Goal: Task Accomplishment & Management: Manage account settings

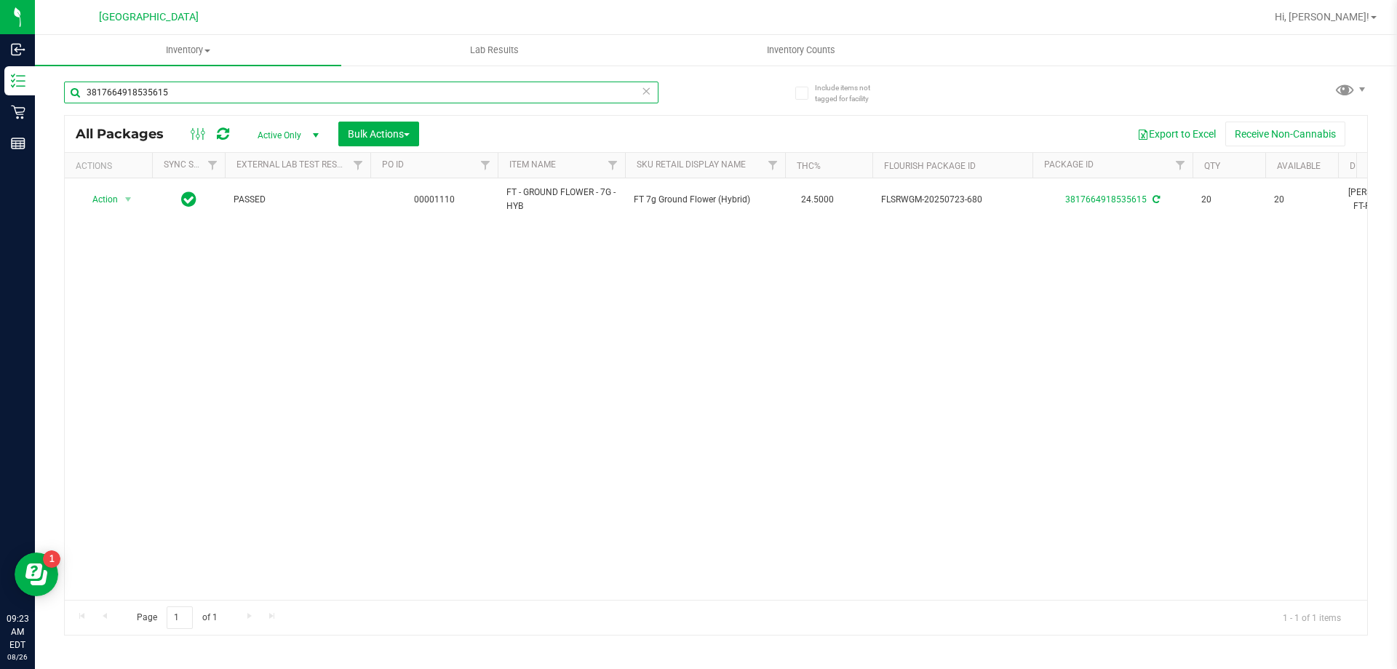
click at [245, 92] on input "3817664918535615" at bounding box center [361, 92] width 594 height 22
type input "3"
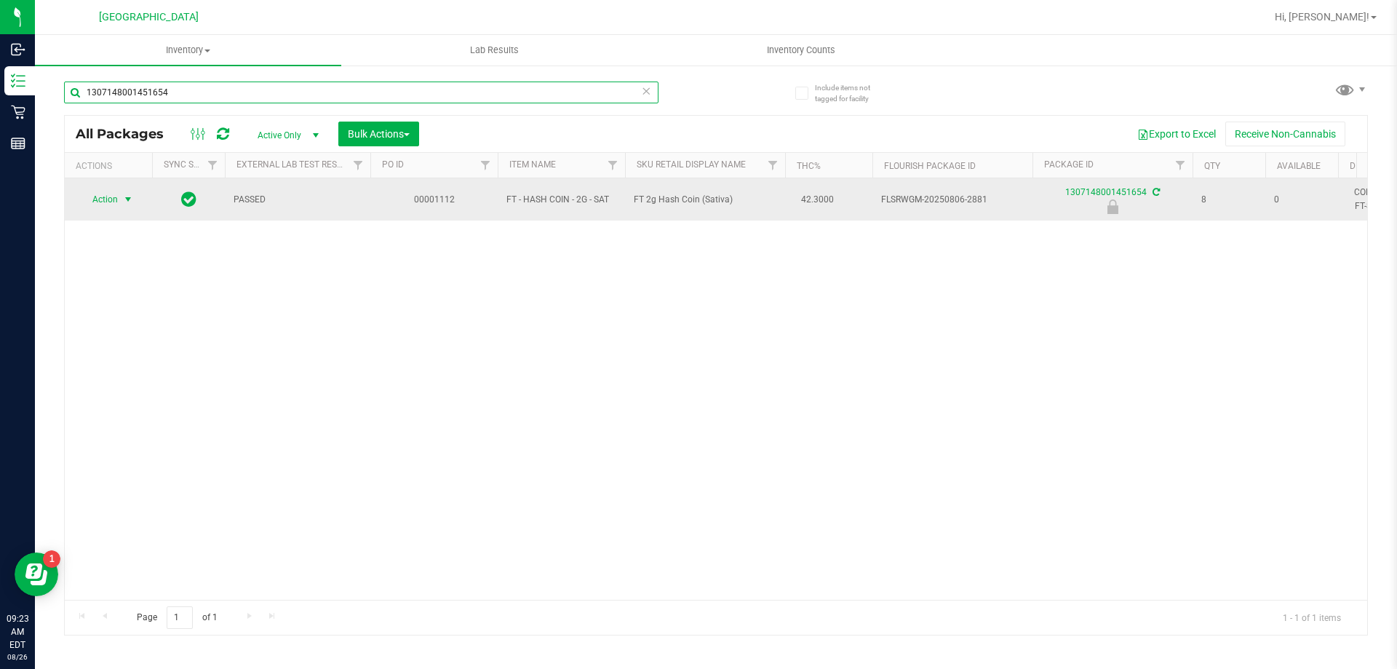
type input "1307148001451654"
click at [129, 201] on span "select" at bounding box center [128, 200] width 12 height 12
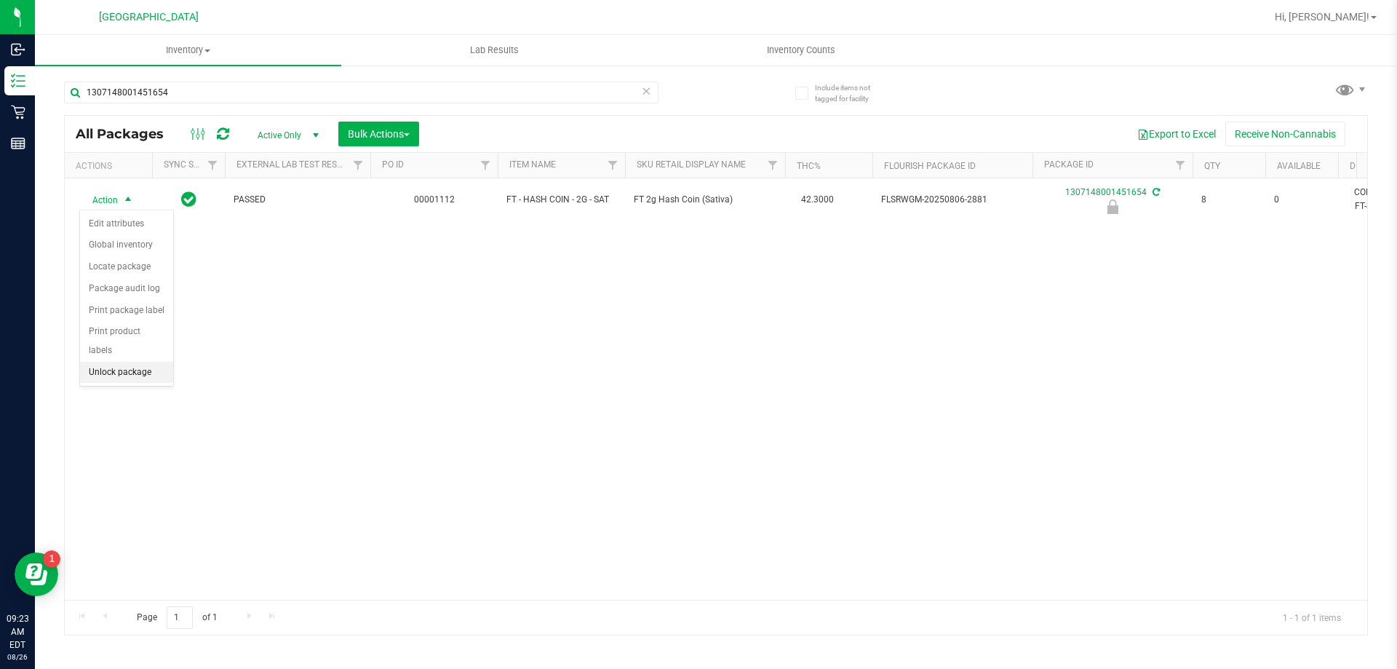
click at [130, 362] on li "Unlock package" at bounding box center [126, 373] width 93 height 22
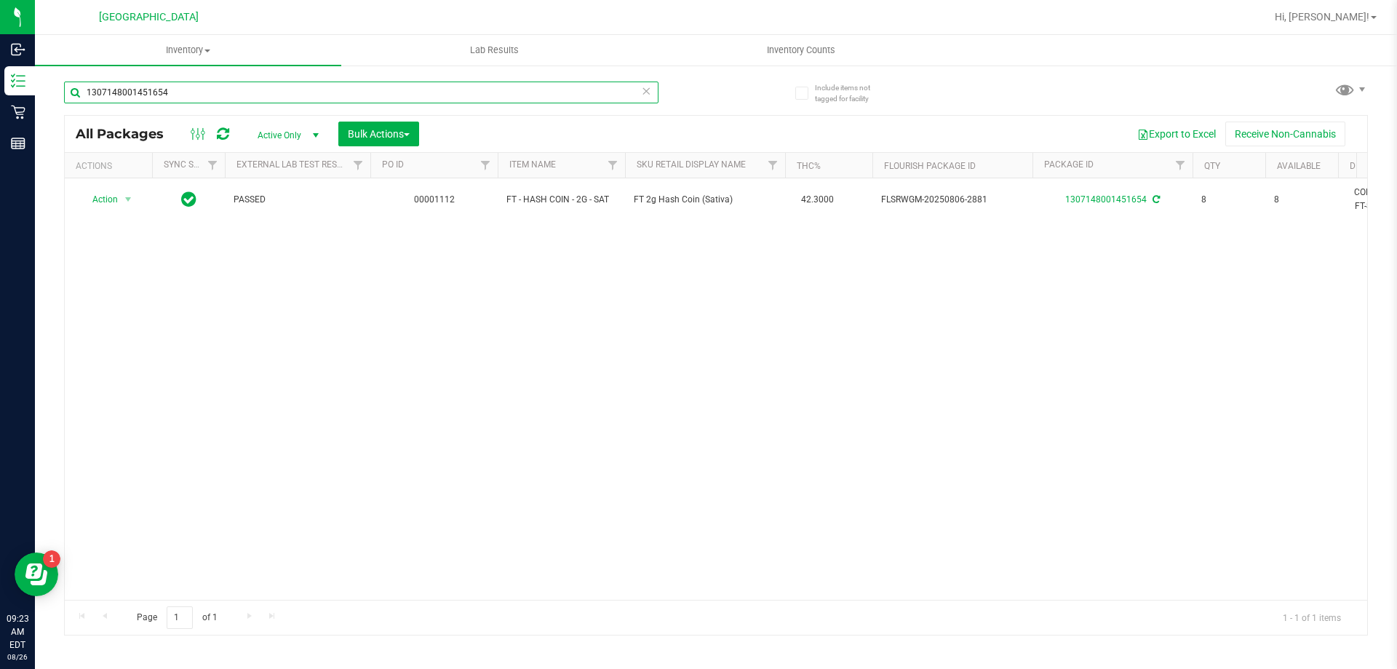
click at [186, 95] on input "1307148001451654" at bounding box center [361, 92] width 594 height 22
type input "1"
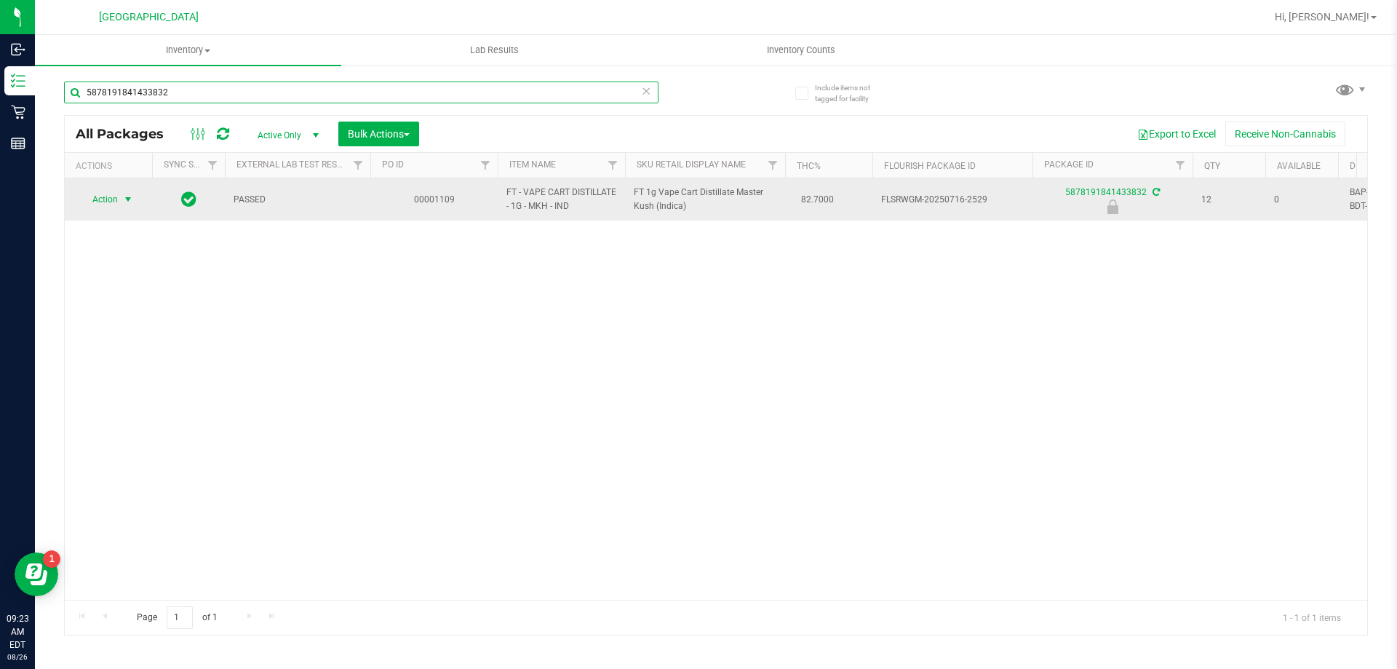
type input "5878191841433832"
click at [130, 199] on span "select" at bounding box center [128, 200] width 12 height 12
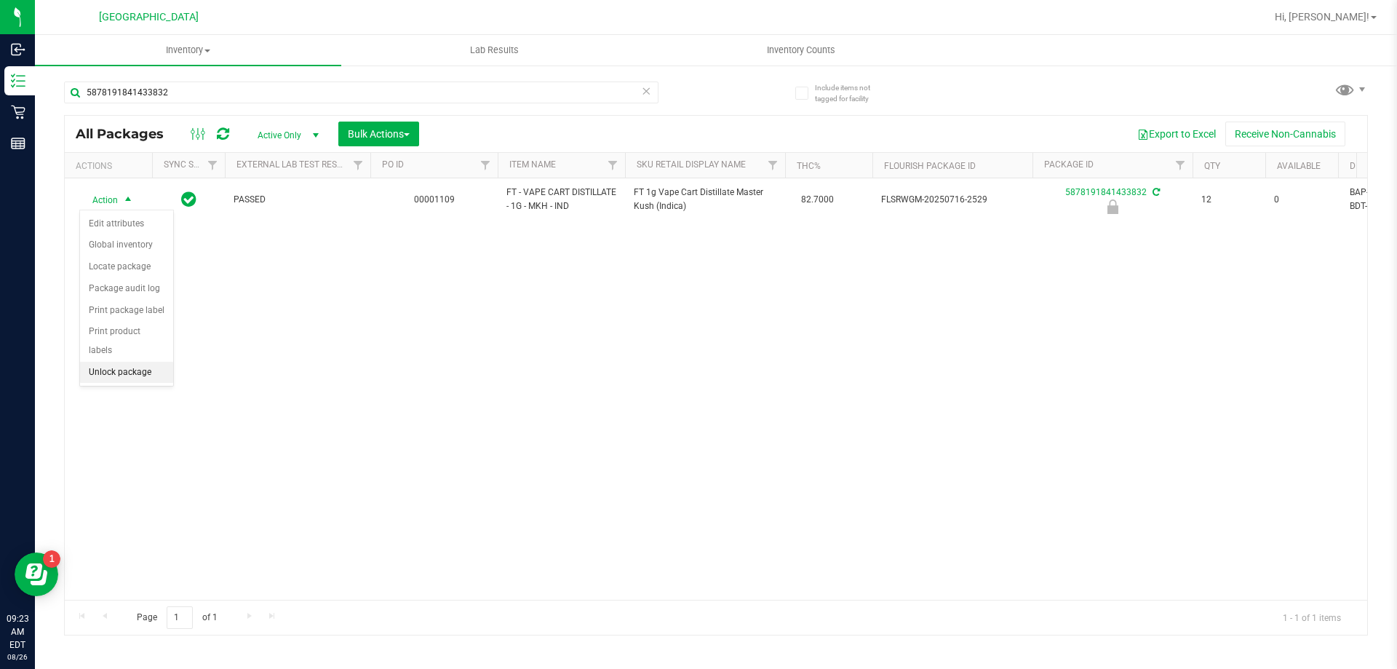
click at [146, 362] on li "Unlock package" at bounding box center [126, 373] width 93 height 22
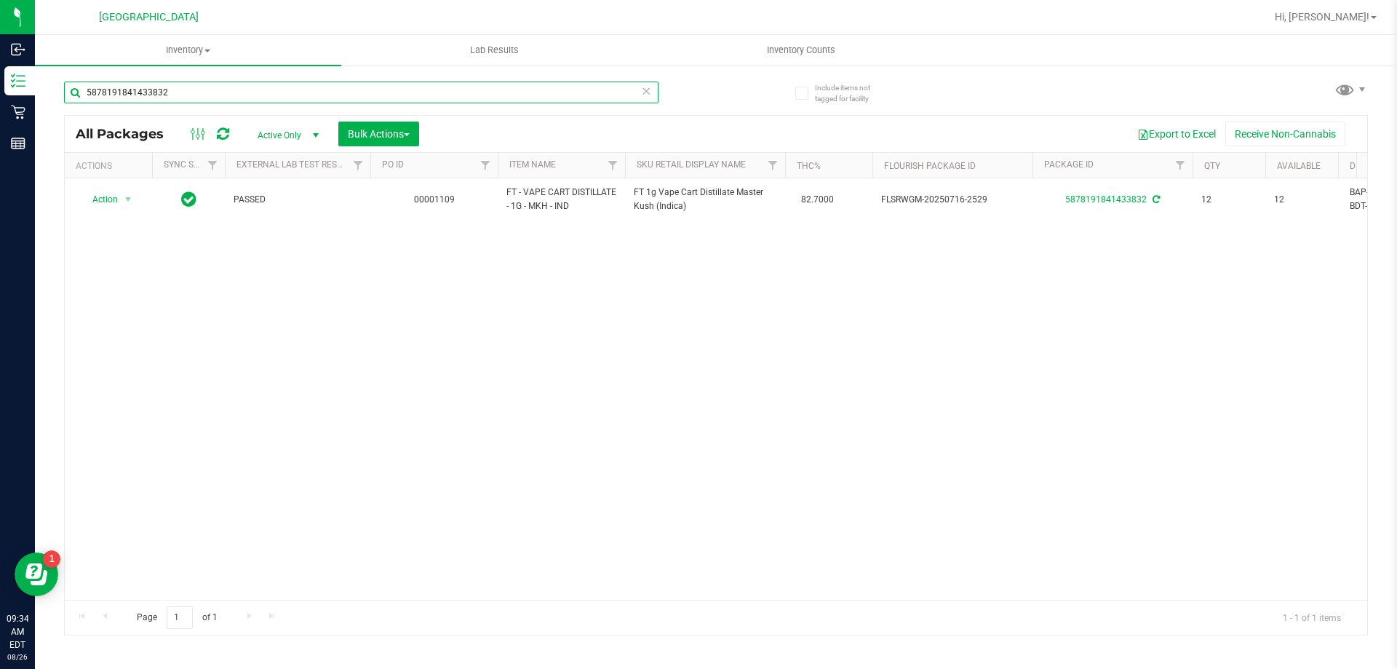
click at [211, 91] on input "5878191841433832" at bounding box center [361, 92] width 594 height 22
type input "5"
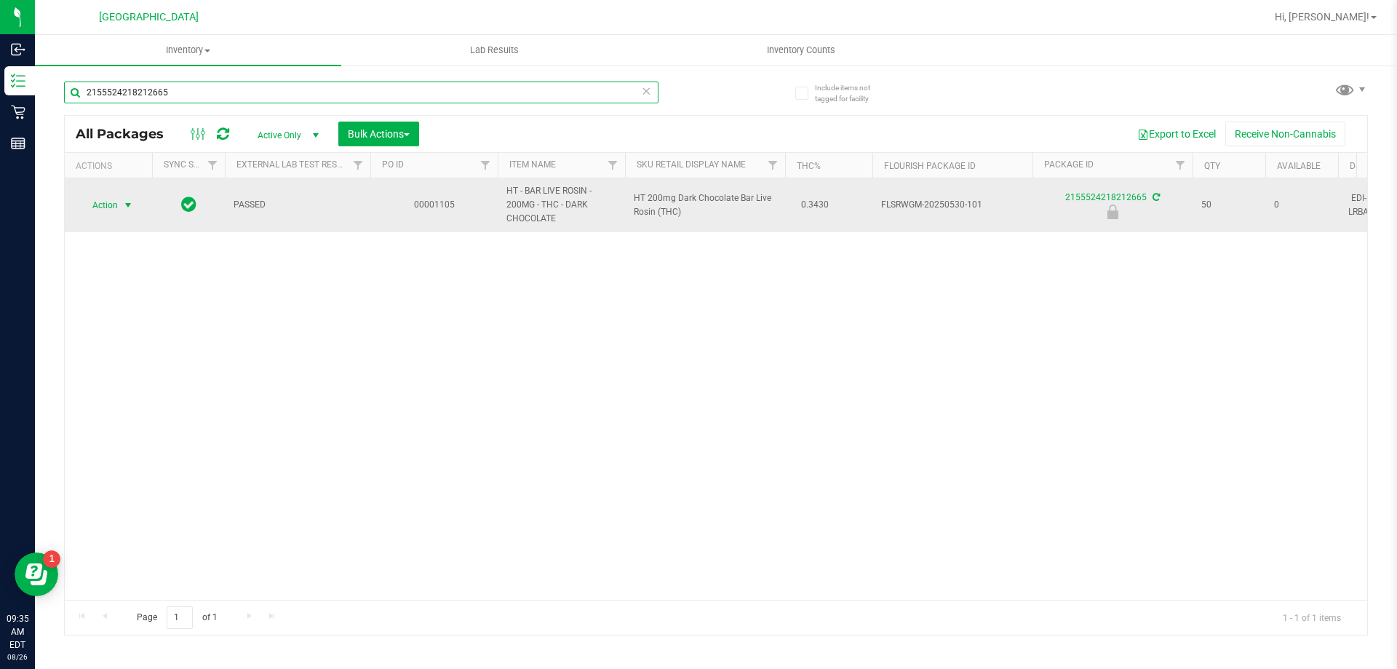
type input "2155524218212665"
click at [131, 206] on span "select" at bounding box center [128, 205] width 12 height 12
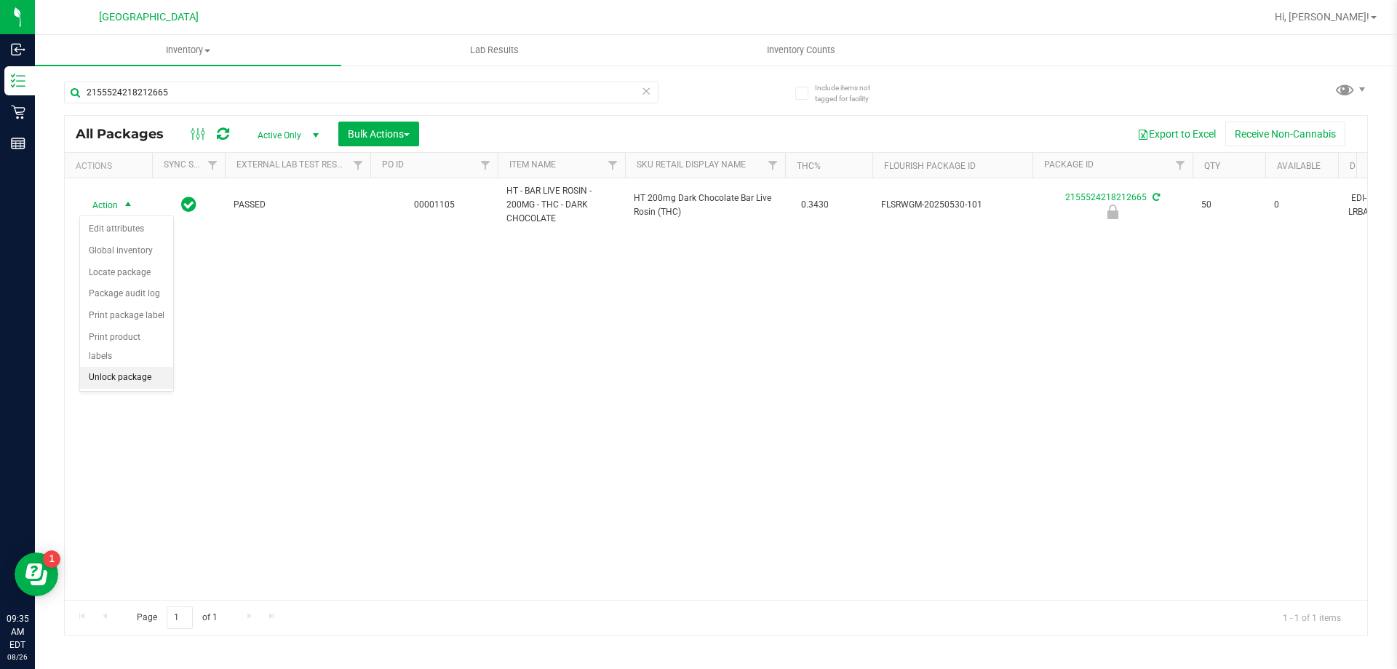
click at [151, 367] on li "Unlock package" at bounding box center [126, 378] width 93 height 22
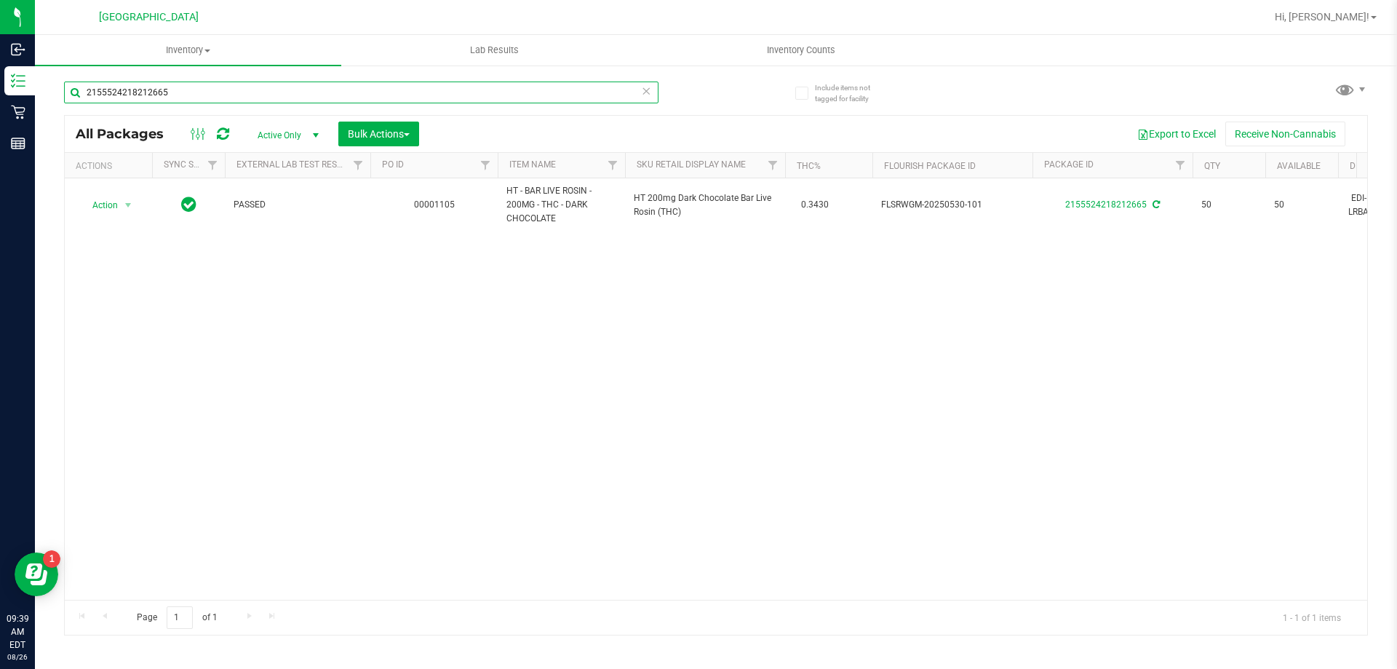
click at [188, 93] on input "2155524218212665" at bounding box center [361, 92] width 594 height 22
type input "2"
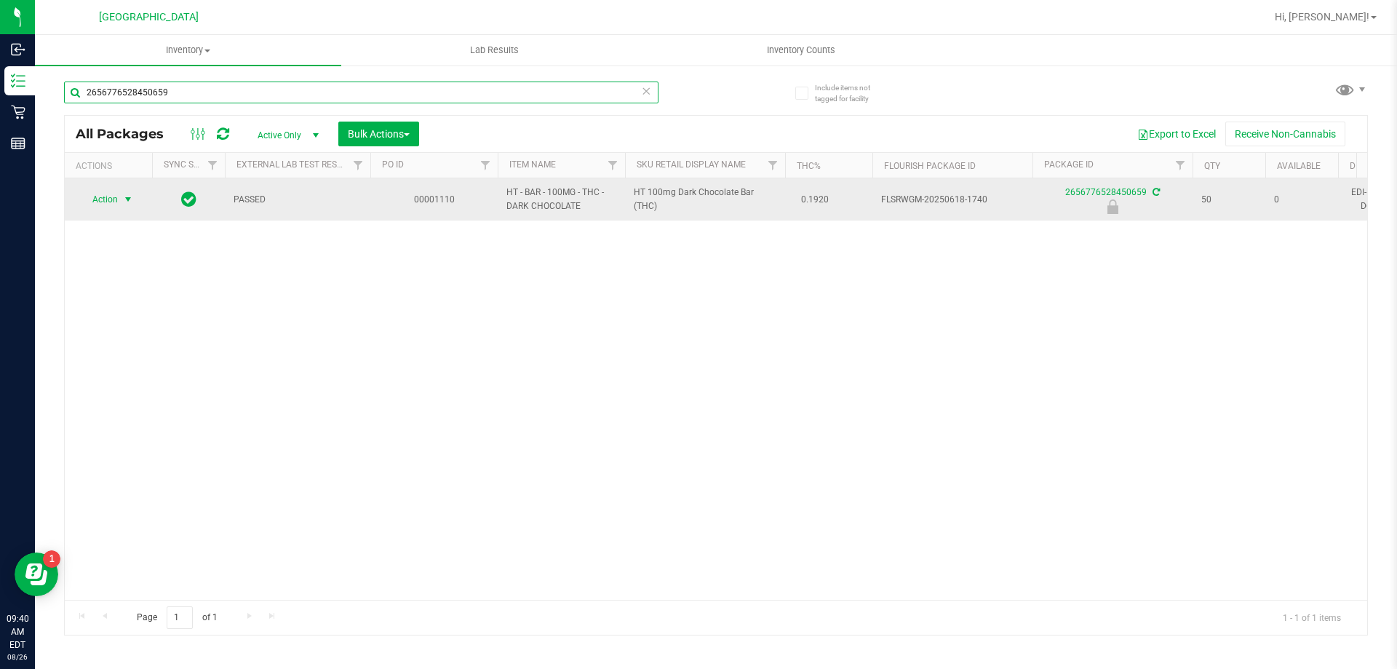
type input "2656776528450659"
click at [127, 200] on span "select" at bounding box center [128, 200] width 12 height 12
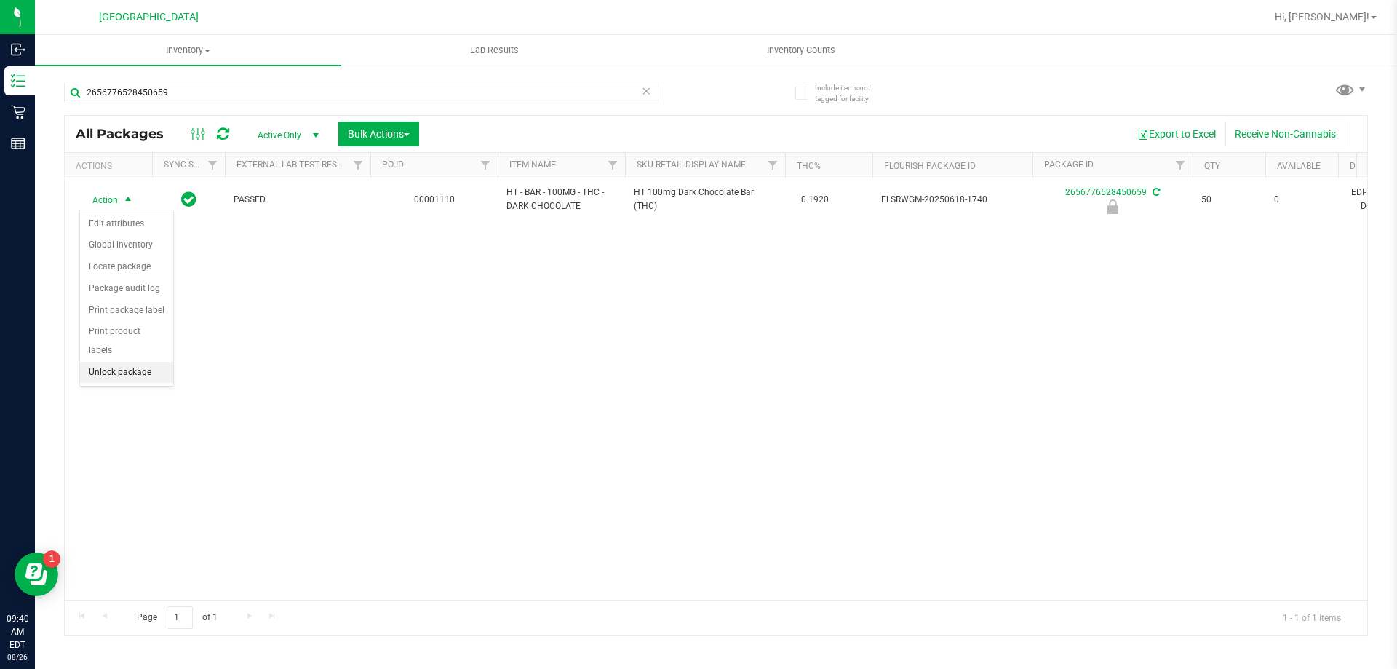
click at [154, 362] on li "Unlock package" at bounding box center [126, 373] width 93 height 22
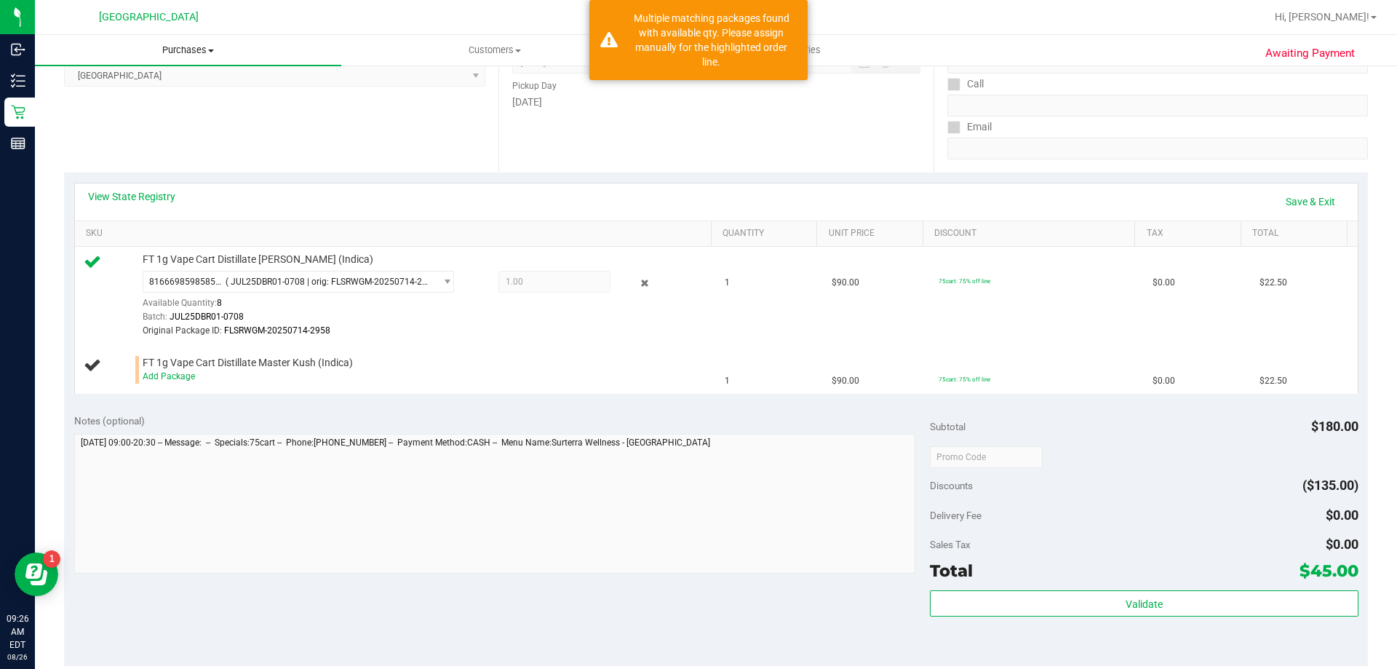
scroll to position [234, 0]
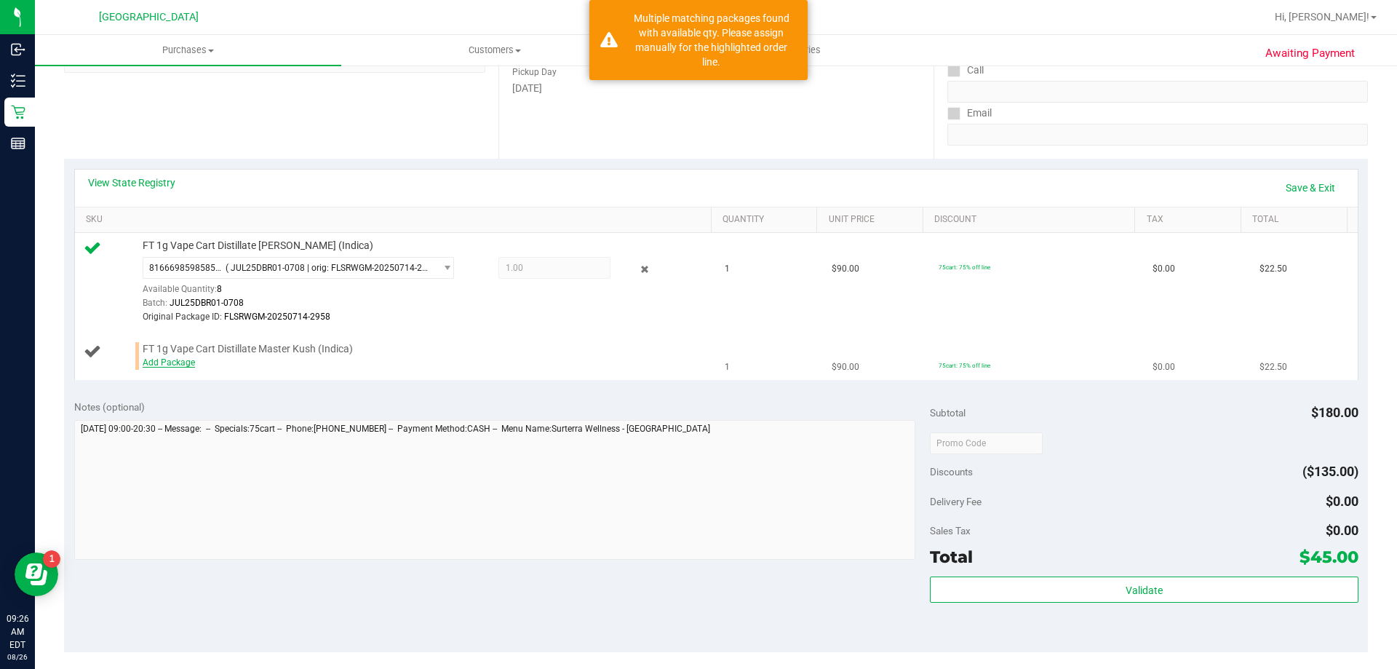
click at [172, 362] on link "Add Package" at bounding box center [169, 362] width 52 height 10
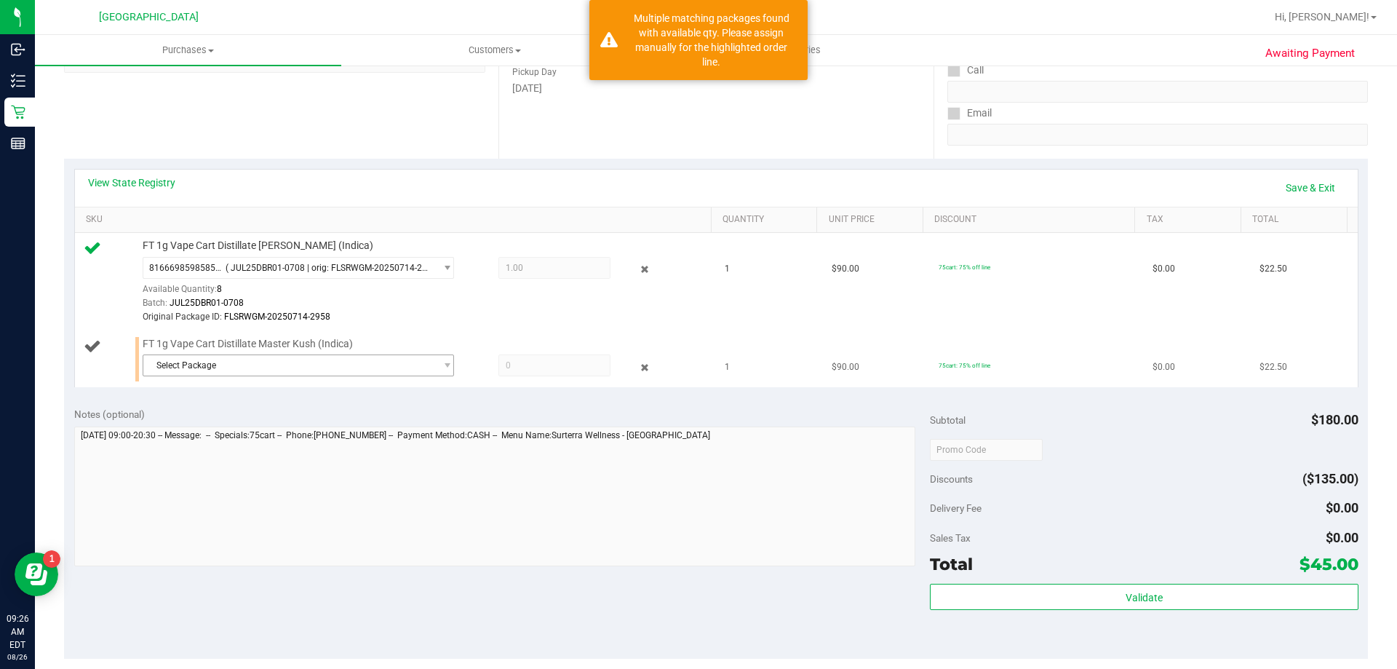
click at [249, 367] on span "Select Package" at bounding box center [289, 365] width 292 height 20
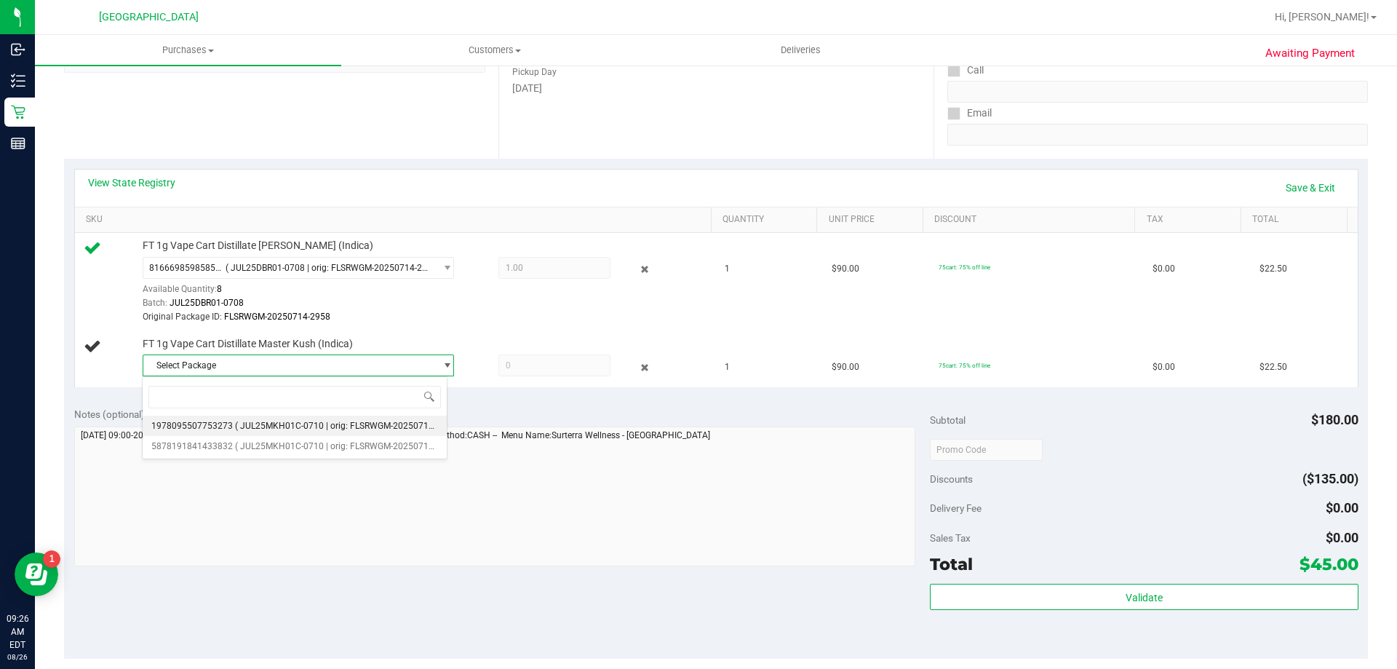
click at [270, 427] on span "( JUL25MKH01C-0710 | orig: FLSRWGM-20250716-2570 )" at bounding box center [348, 426] width 226 height 10
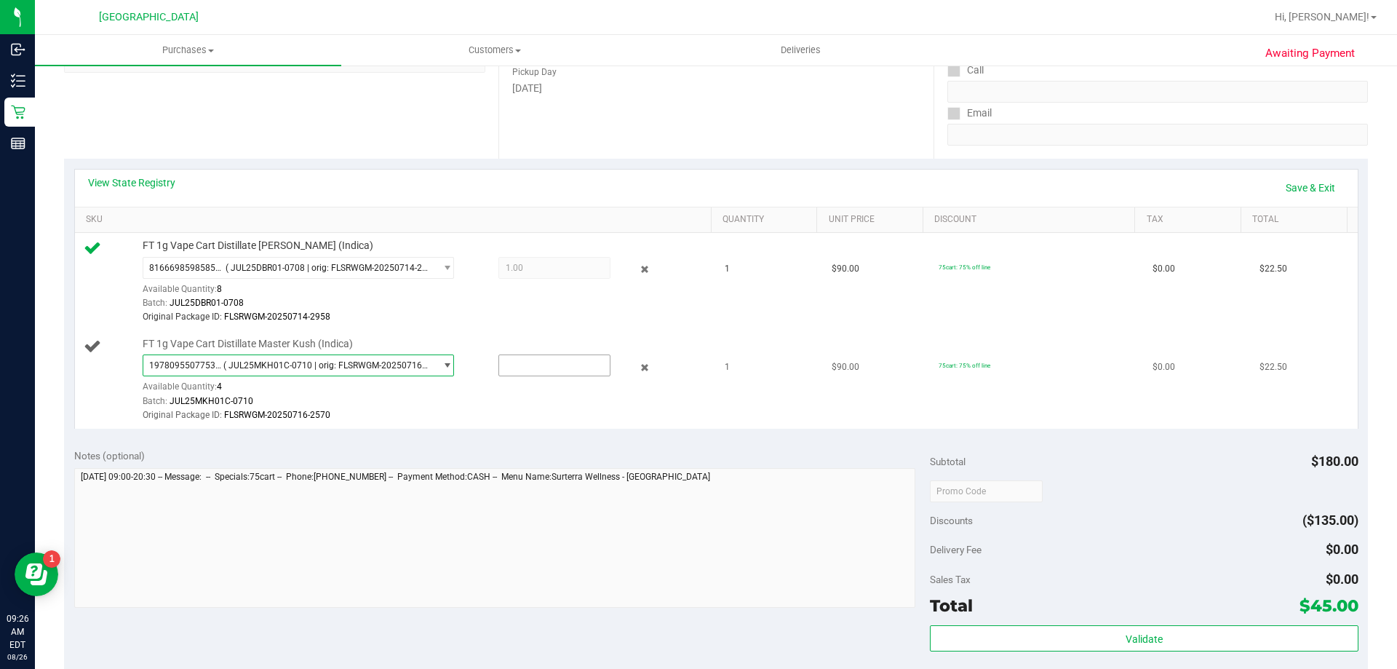
click at [534, 369] on input "text" at bounding box center [554, 365] width 111 height 20
type input "1"
type input "1.0000"
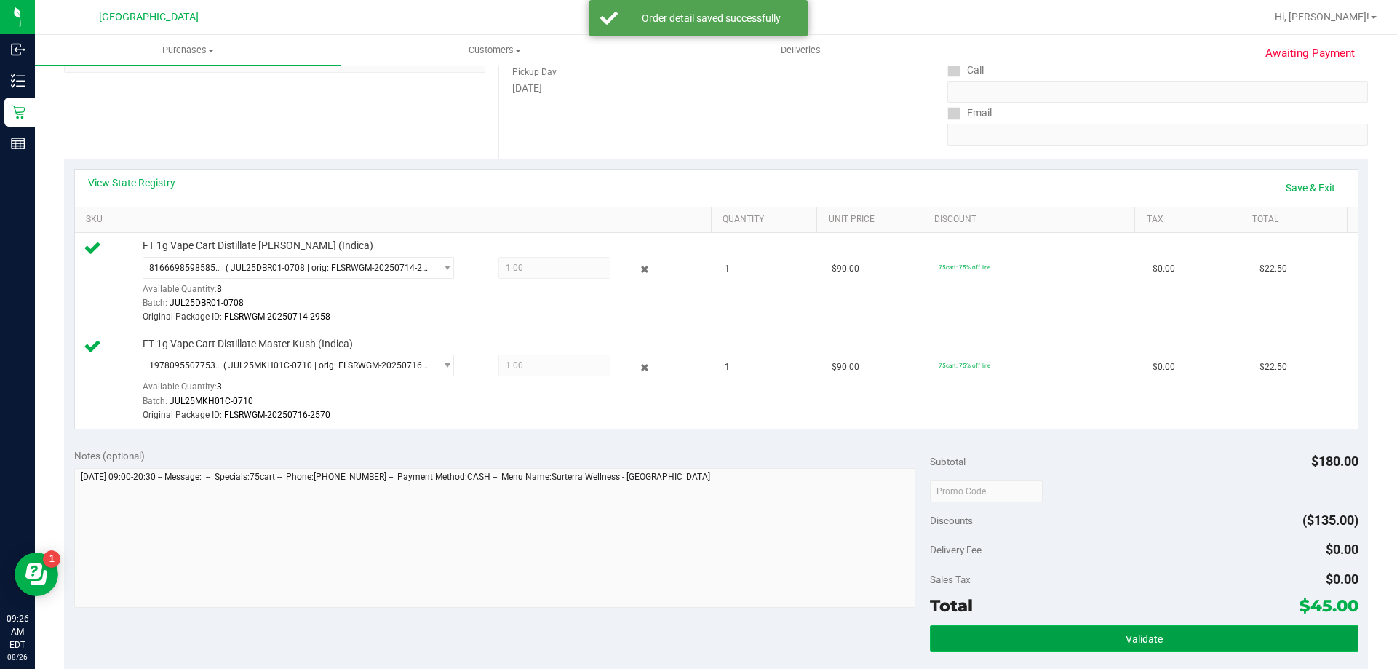
click at [1006, 641] on button "Validate" at bounding box center [1144, 638] width 428 height 26
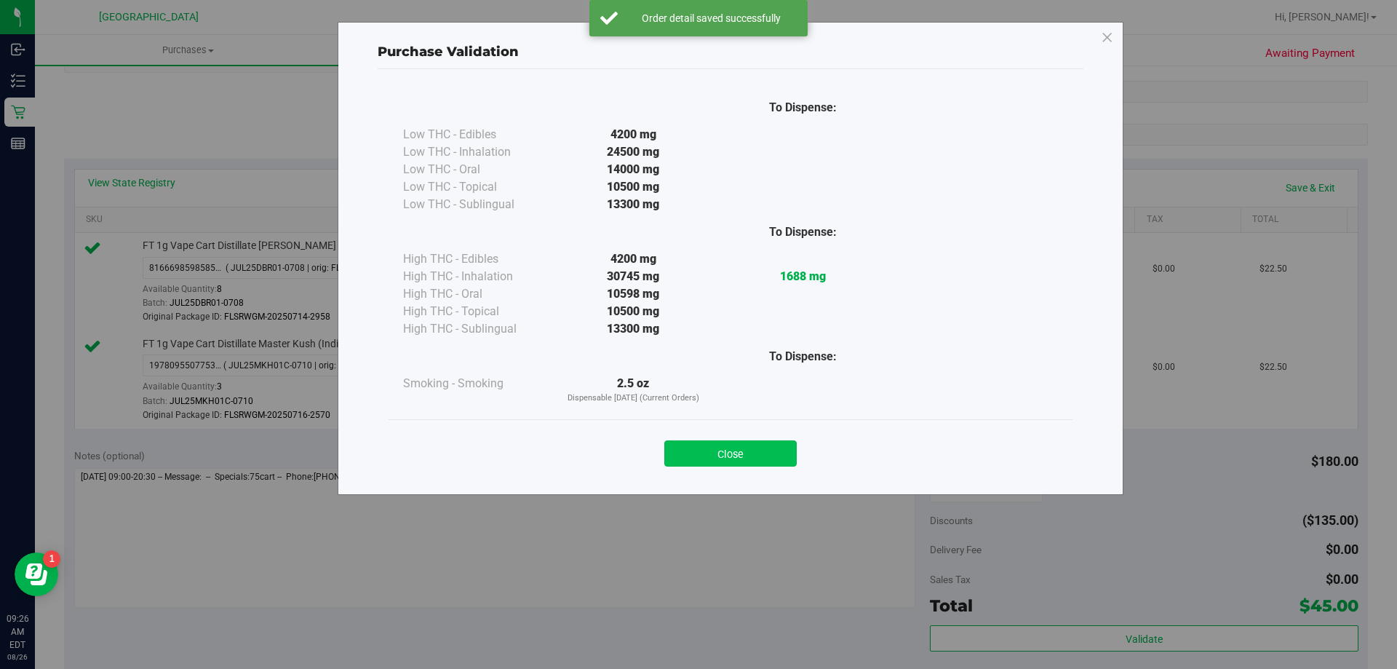
click at [769, 456] on button "Close" at bounding box center [730, 453] width 132 height 26
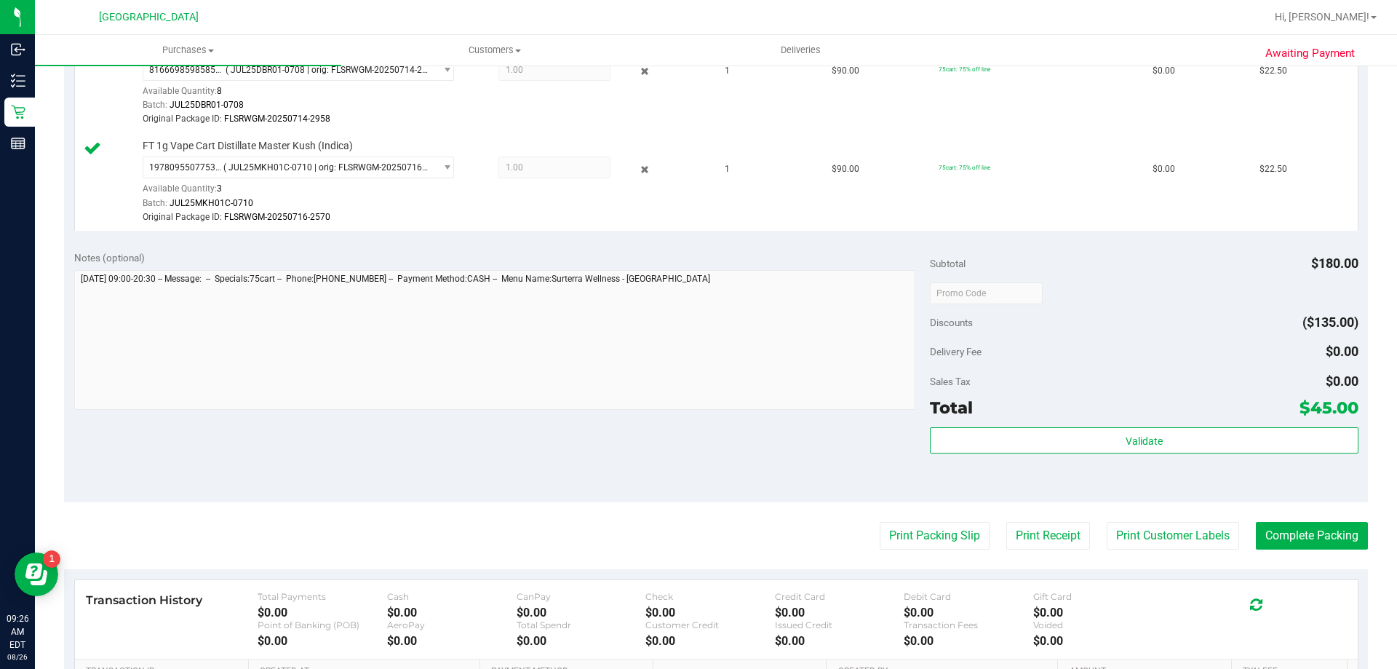
scroll to position [432, 0]
click at [1259, 542] on button "Complete Packing" at bounding box center [1312, 535] width 112 height 28
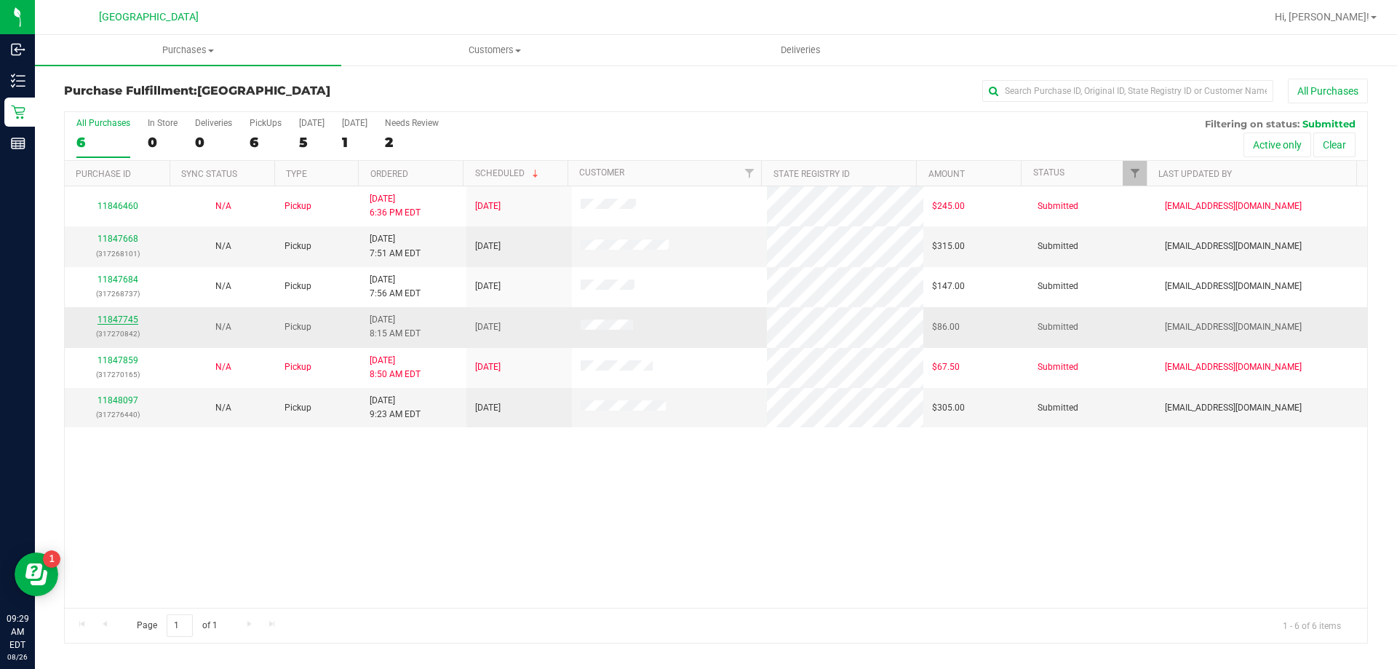
click at [119, 315] on link "11847745" at bounding box center [118, 319] width 41 height 10
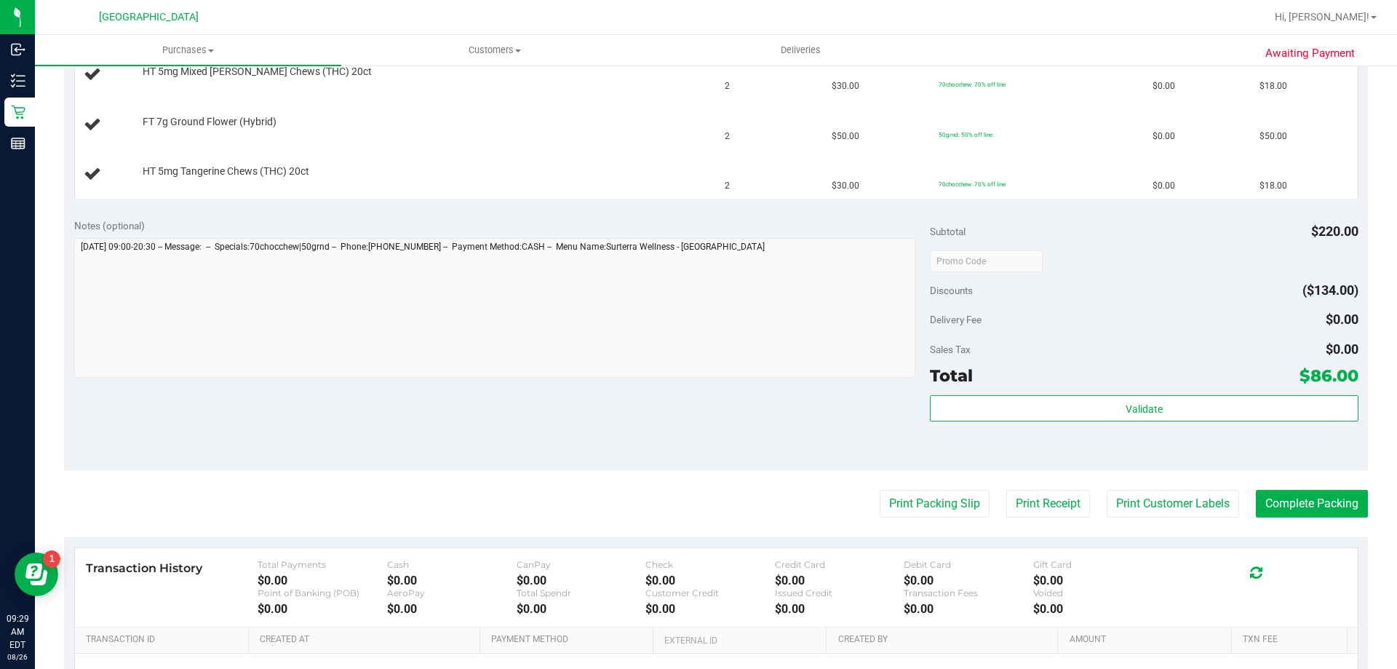
scroll to position [421, 0]
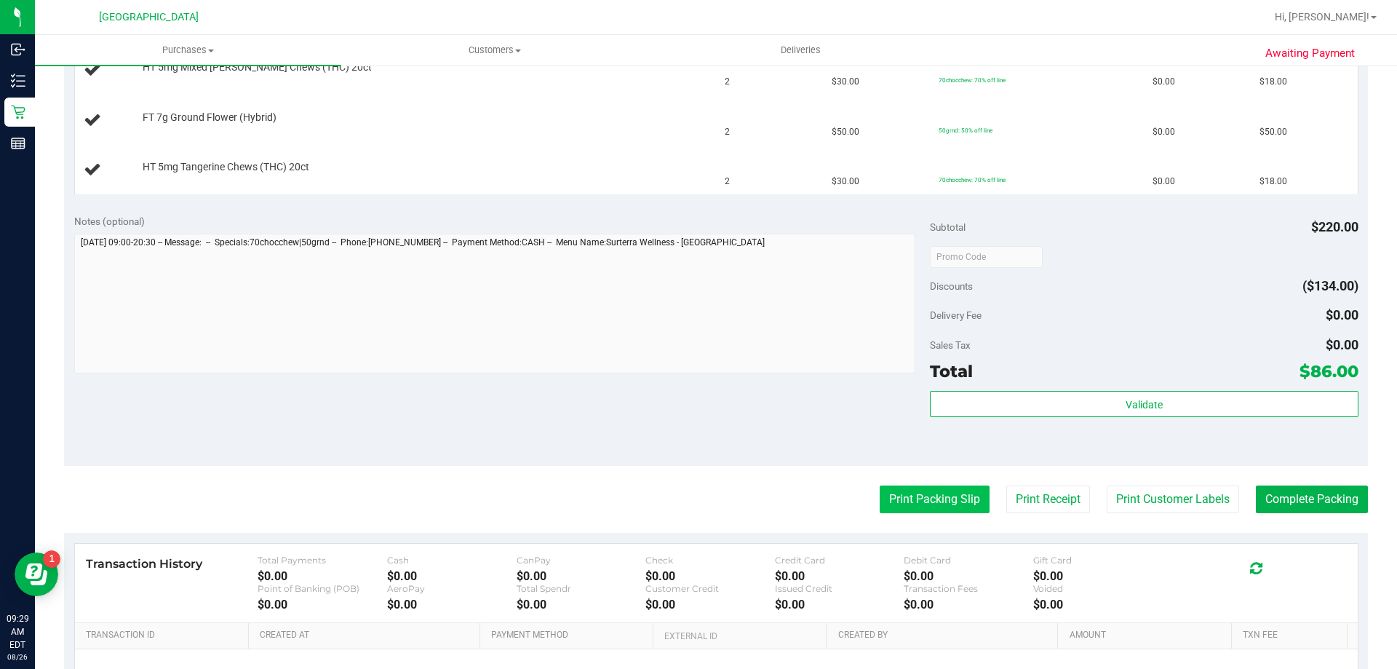
click at [908, 506] on button "Print Packing Slip" at bounding box center [935, 499] width 110 height 28
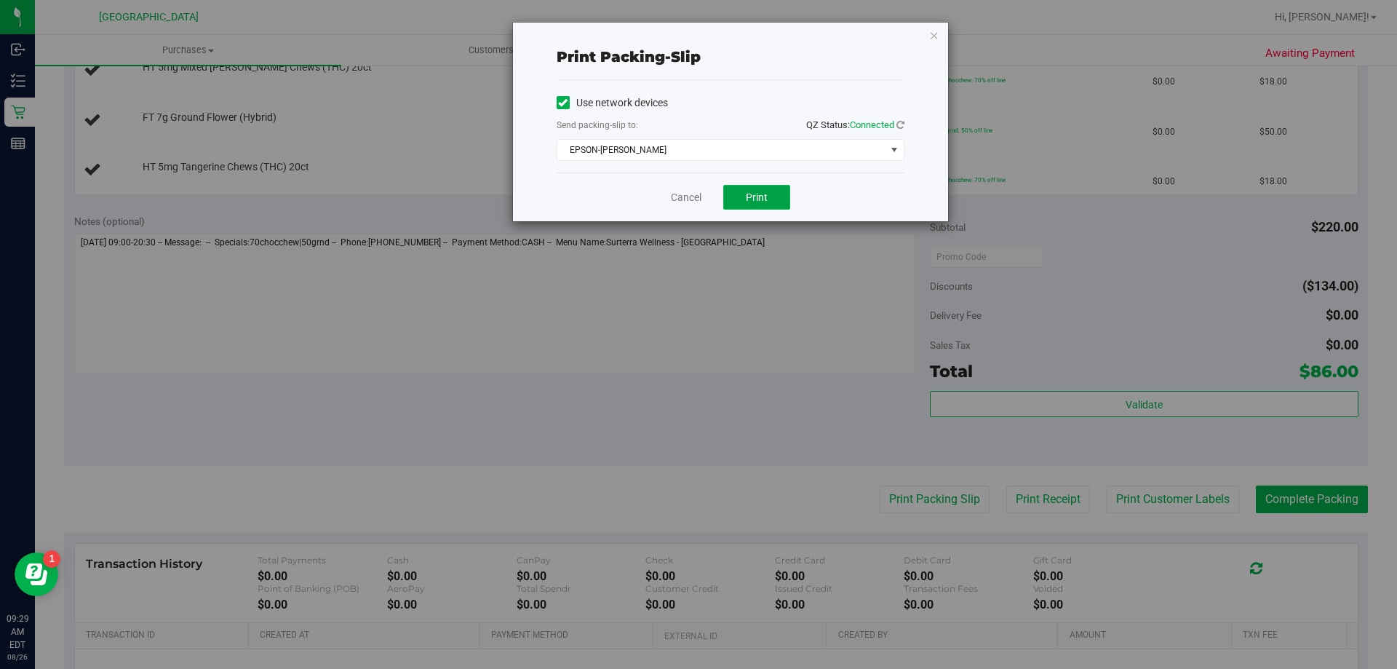
click at [744, 201] on button "Print" at bounding box center [756, 197] width 67 height 25
click at [688, 202] on link "Cancel" at bounding box center [686, 197] width 31 height 15
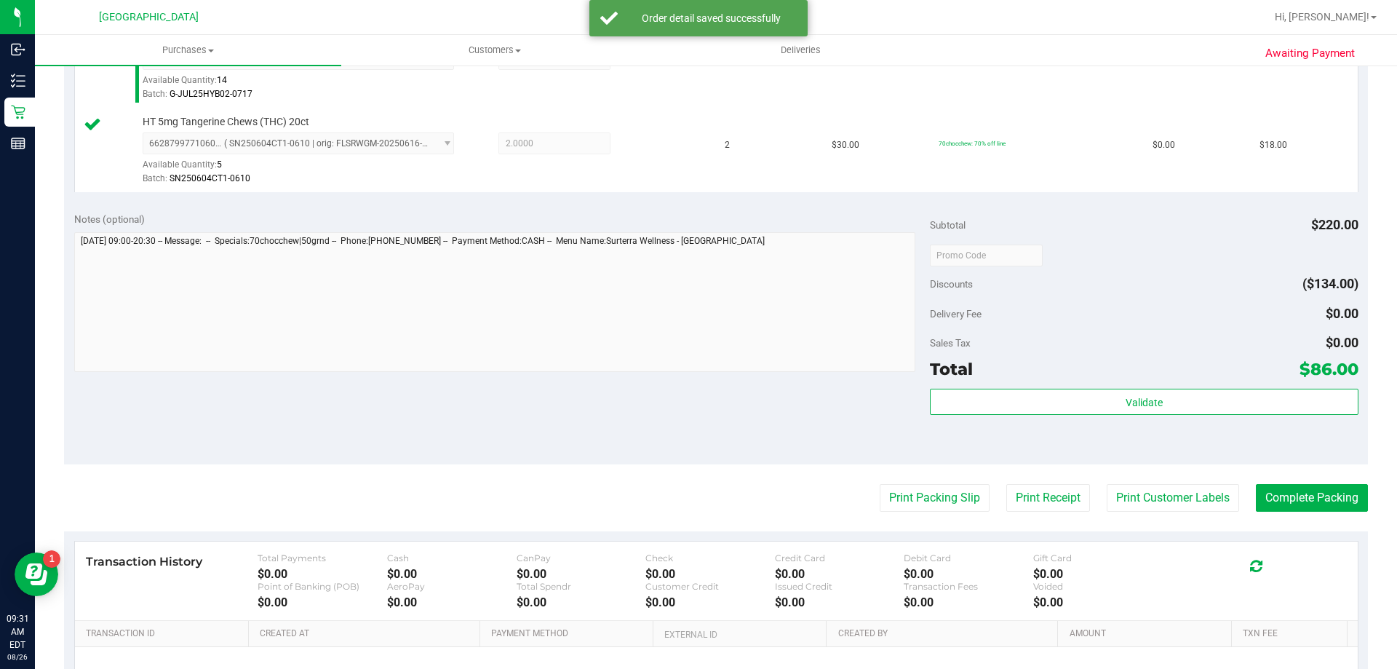
scroll to position [527, 0]
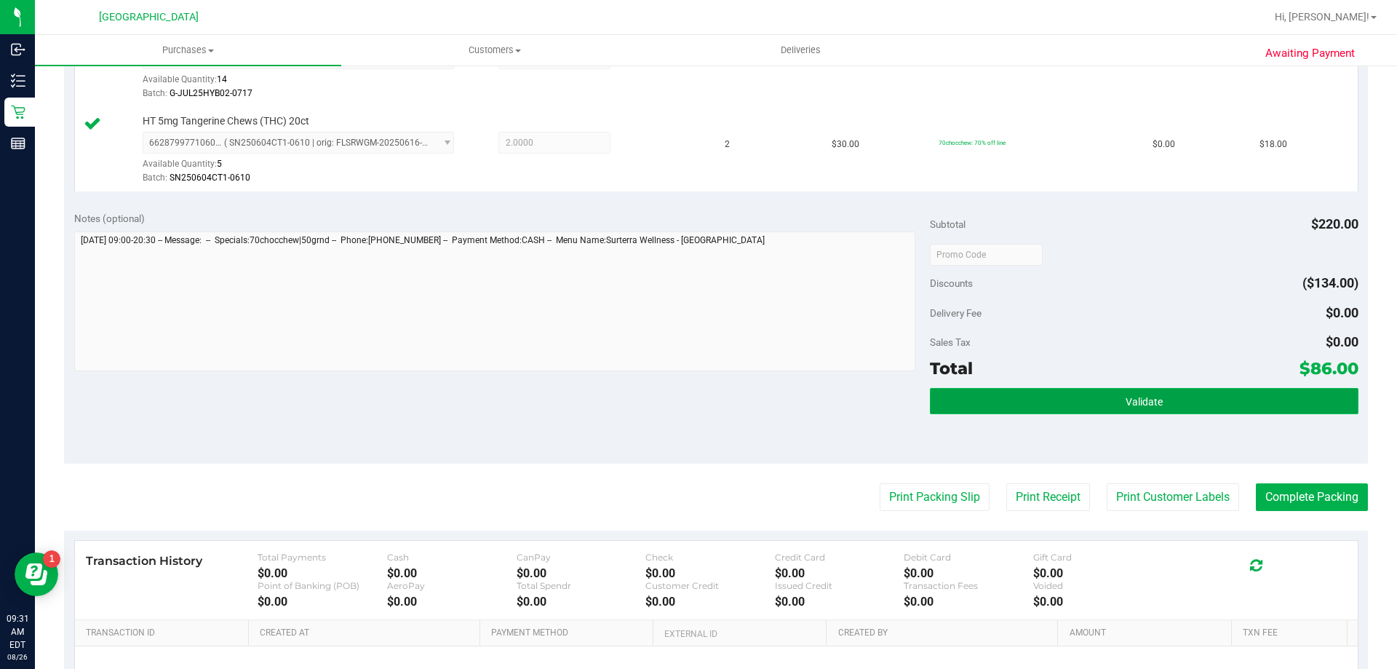
click at [1017, 398] on button "Validate" at bounding box center [1144, 401] width 428 height 26
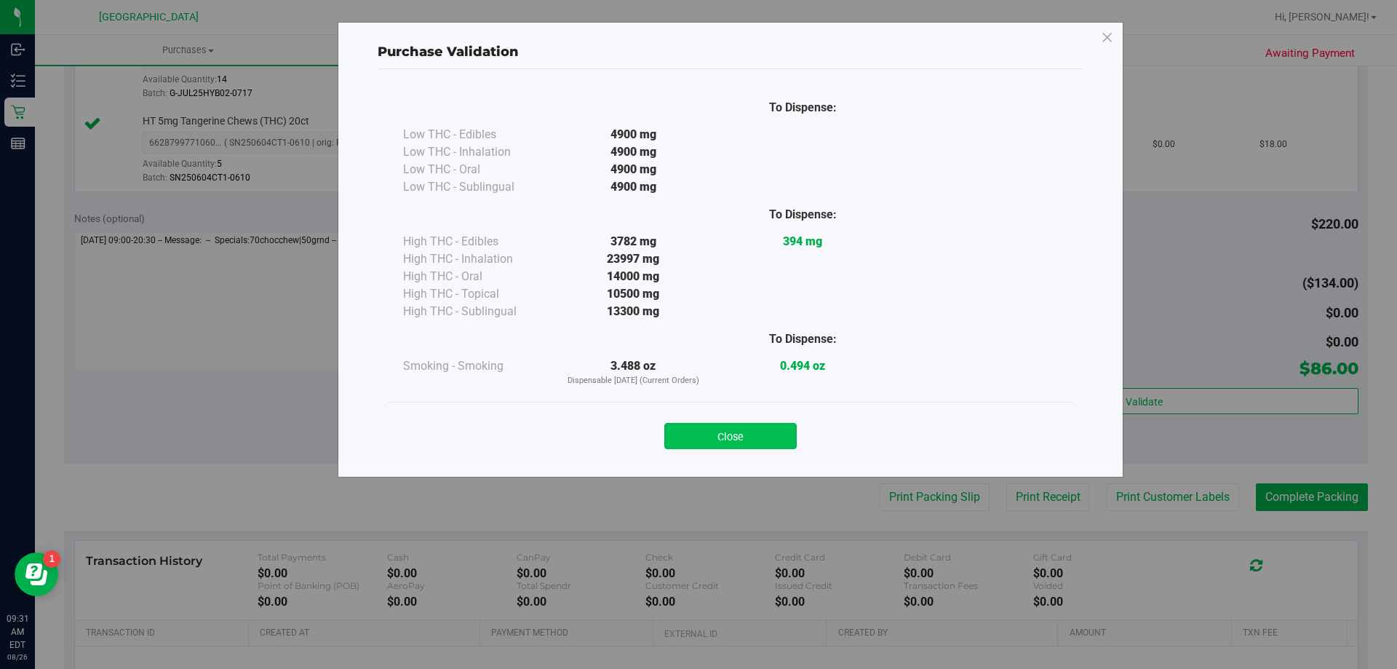
click at [725, 437] on button "Close" at bounding box center [730, 436] width 132 height 26
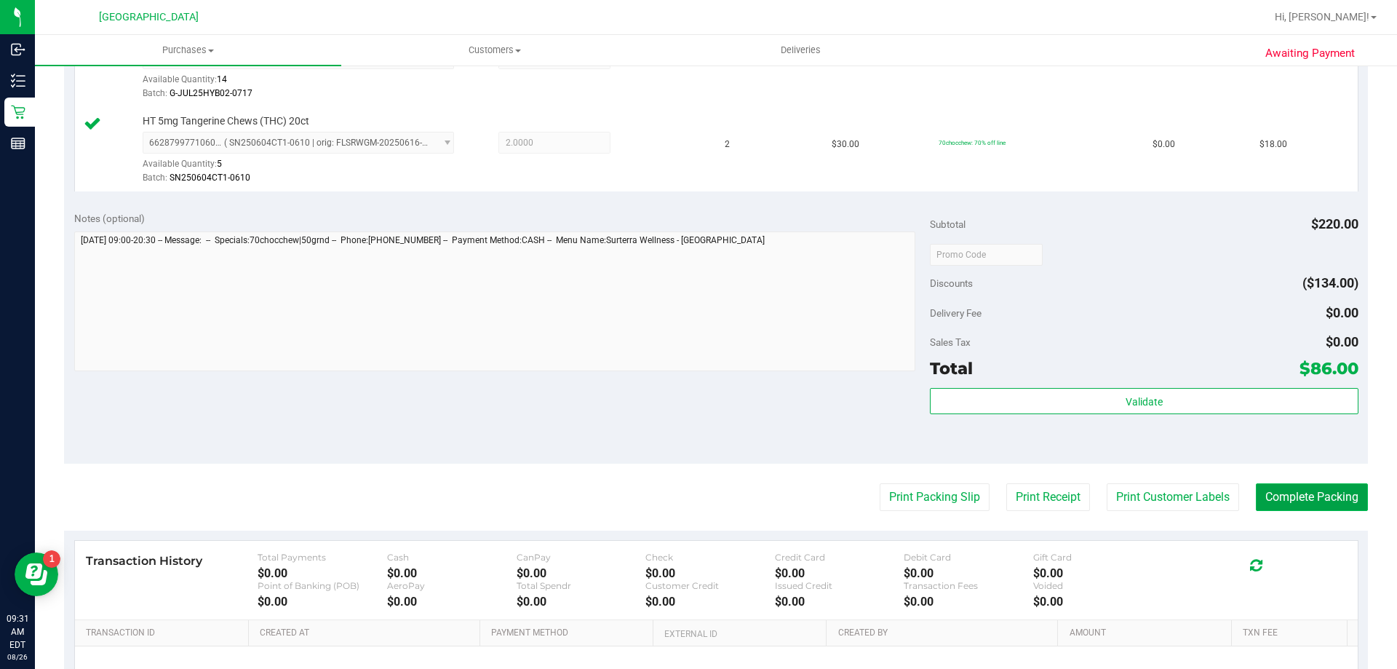
click at [1267, 506] on button "Complete Packing" at bounding box center [1312, 497] width 112 height 28
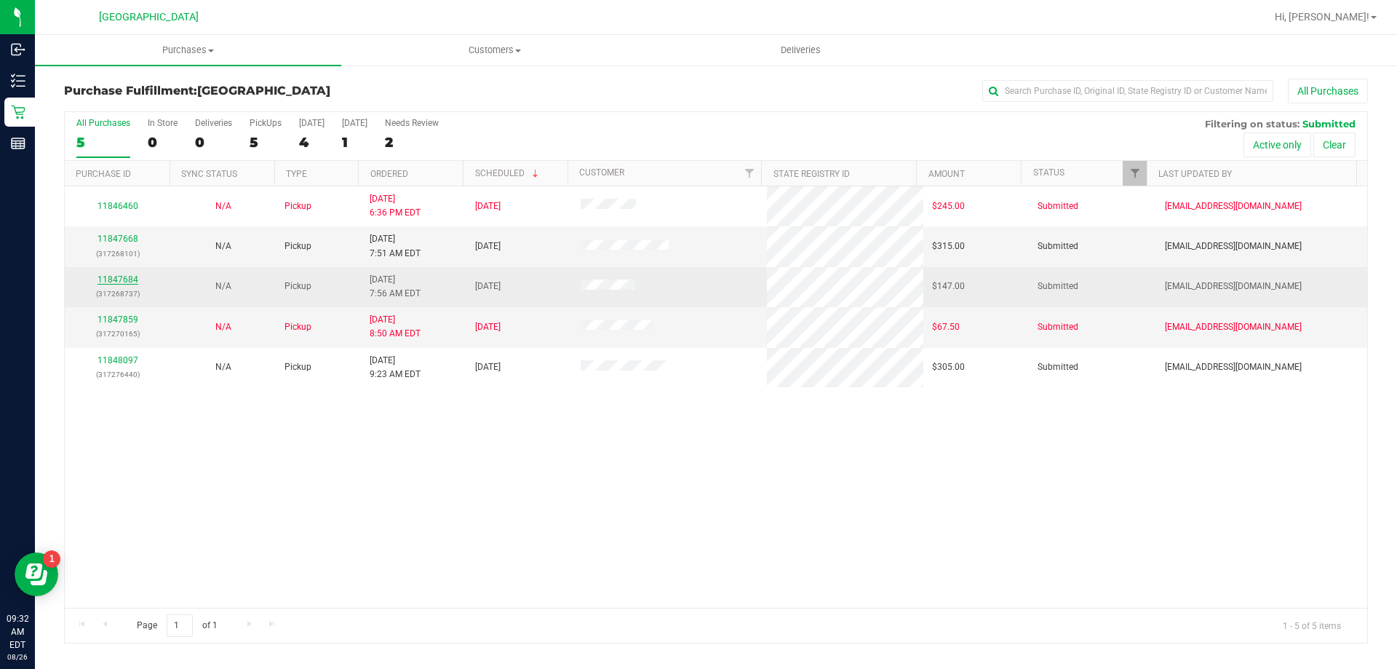
click at [124, 281] on link "11847684" at bounding box center [118, 279] width 41 height 10
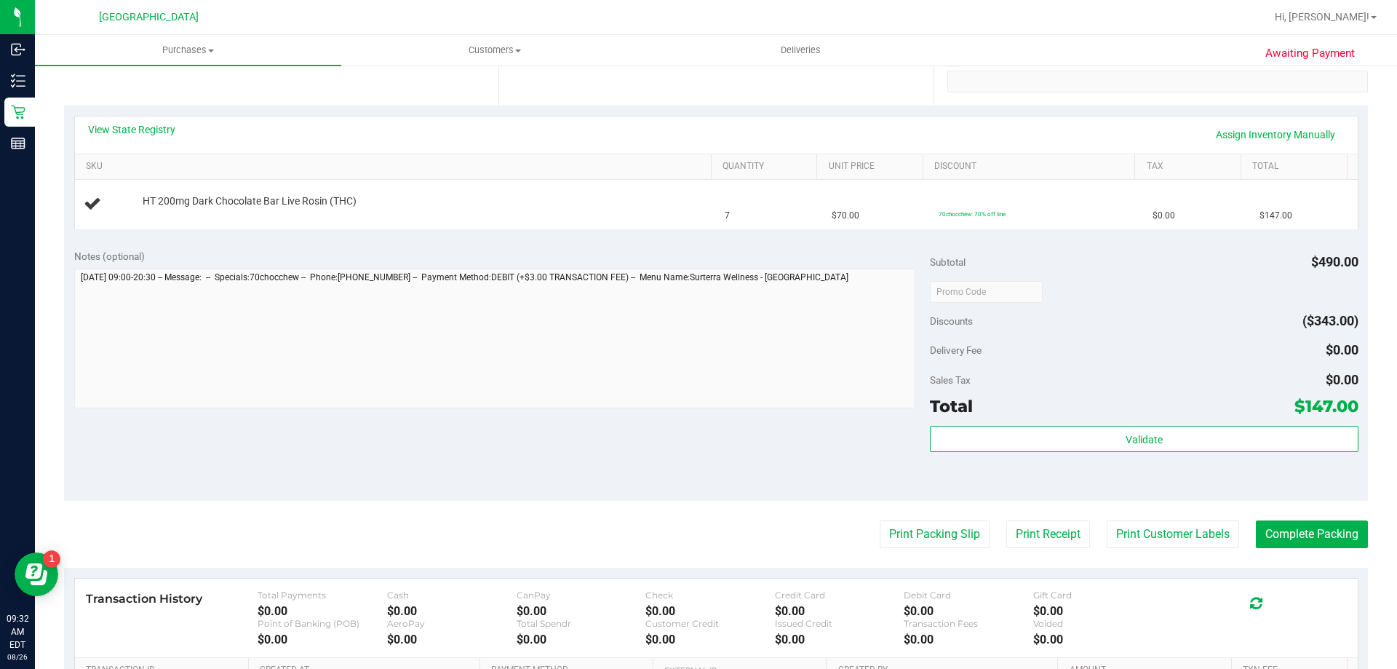
scroll to position [302, 0]
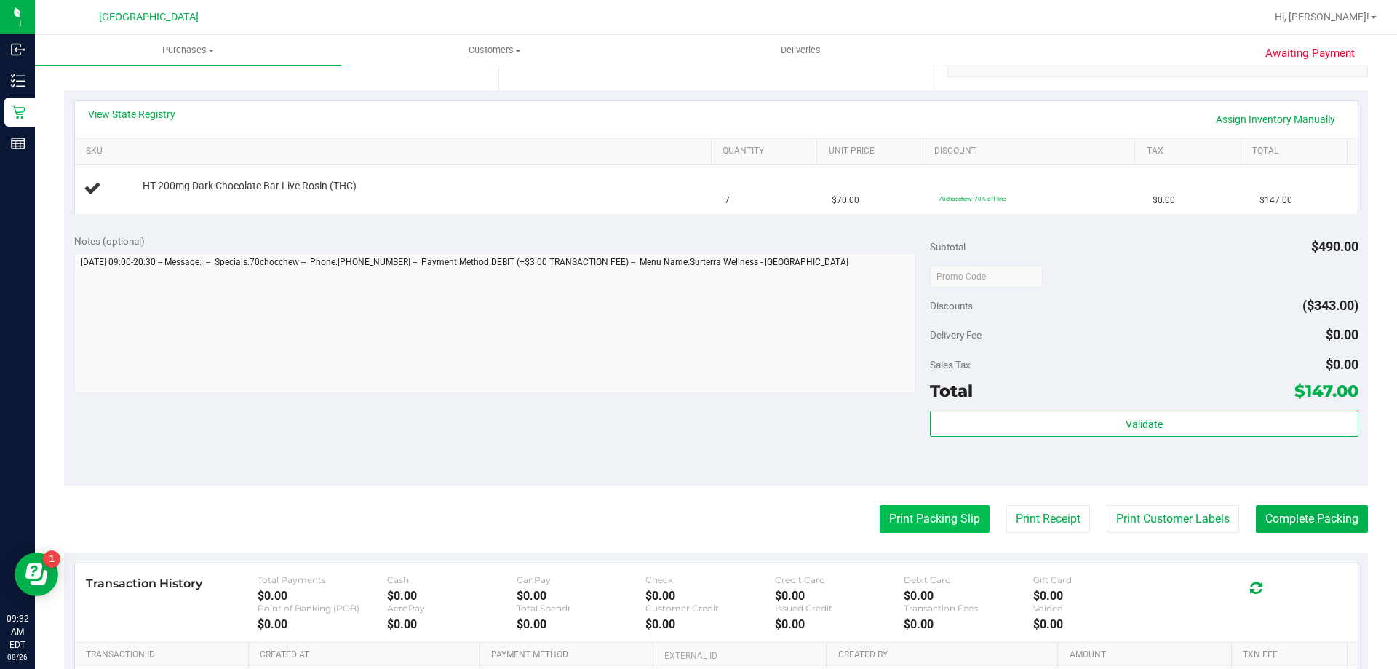
click at [907, 518] on button "Print Packing Slip" at bounding box center [935, 519] width 110 height 28
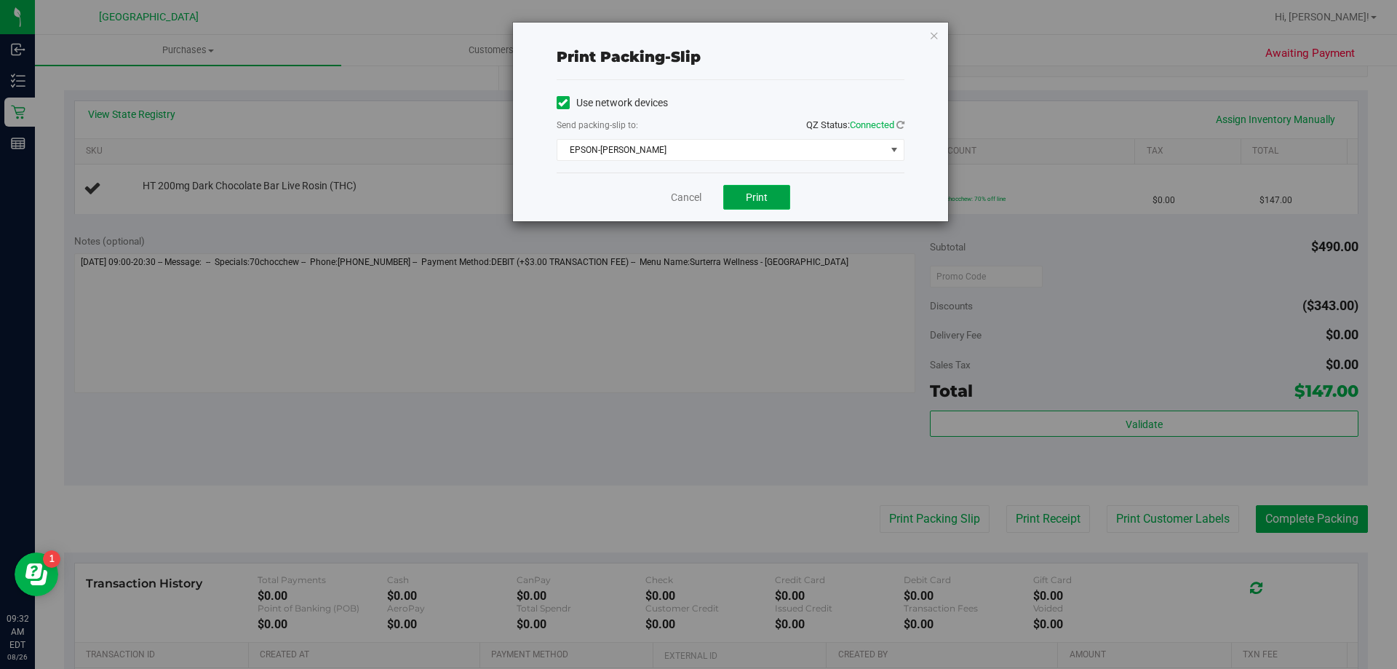
click at [758, 195] on span "Print" at bounding box center [757, 197] width 22 height 12
click at [681, 198] on link "Cancel" at bounding box center [686, 197] width 31 height 15
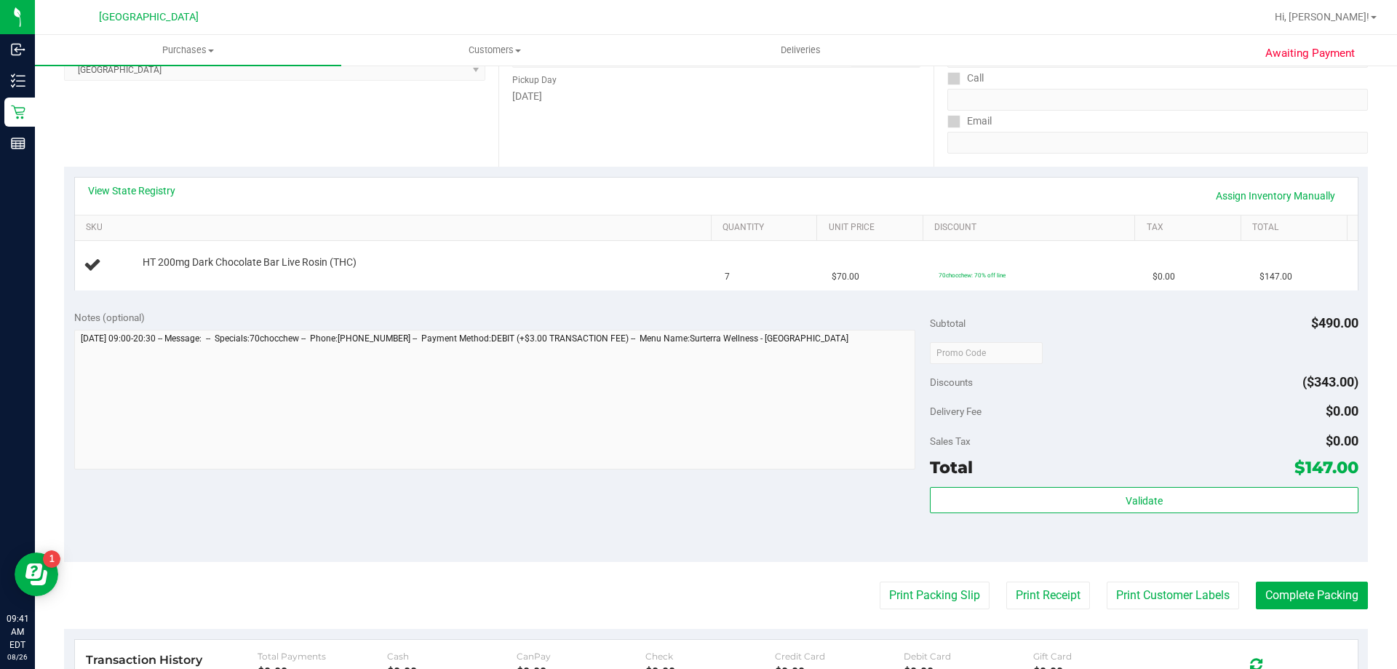
scroll to position [225, 0]
click at [156, 274] on link "Add Package" at bounding box center [169, 273] width 52 height 10
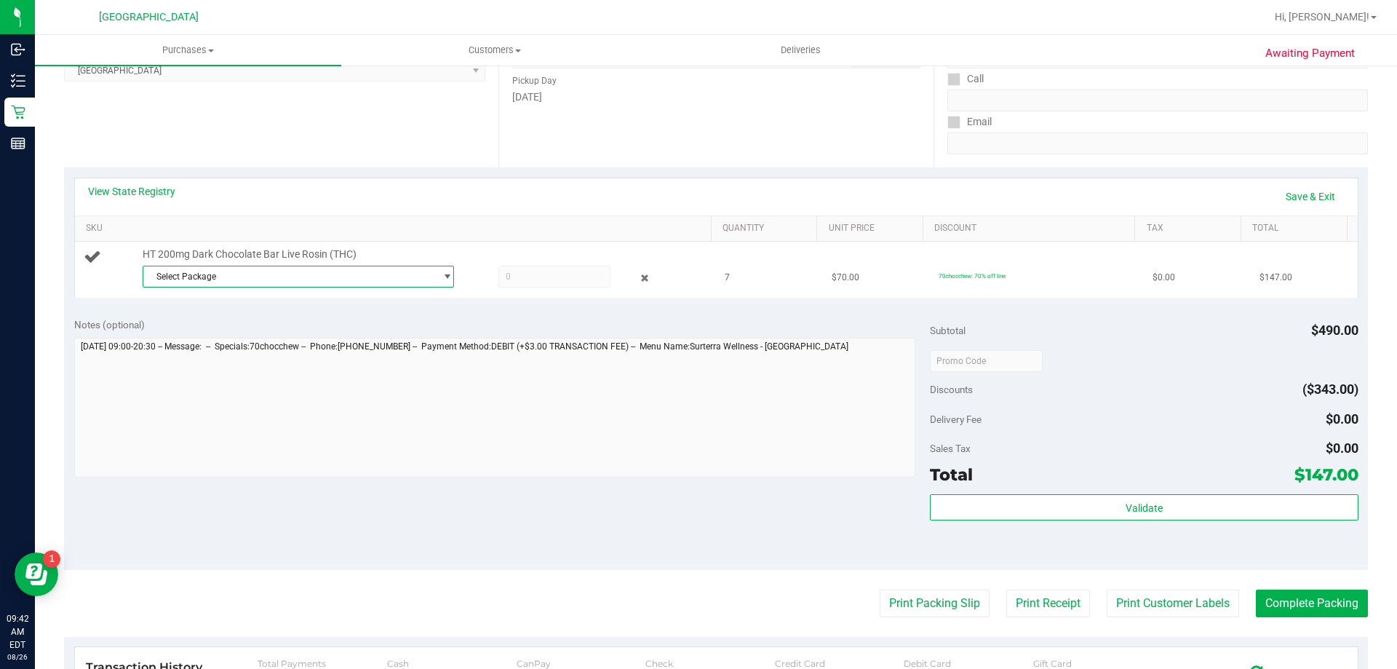
click at [210, 278] on span "Select Package" at bounding box center [289, 276] width 292 height 20
click at [265, 343] on li "2315199264164783 ( SN250520SC1-0522 | orig: FLSRWGM-20250530-085 )" at bounding box center [295, 336] width 304 height 20
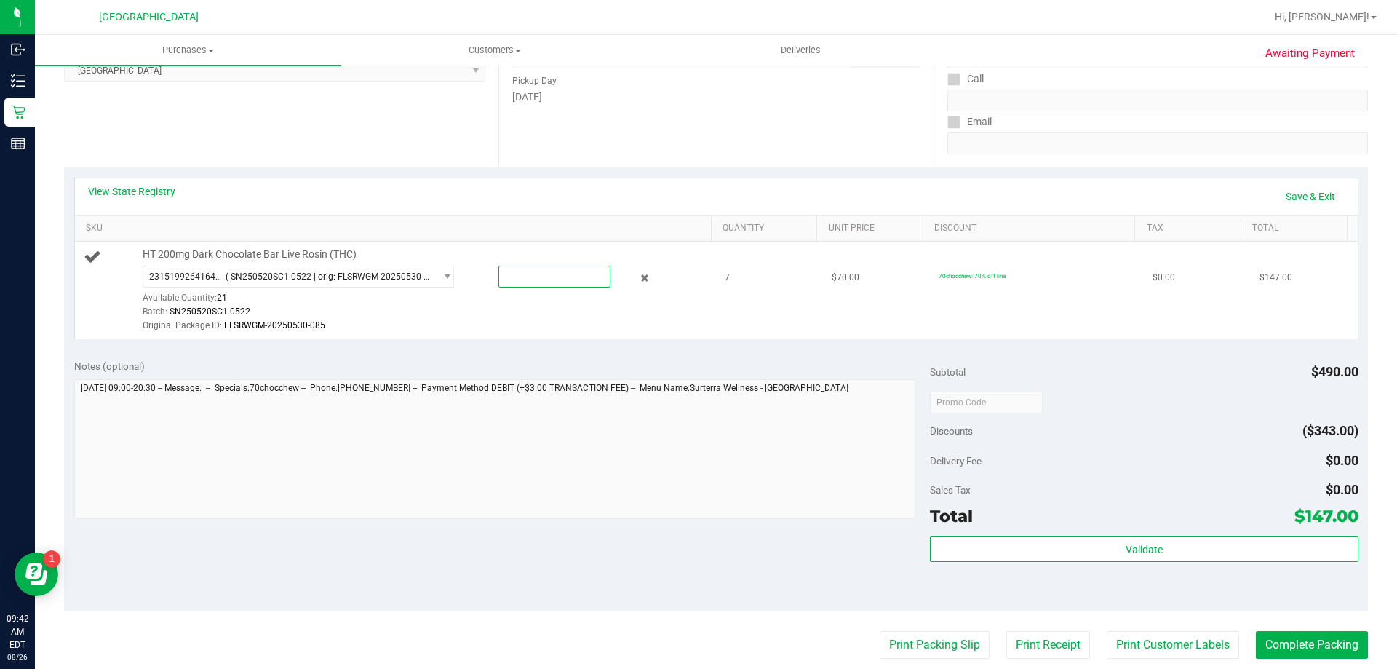
click at [544, 282] on span at bounding box center [554, 277] width 112 height 22
type input "7"
type input "7.0000"
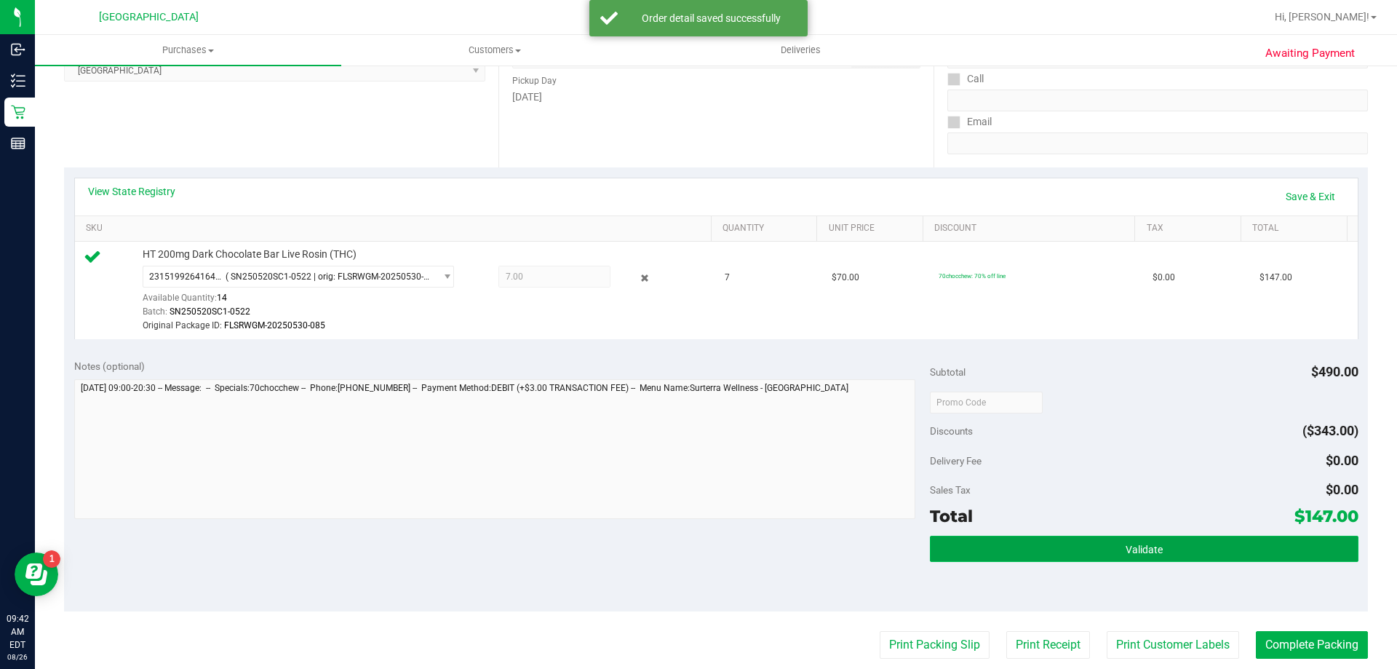
click at [1065, 554] on button "Validate" at bounding box center [1144, 549] width 428 height 26
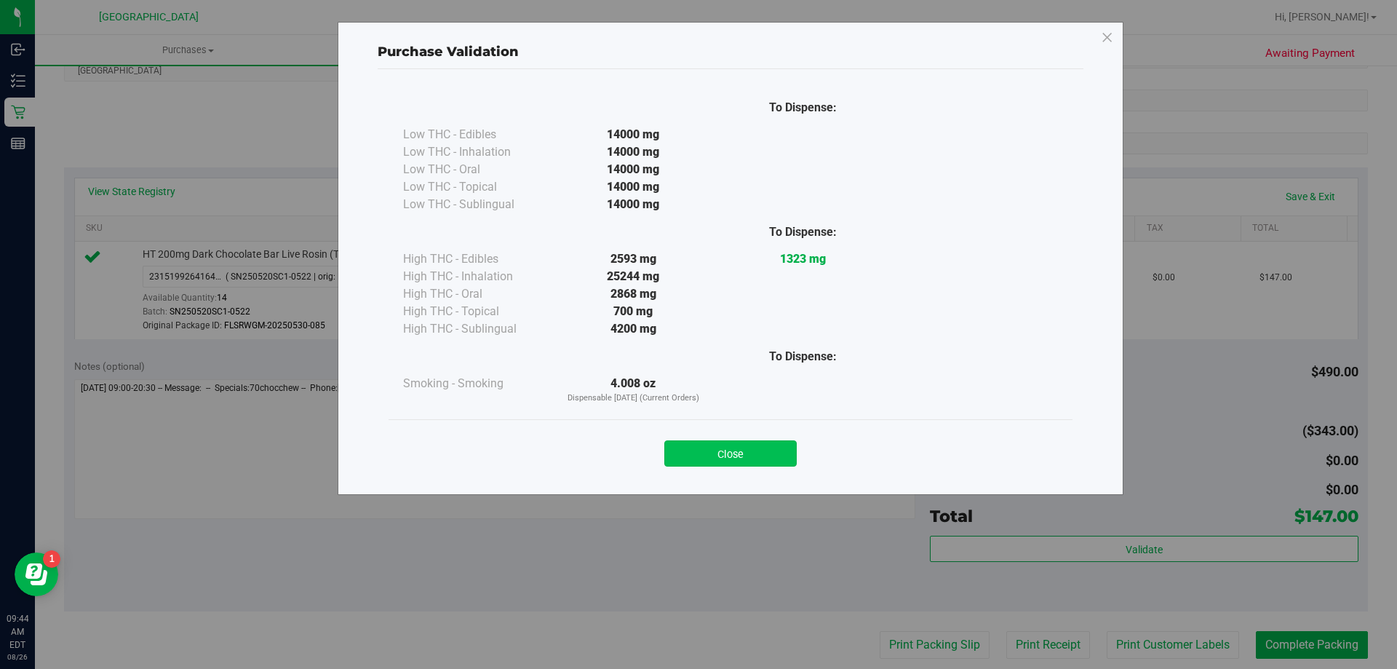
click at [728, 445] on button "Close" at bounding box center [730, 453] width 132 height 26
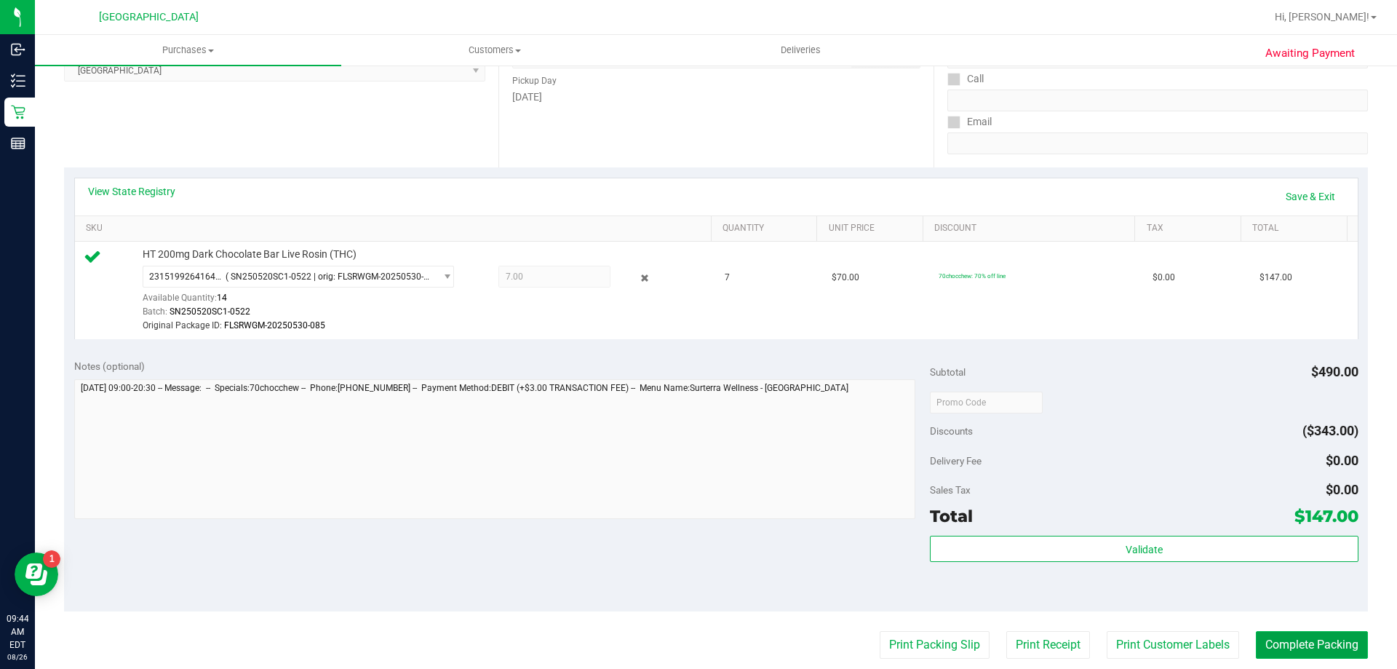
click at [1318, 639] on button "Complete Packing" at bounding box center [1312, 645] width 112 height 28
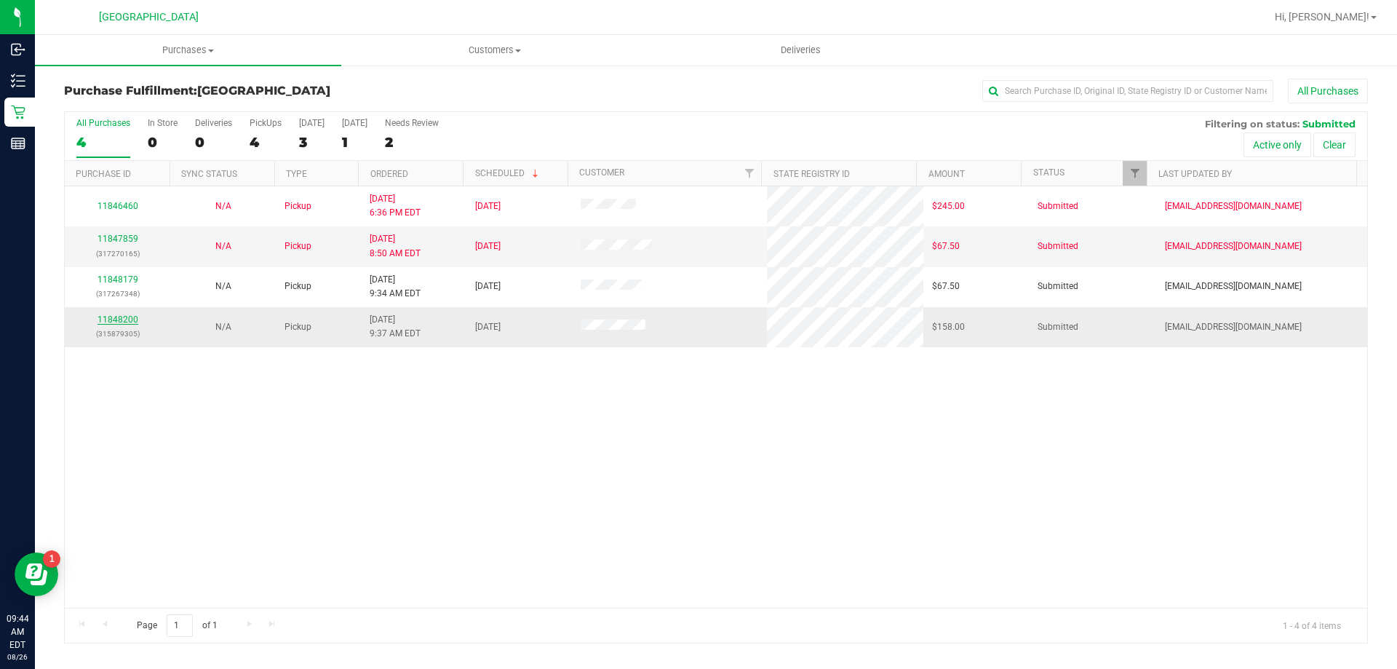
click at [118, 319] on link "11848200" at bounding box center [118, 319] width 41 height 10
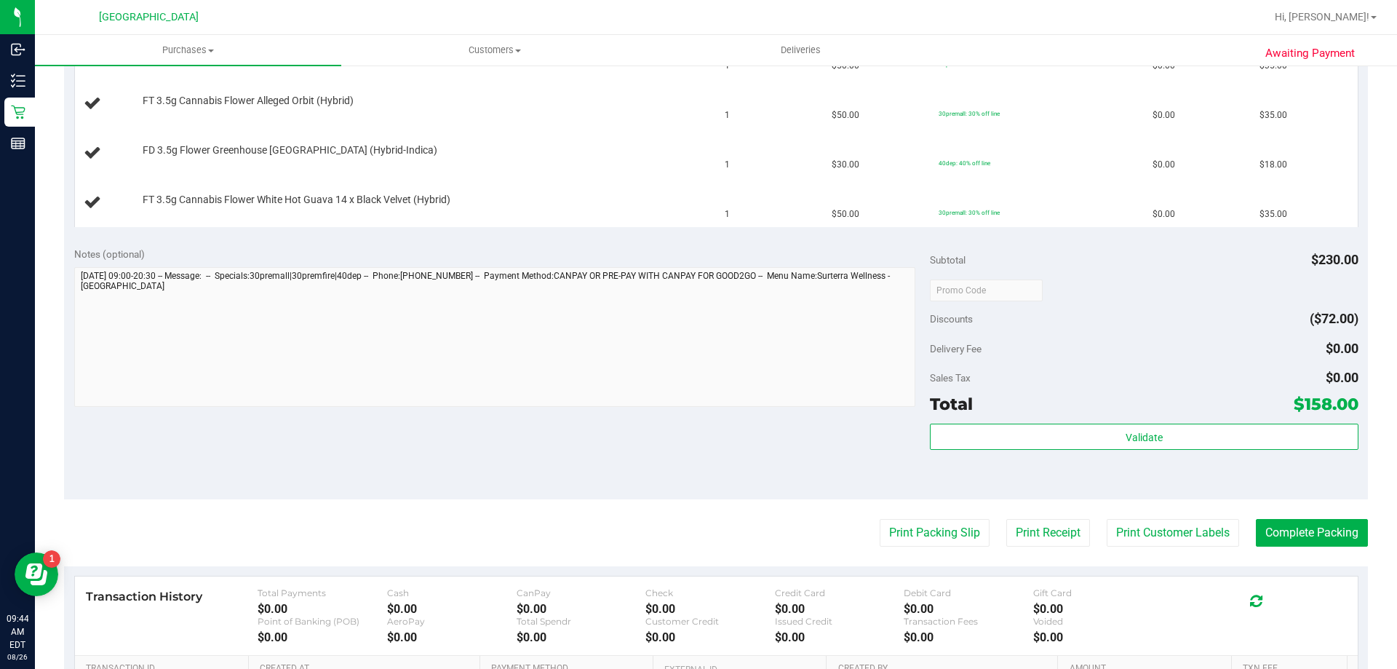
scroll to position [501, 0]
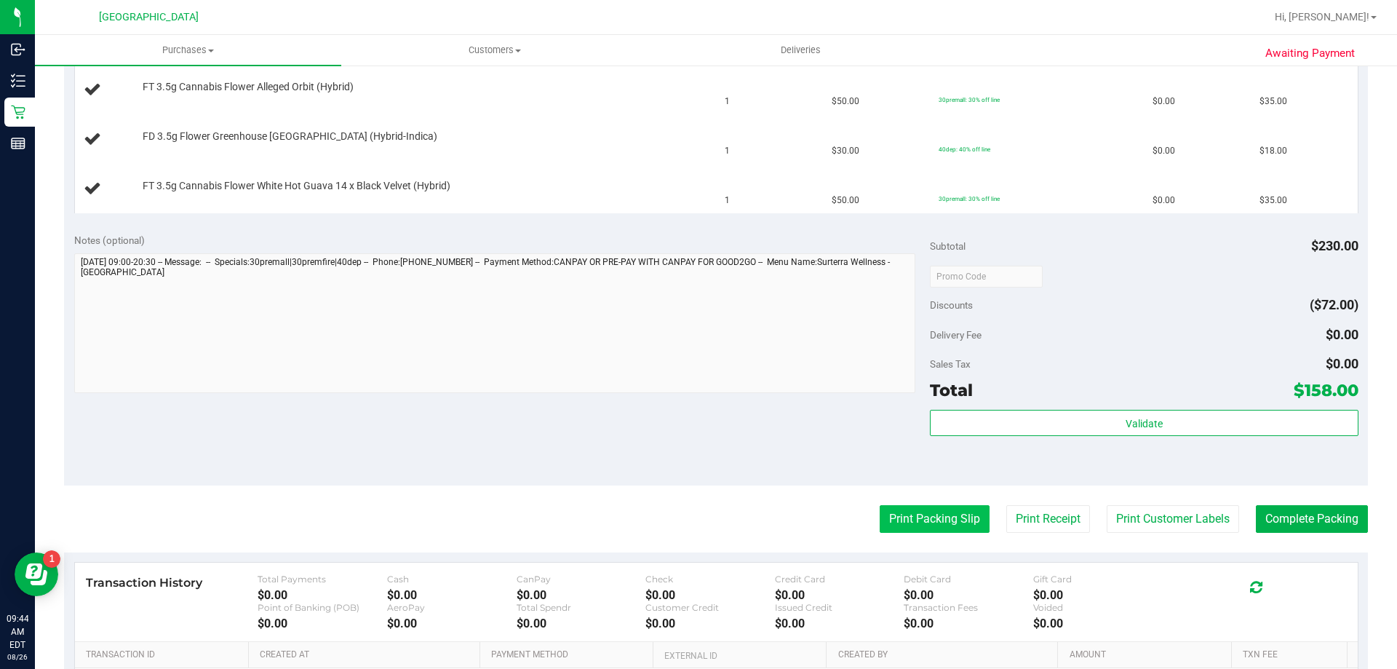
click at [939, 522] on button "Print Packing Slip" at bounding box center [935, 519] width 110 height 28
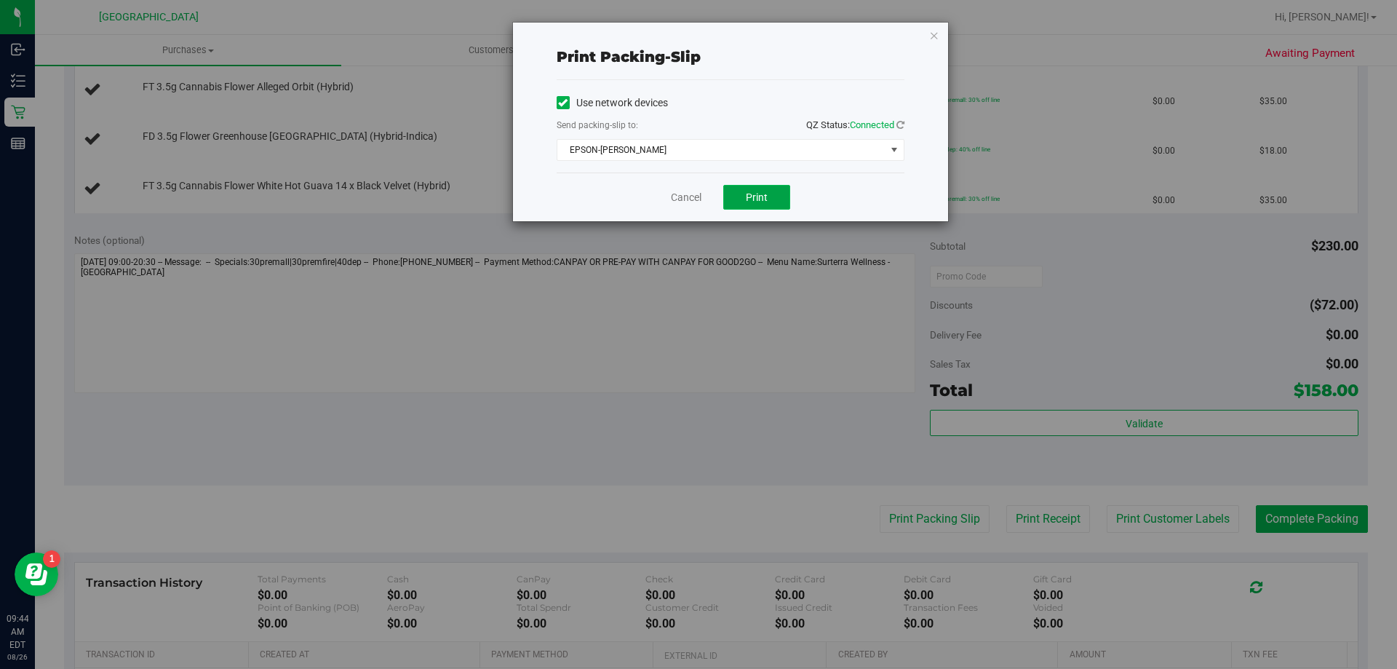
click at [741, 199] on button "Print" at bounding box center [756, 197] width 67 height 25
click at [680, 199] on link "Cancel" at bounding box center [686, 197] width 31 height 15
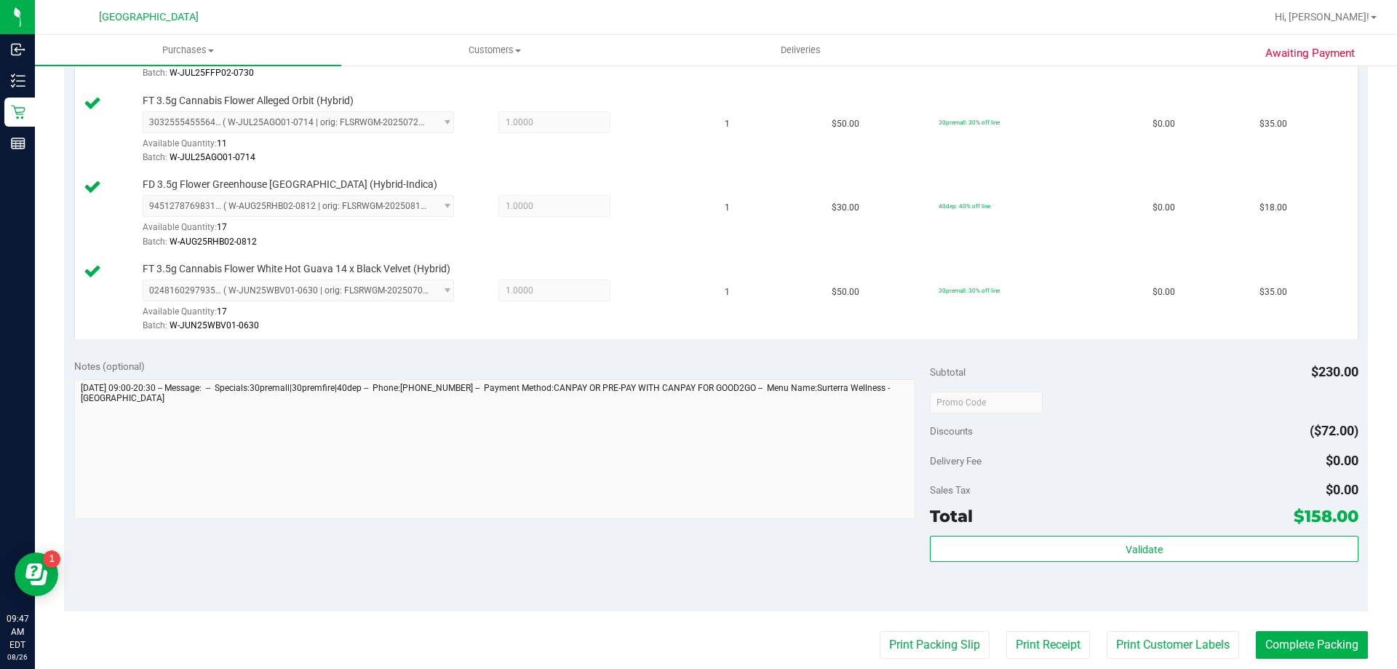
scroll to position [561, 0]
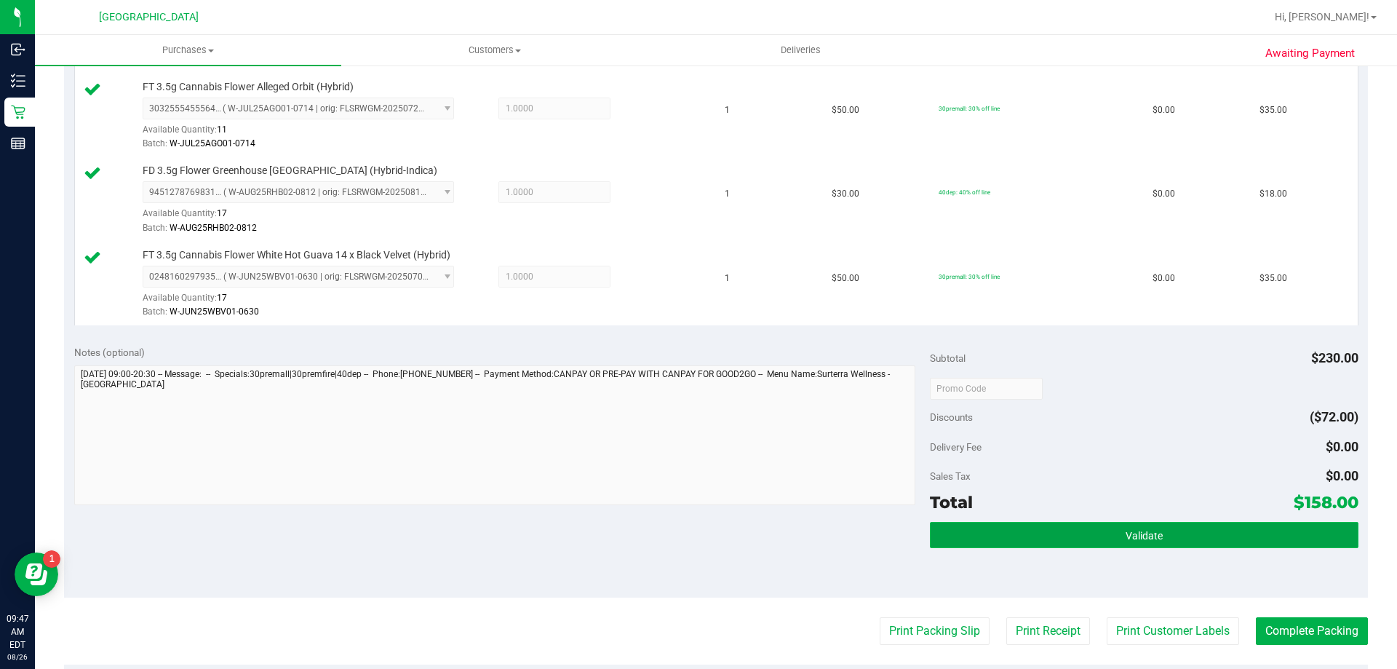
click at [999, 530] on button "Validate" at bounding box center [1144, 535] width 428 height 26
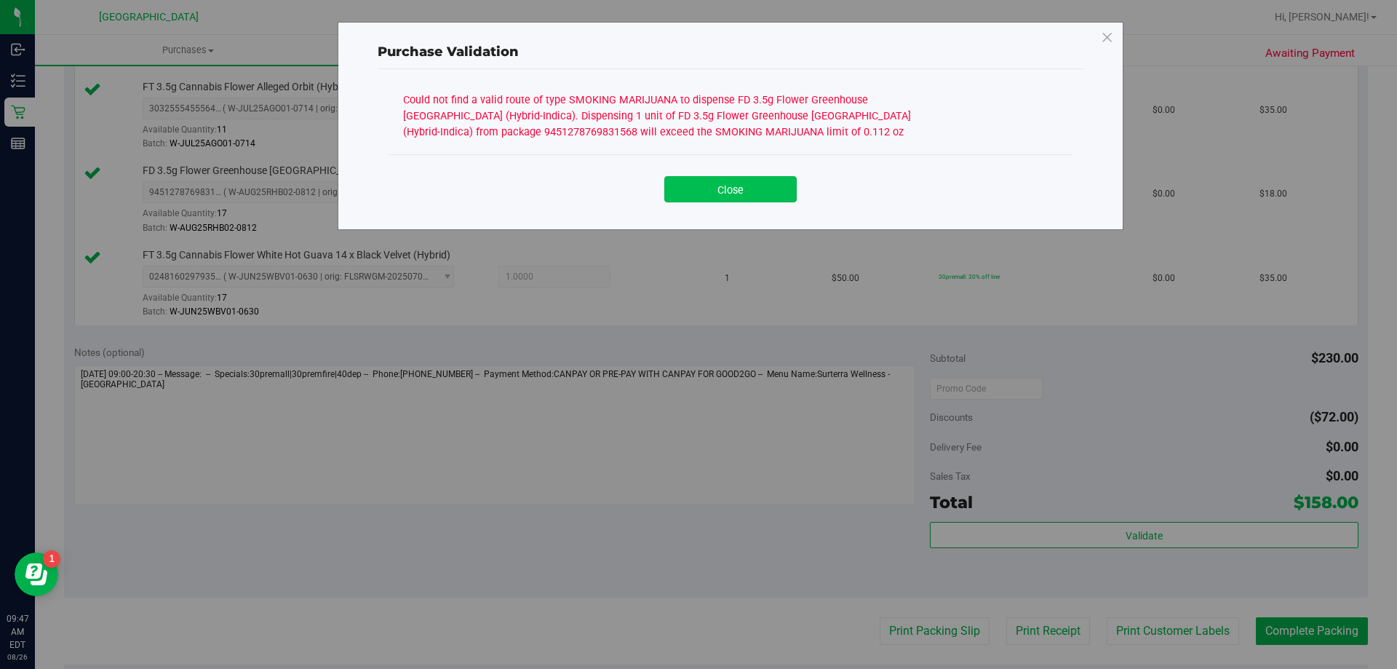
click at [724, 187] on button "Close" at bounding box center [730, 189] width 132 height 26
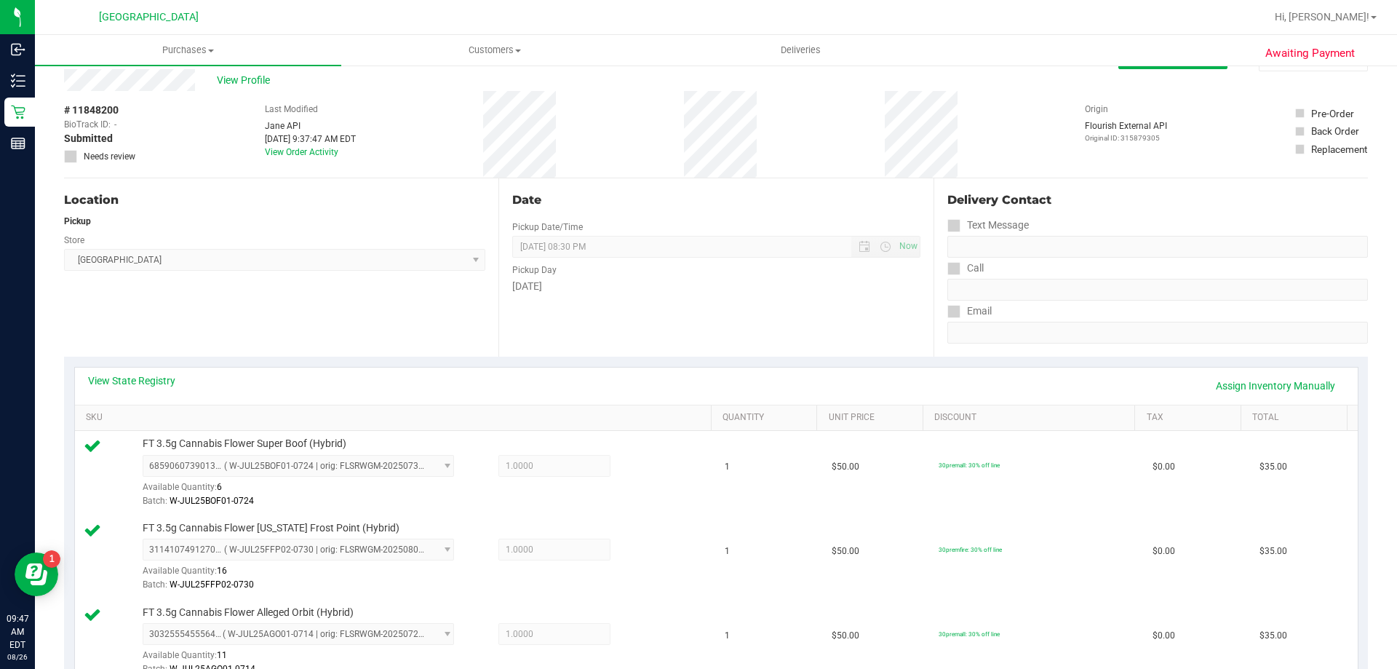
scroll to position [0, 0]
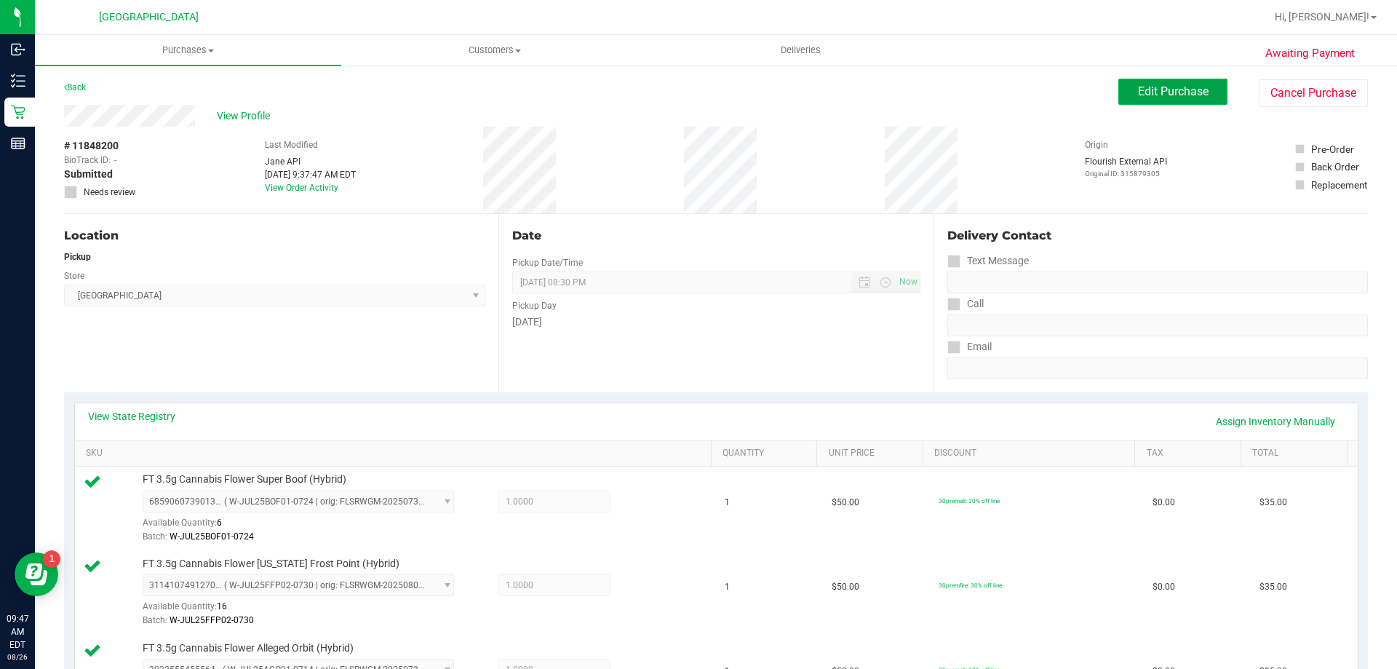
click at [1151, 101] on button "Edit Purchase" at bounding box center [1172, 92] width 109 height 26
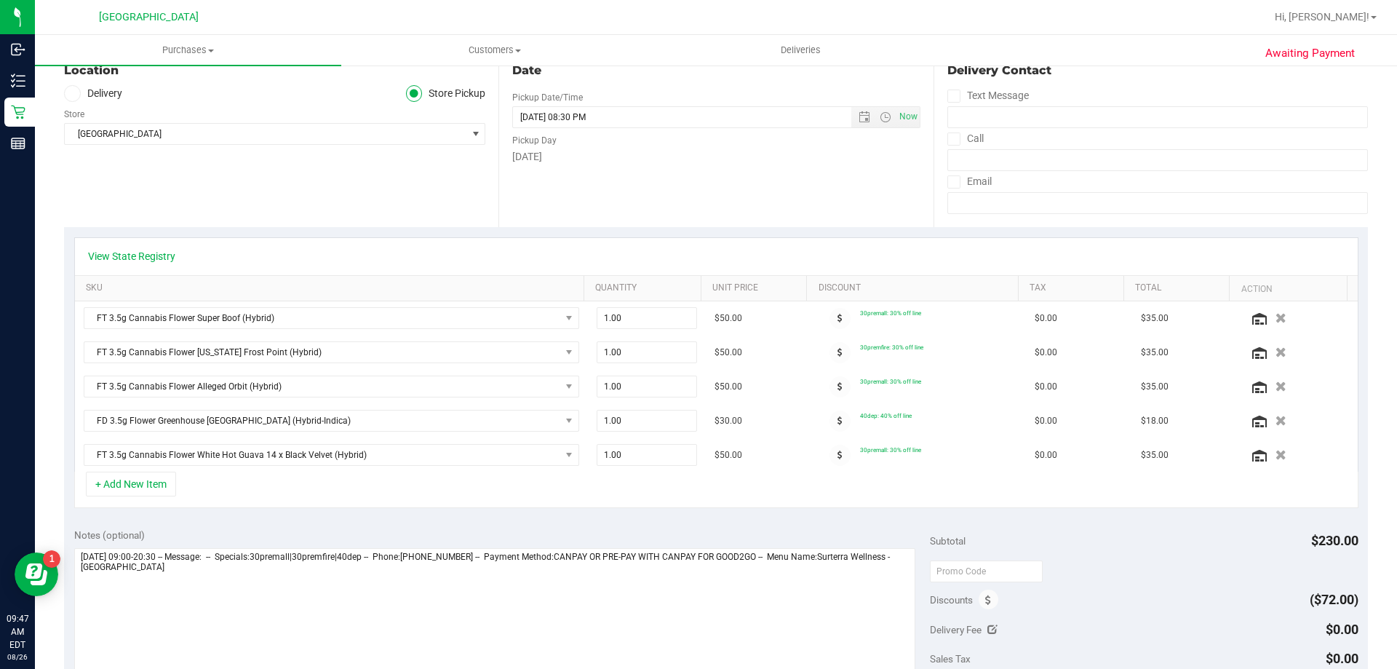
scroll to position [199, 0]
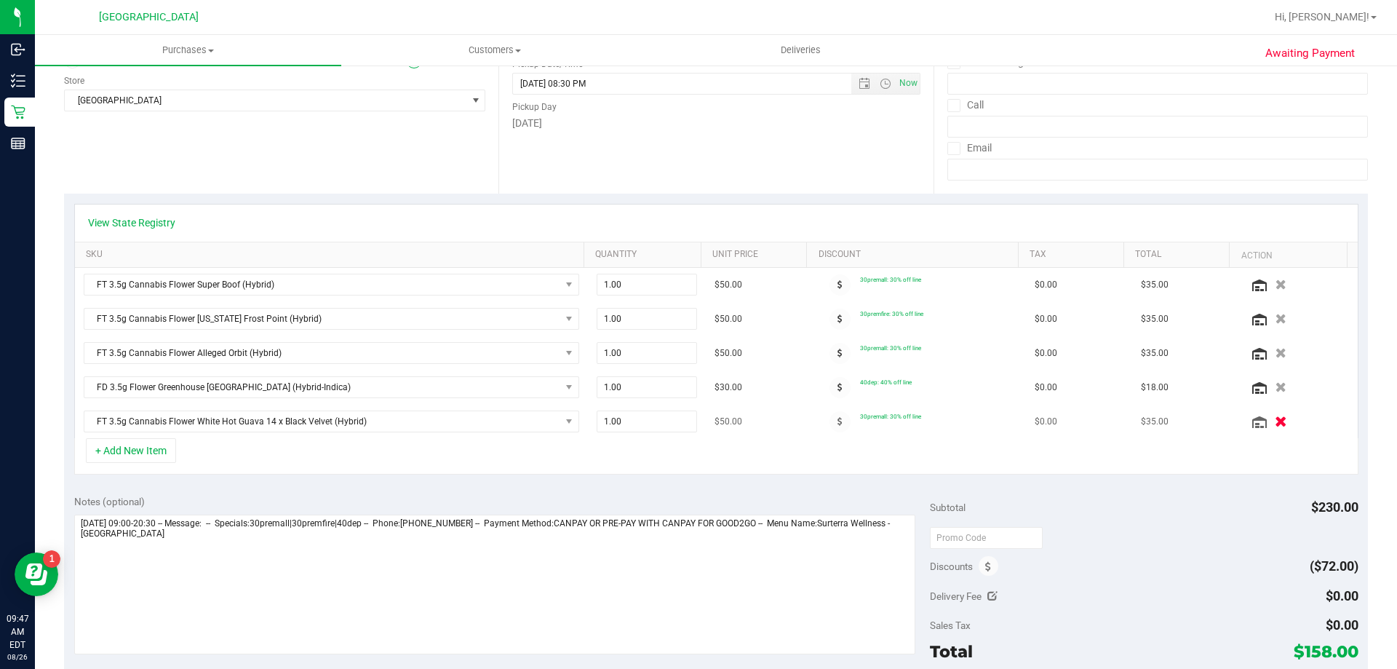
click at [1275, 424] on icon "button" at bounding box center [1281, 421] width 12 height 11
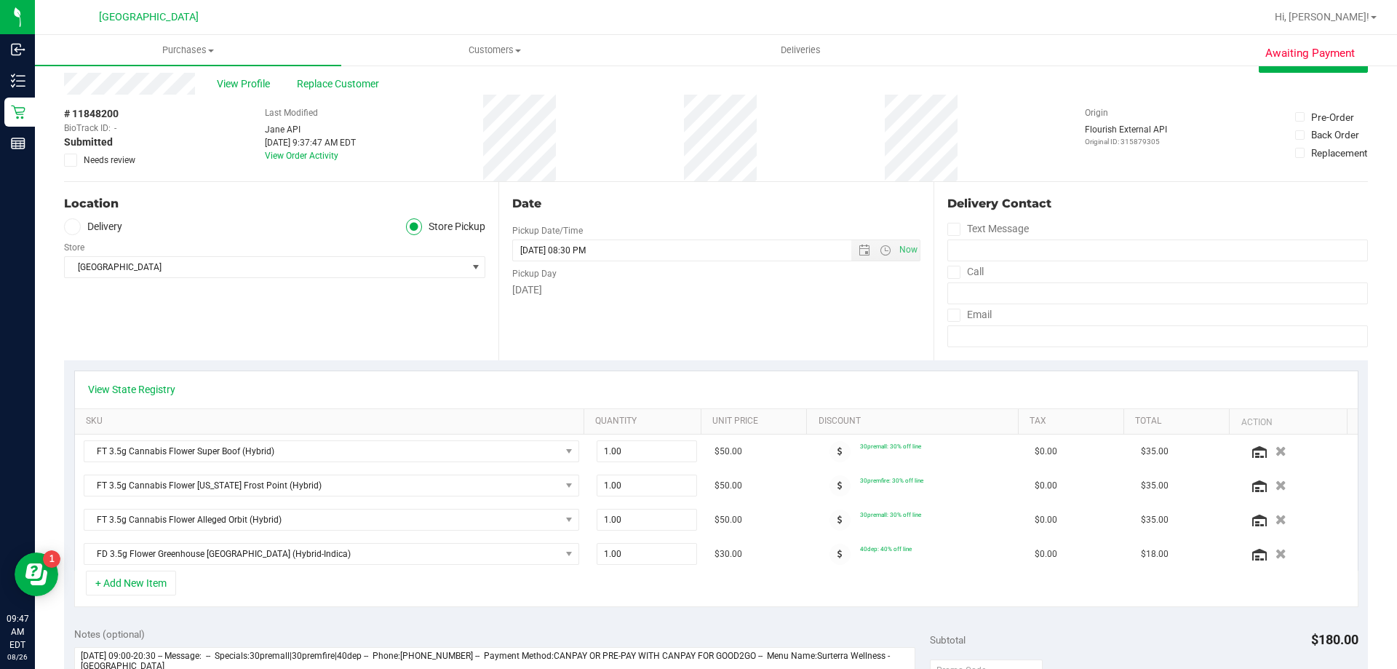
scroll to position [0, 0]
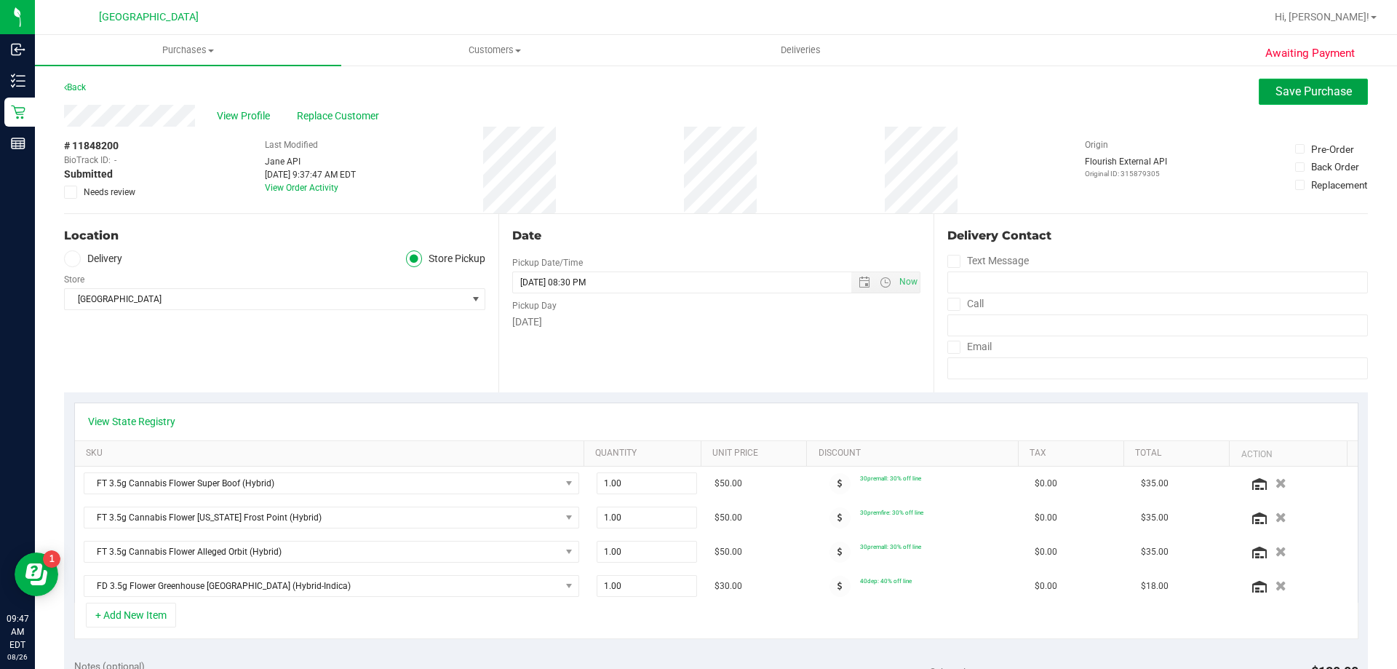
click at [1305, 87] on span "Save Purchase" at bounding box center [1314, 91] width 76 height 14
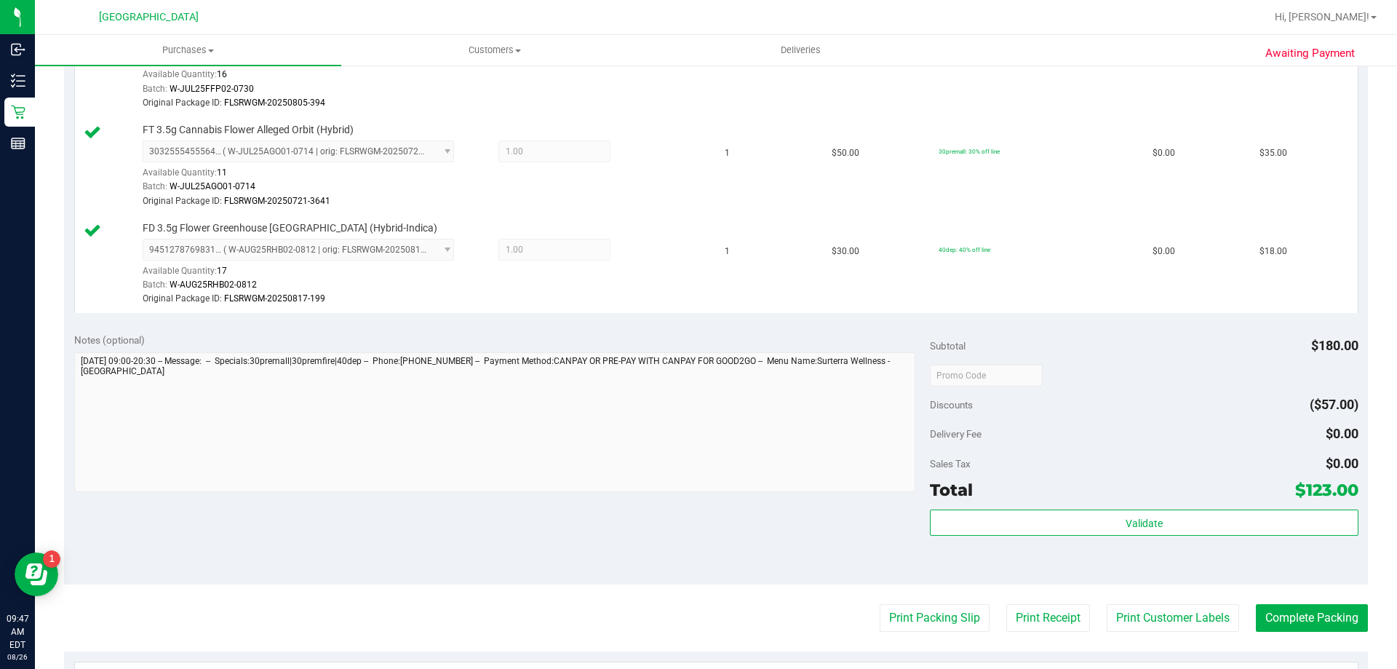
scroll to position [584, 0]
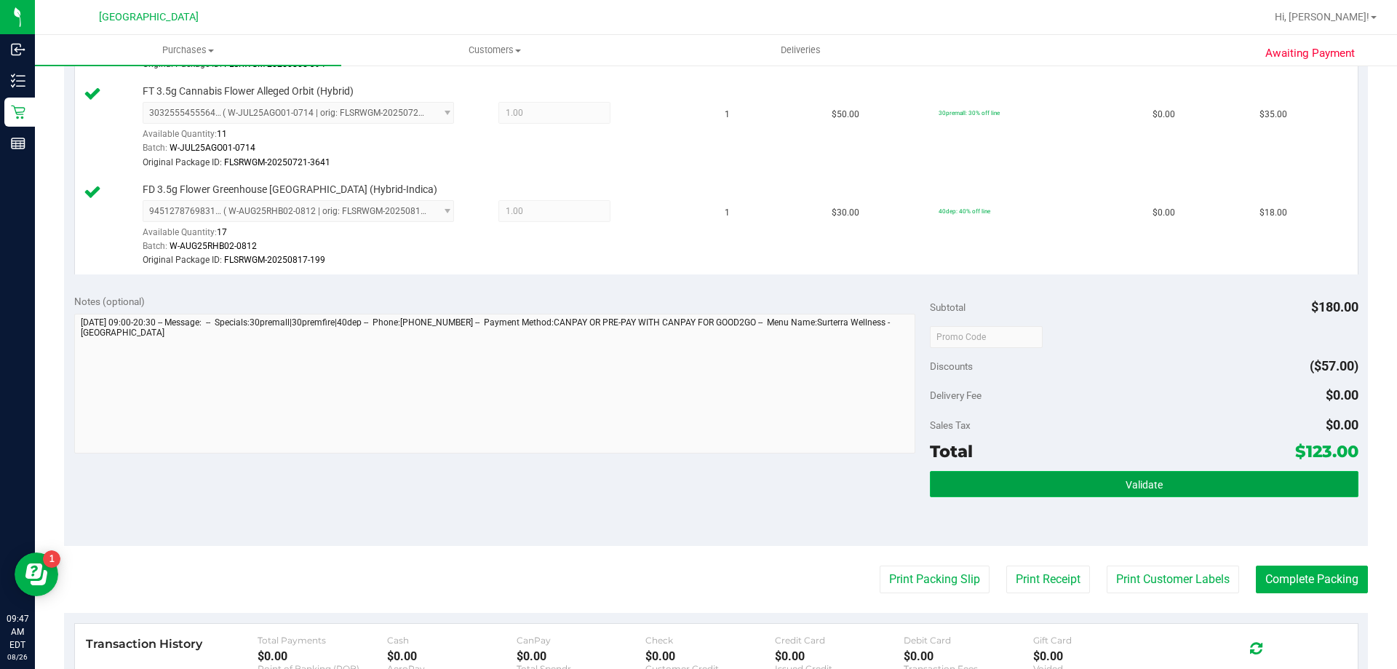
click at [1129, 485] on span "Validate" at bounding box center [1144, 485] width 37 height 12
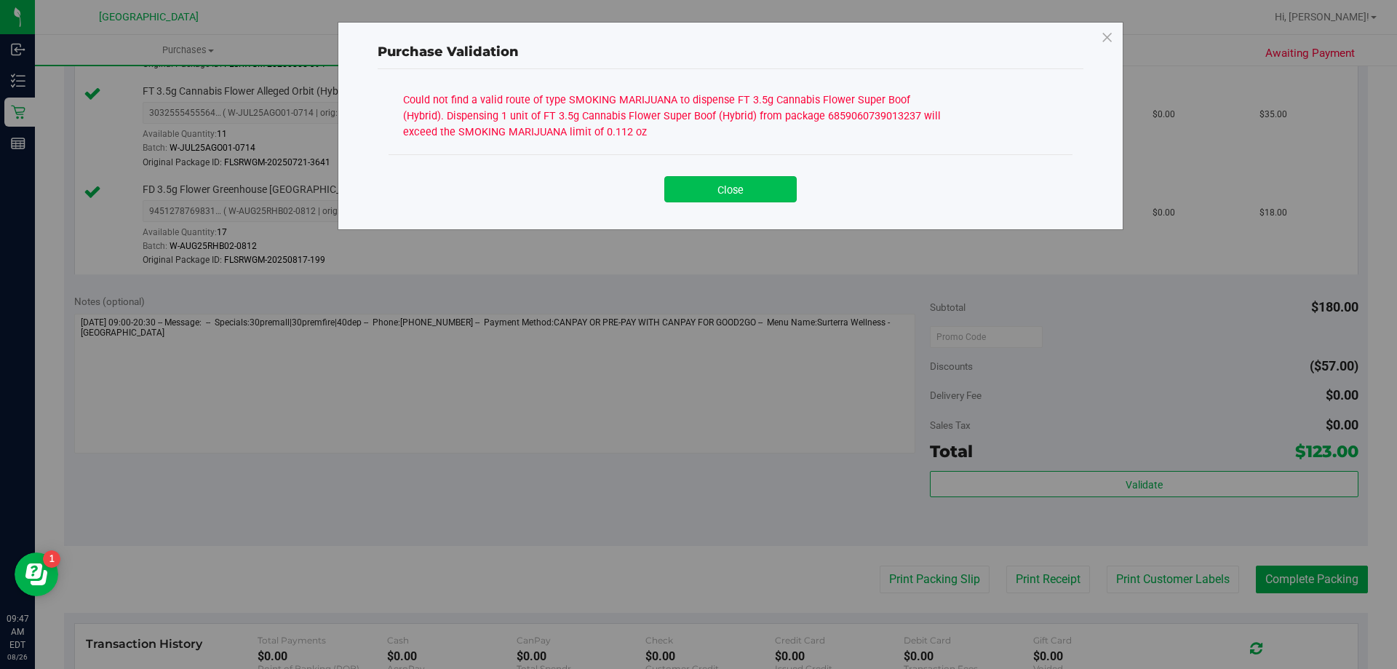
click at [732, 191] on button "Close" at bounding box center [730, 189] width 132 height 26
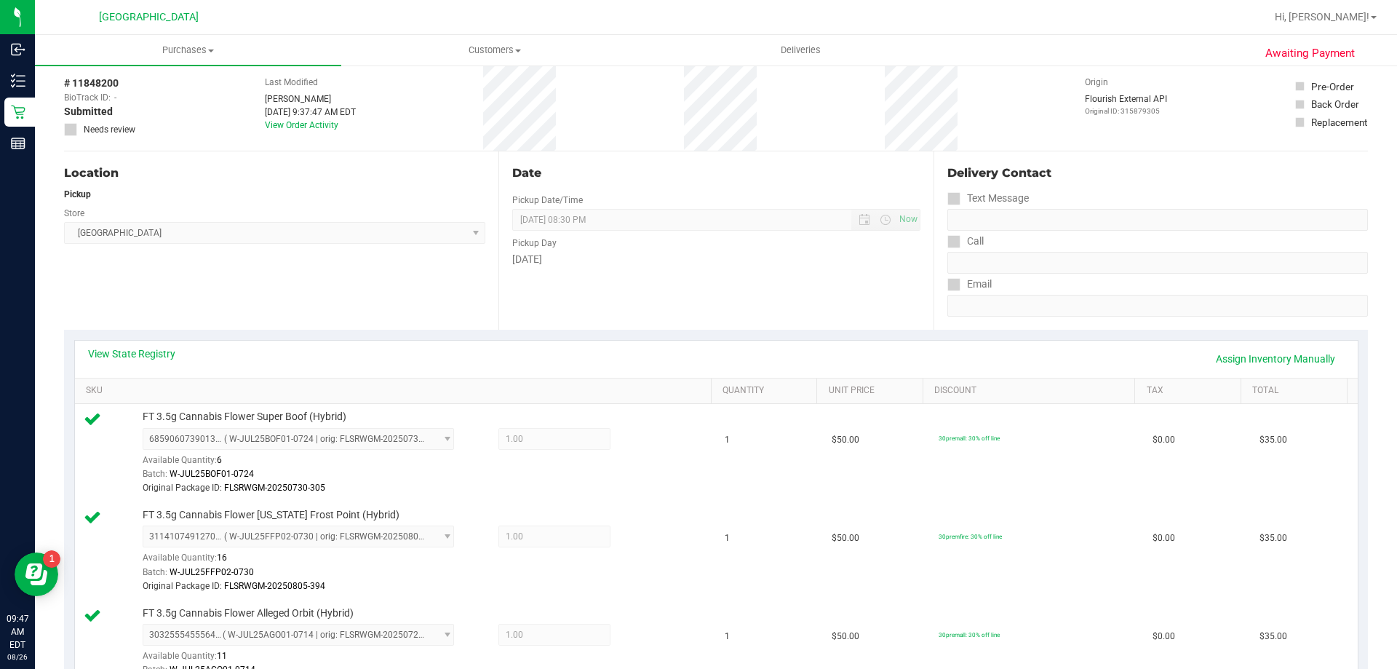
scroll to position [0, 0]
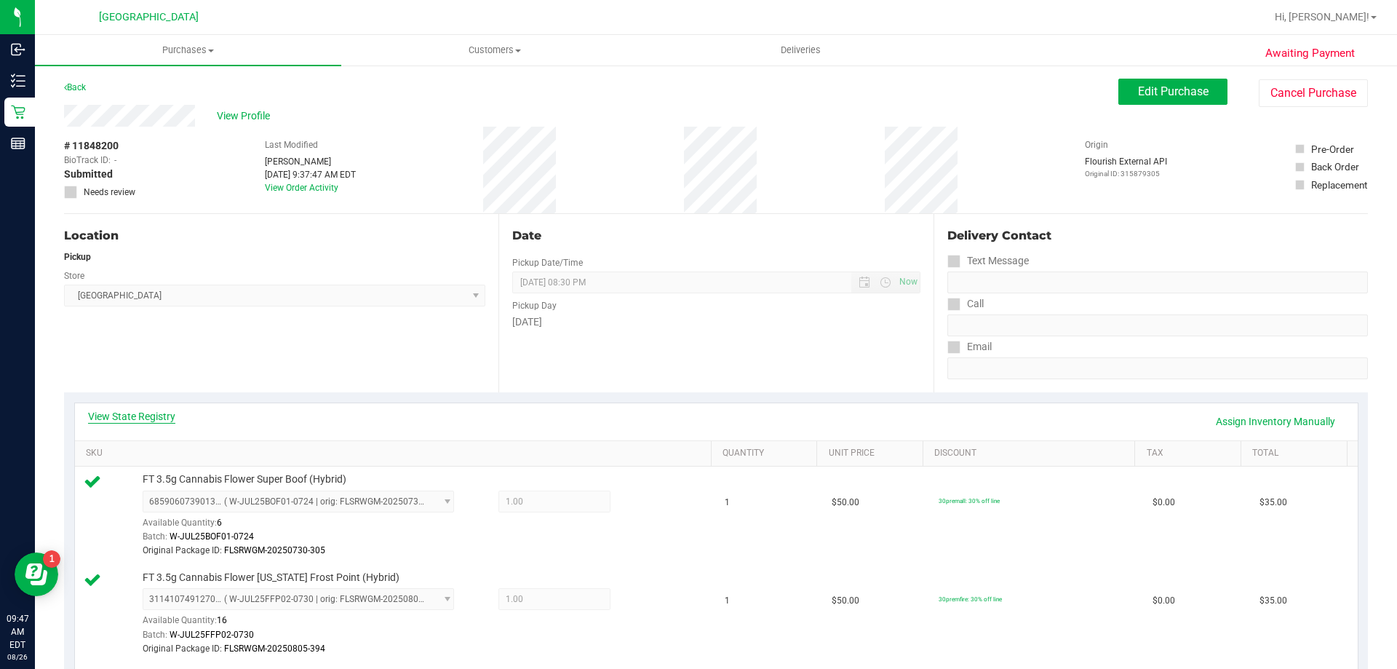
click at [159, 419] on link "View State Registry" at bounding box center [131, 416] width 87 height 15
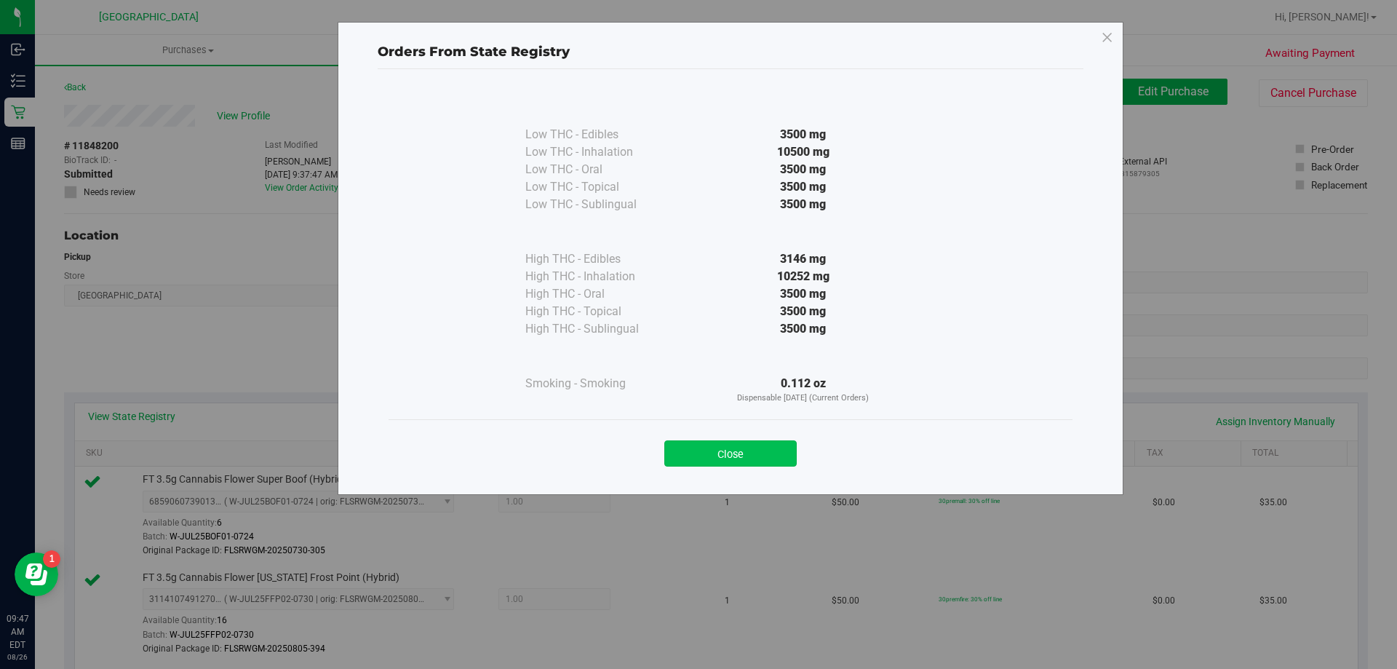
click at [713, 453] on button "Close" at bounding box center [730, 453] width 132 height 26
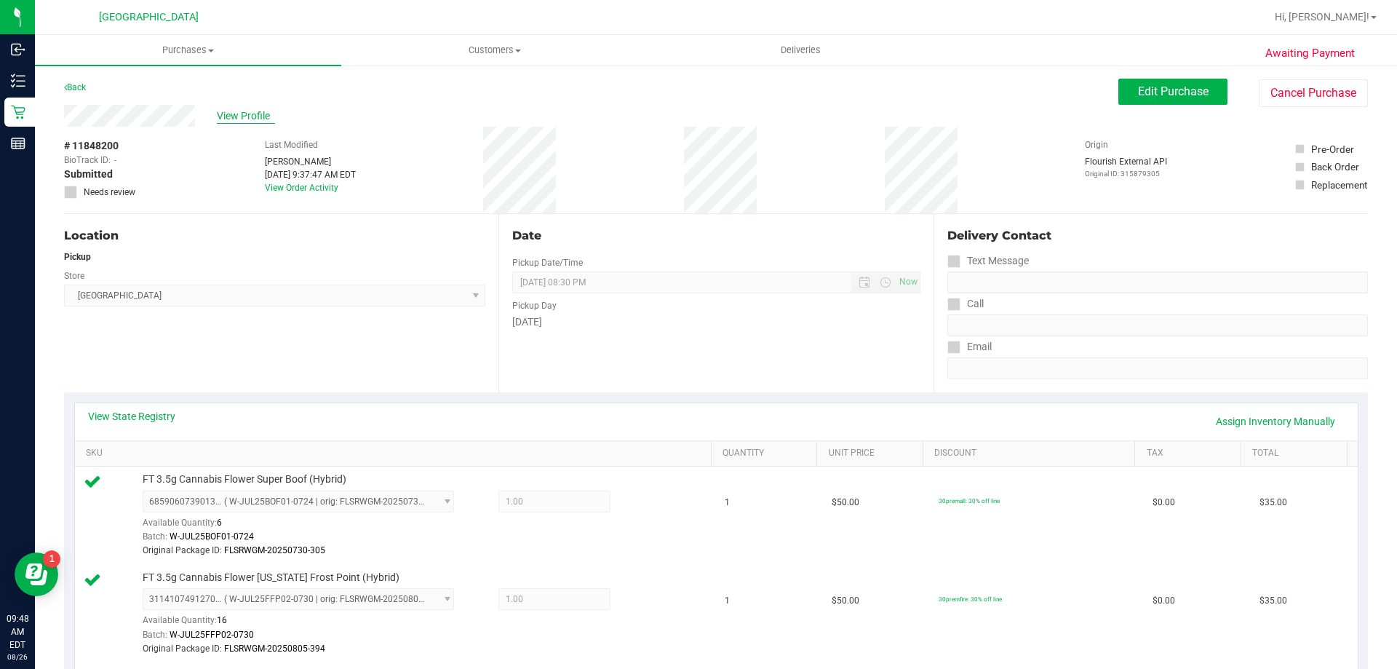
click at [242, 121] on span "View Profile" at bounding box center [246, 115] width 58 height 15
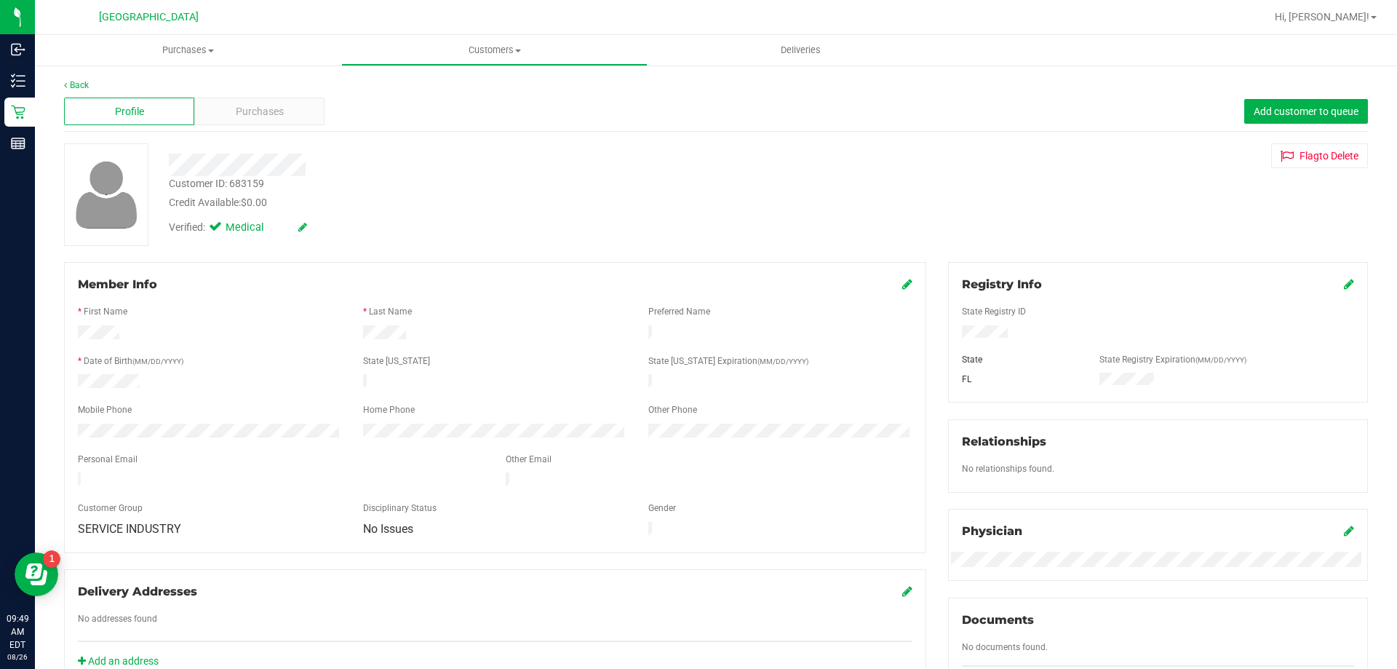
click at [248, 177] on div "Customer ID: 683159" at bounding box center [216, 183] width 95 height 15
click at [250, 183] on div "Customer ID: 683159" at bounding box center [216, 183] width 95 height 15
copy div "683159"
click at [266, 108] on span "Purchases" at bounding box center [260, 111] width 48 height 15
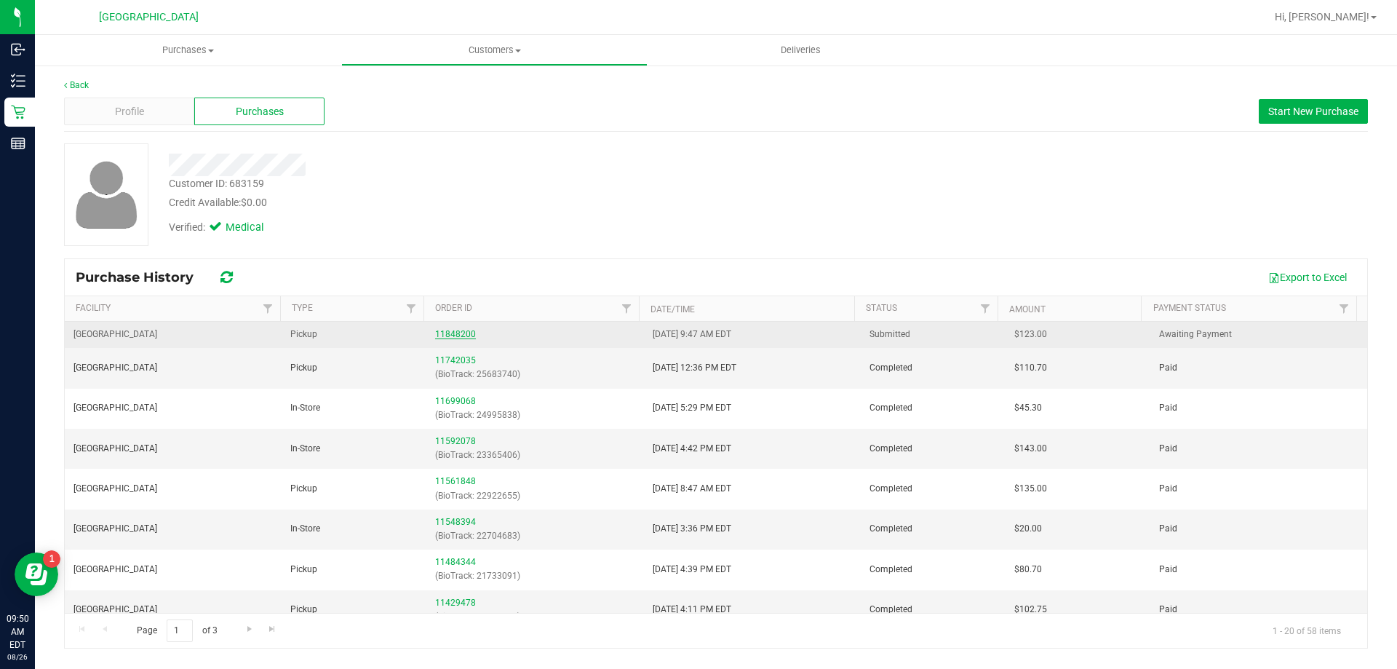
click at [447, 337] on link "11848200" at bounding box center [455, 334] width 41 height 10
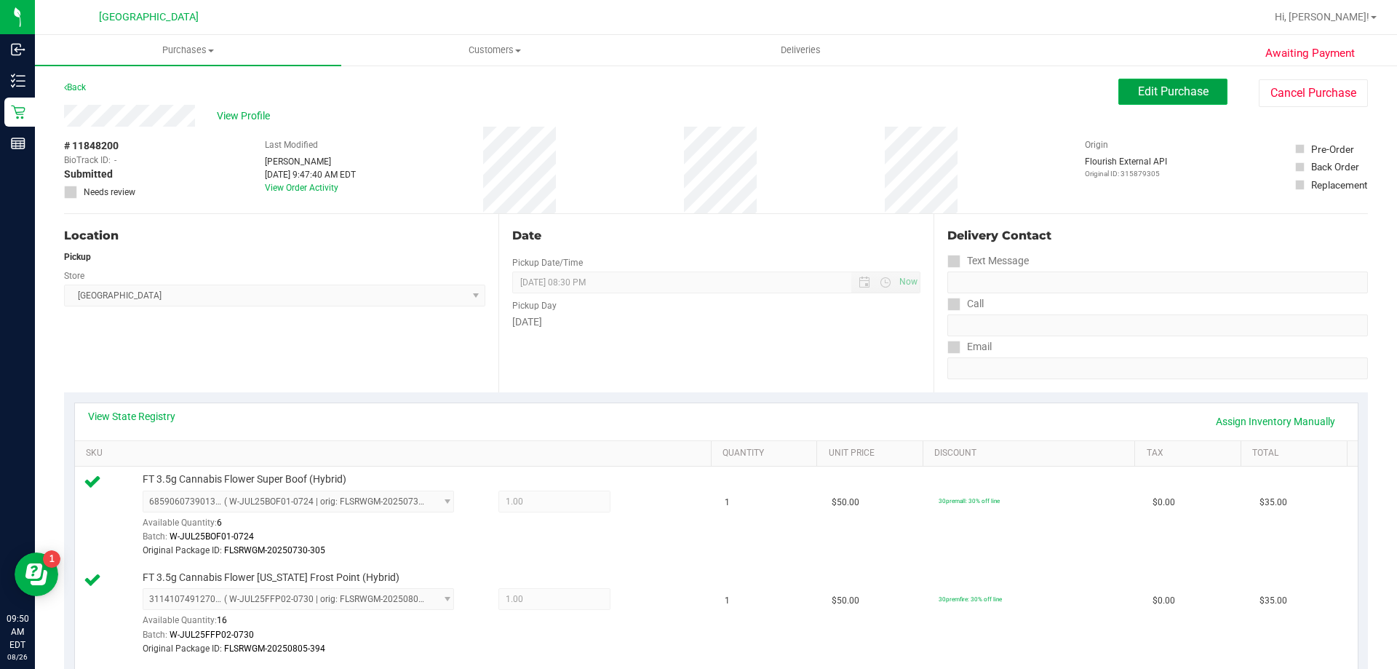
click at [1189, 88] on span "Edit Purchase" at bounding box center [1173, 91] width 71 height 14
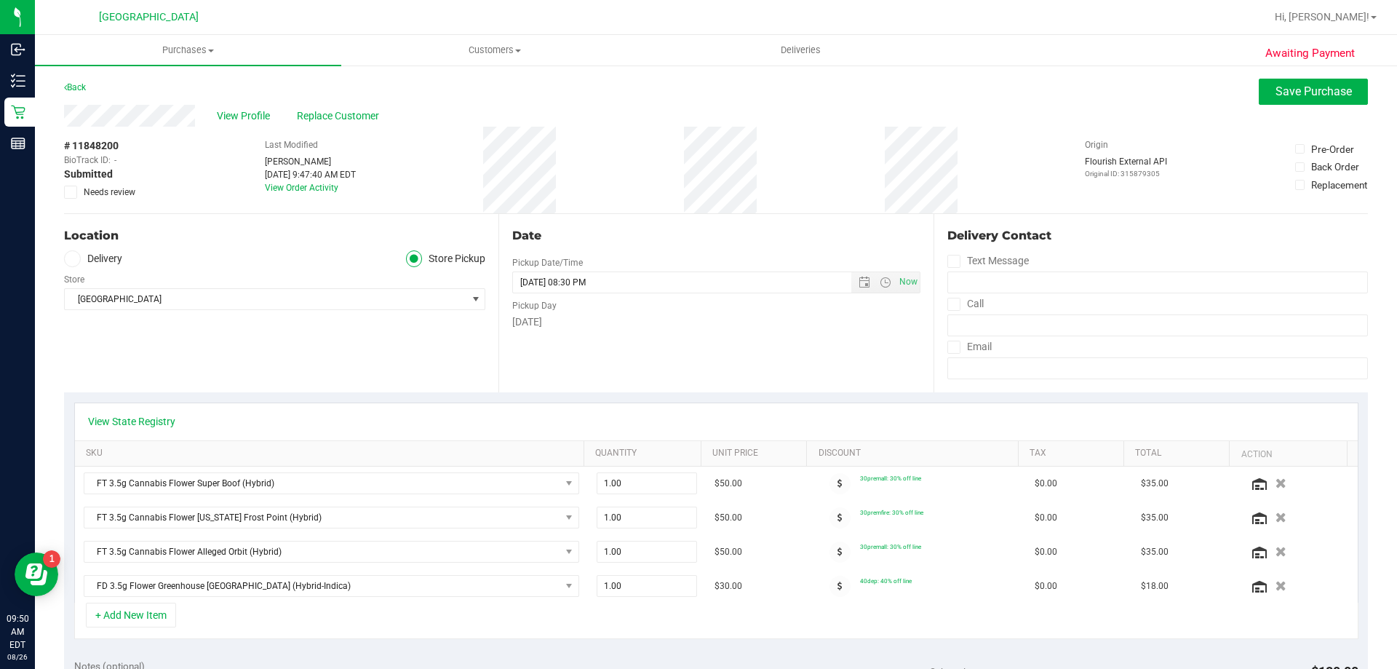
click at [73, 192] on icon at bounding box center [70, 192] width 9 height 0
click at [0, 0] on input "Needs review" at bounding box center [0, 0] width 0 height 0
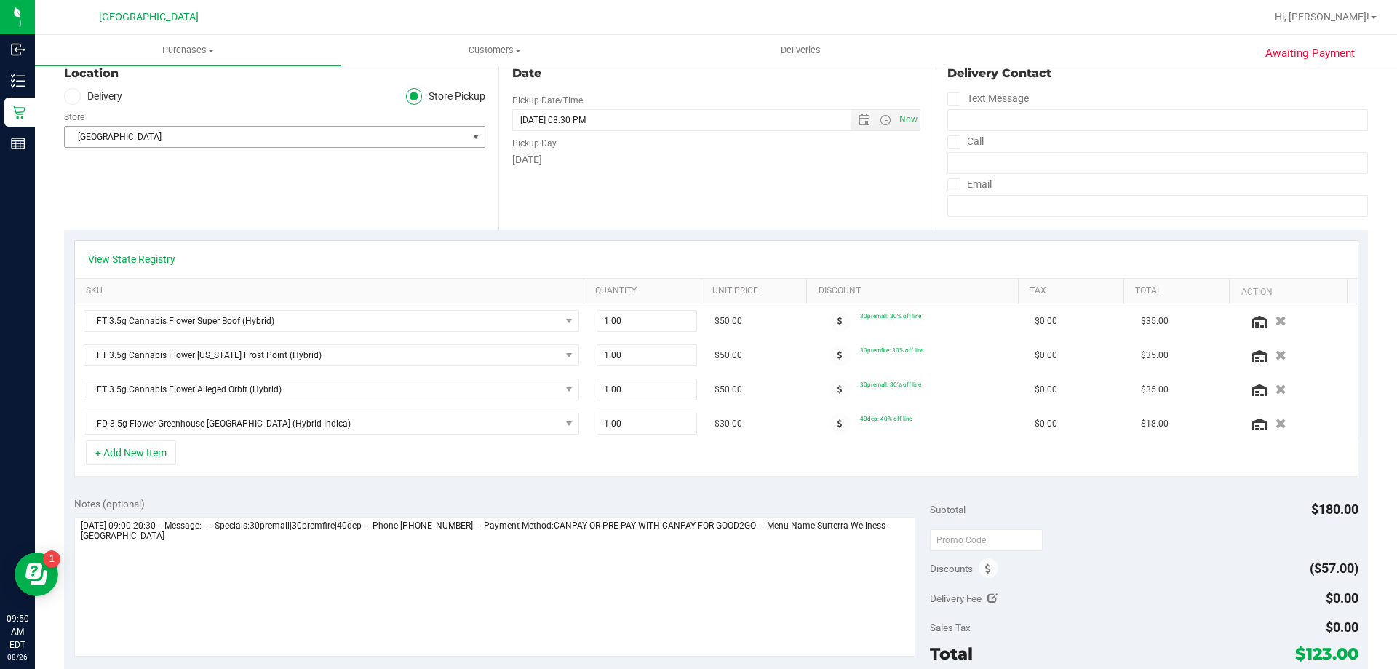
scroll to position [163, 0]
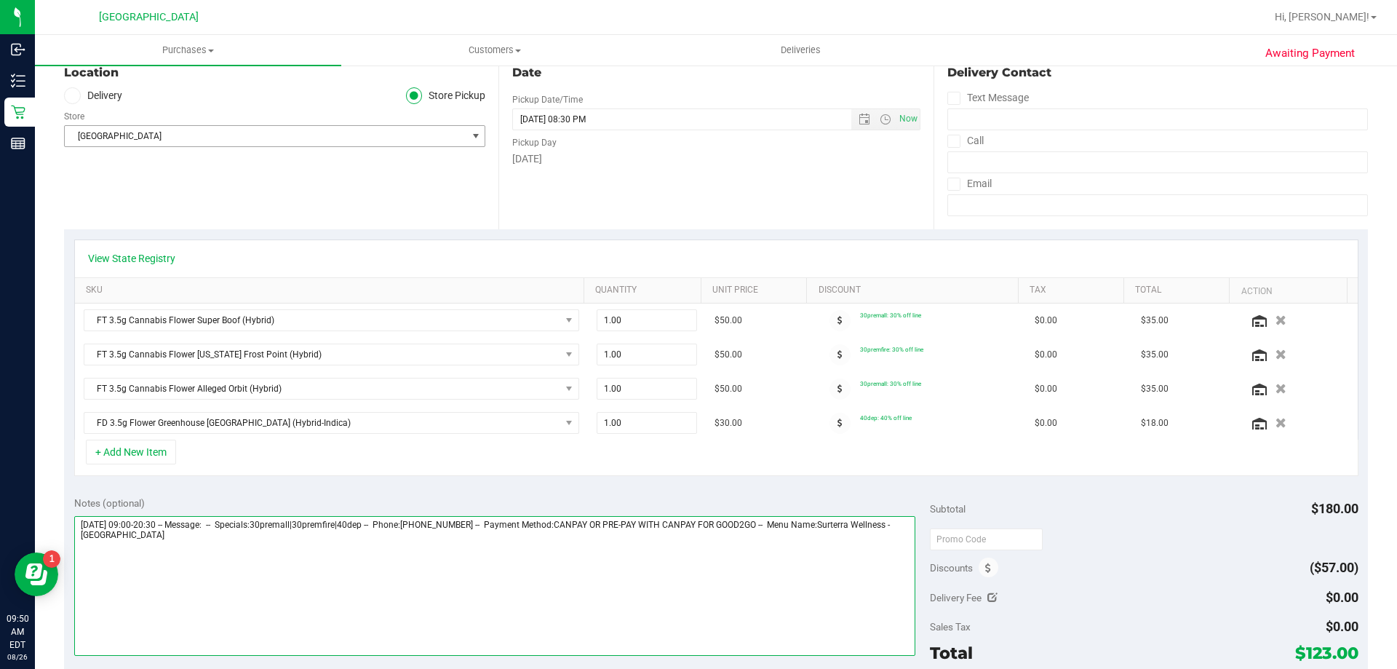
click at [274, 539] on textarea at bounding box center [495, 586] width 842 height 140
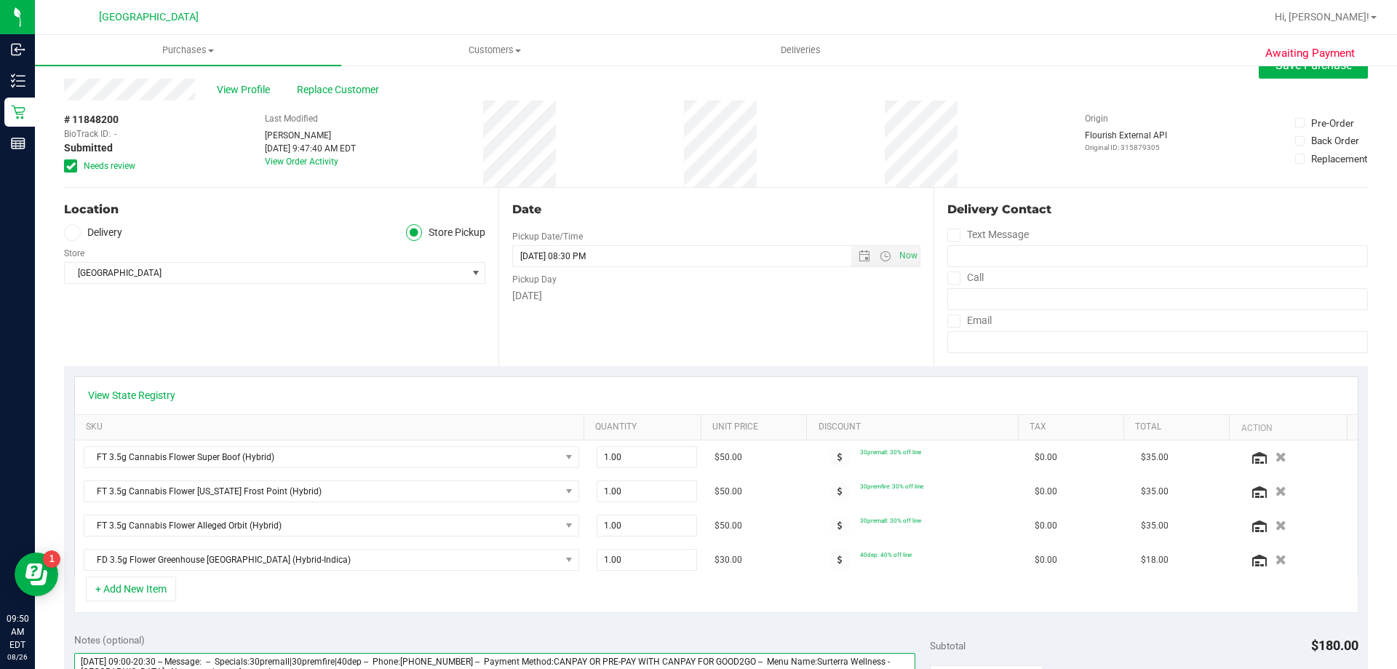
scroll to position [0, 0]
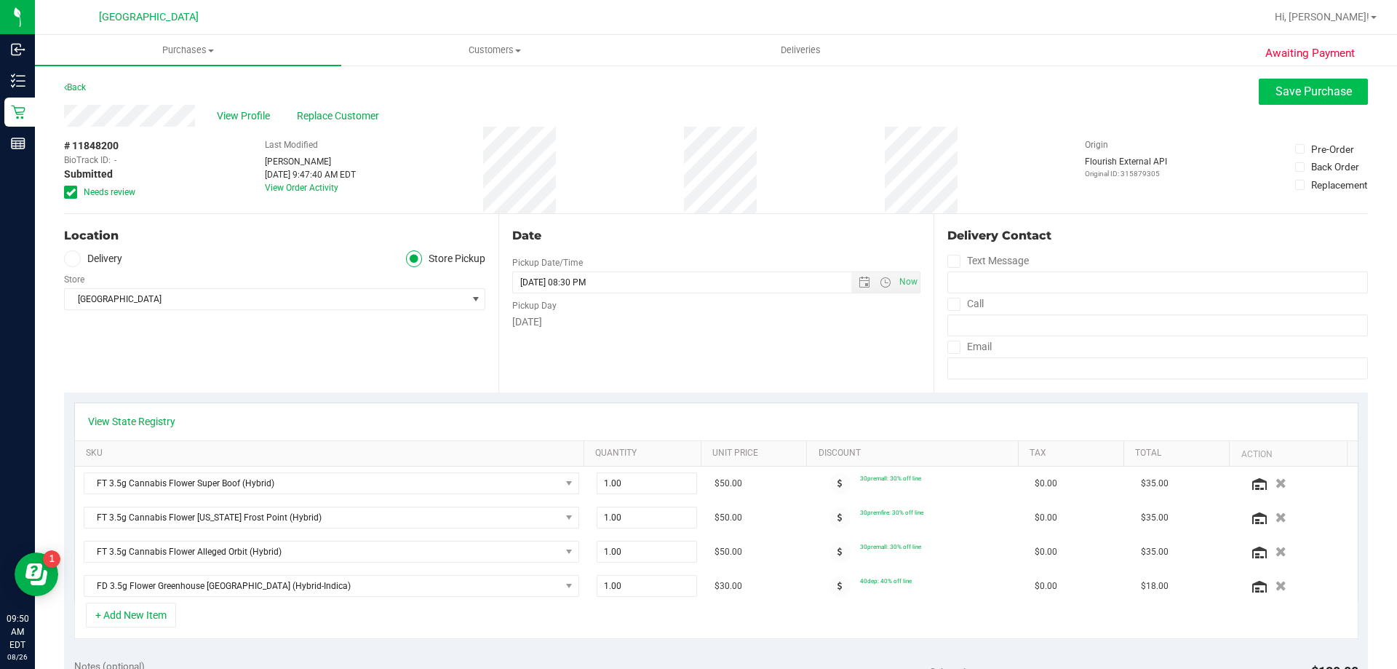
type textarea "Tuesday 08/26/2025 09:00-20:30 -- Message: -- Specials:30premall|30premfire|40d…"
click at [1276, 87] on span "Save Purchase" at bounding box center [1314, 91] width 76 height 14
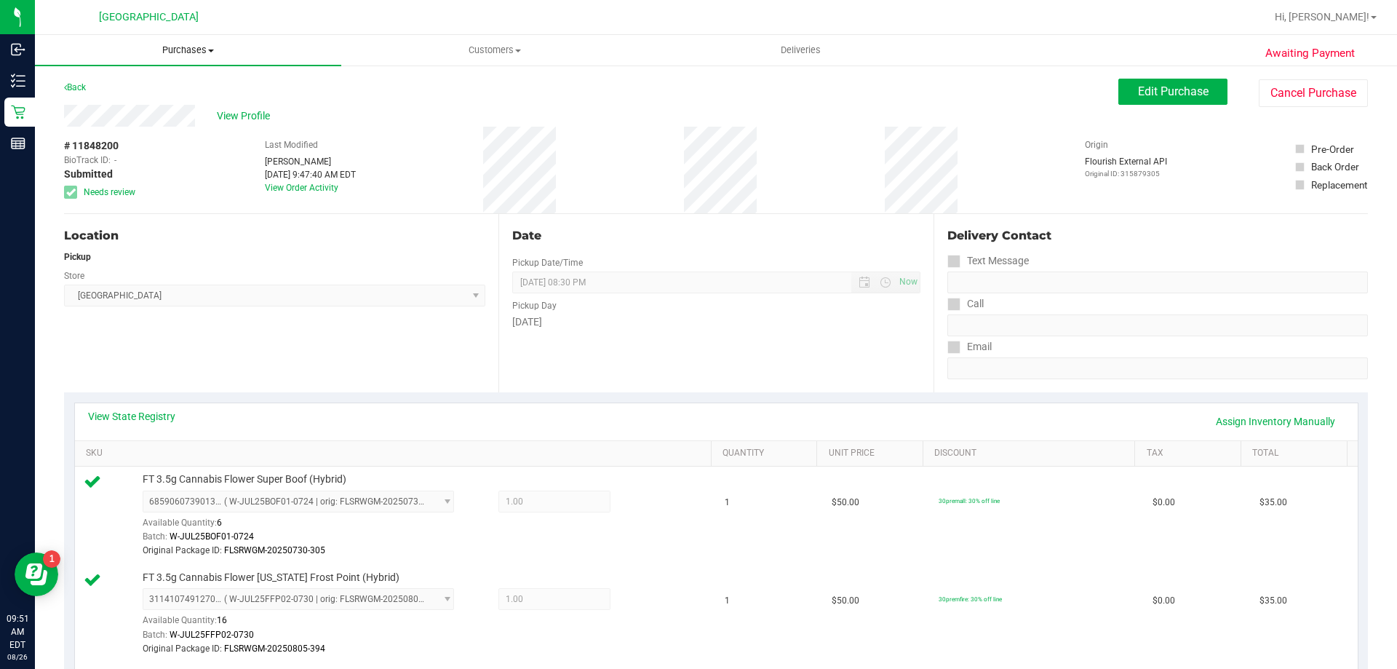
click at [175, 49] on span "Purchases" at bounding box center [188, 50] width 306 height 13
click at [171, 102] on li "Fulfillment" at bounding box center [188, 105] width 306 height 17
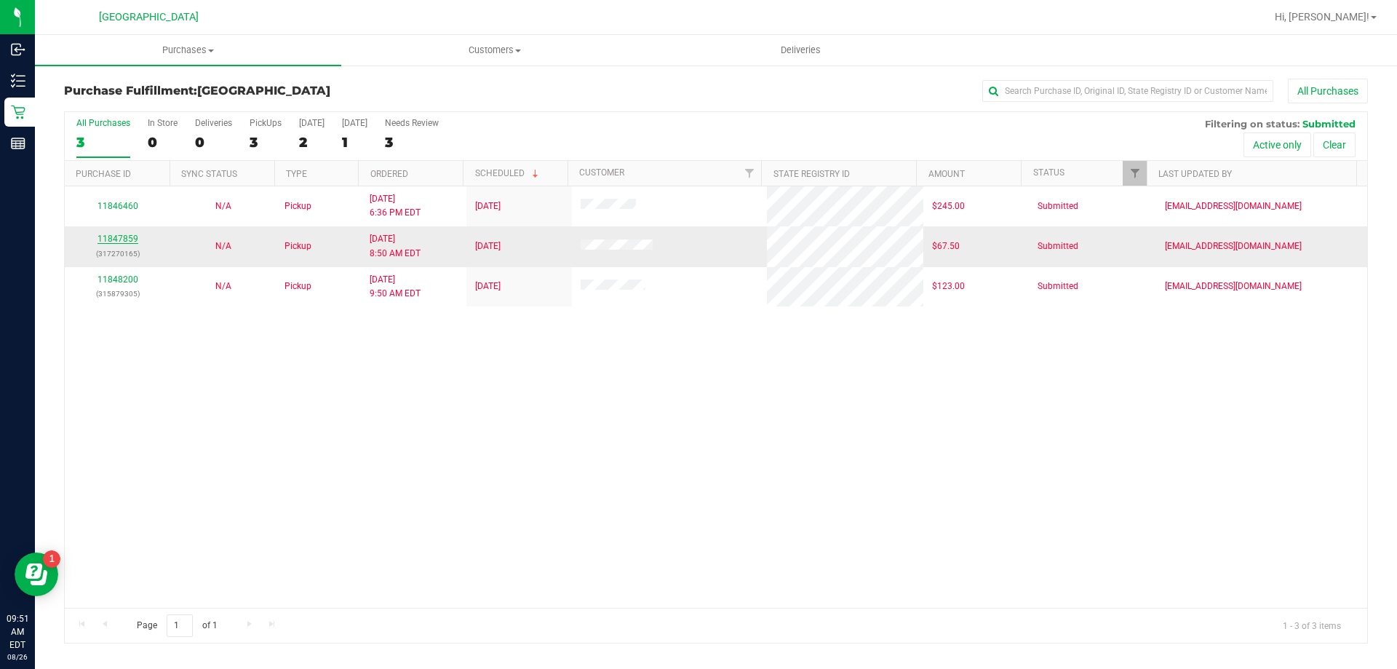
click at [130, 240] on link "11847859" at bounding box center [118, 239] width 41 height 10
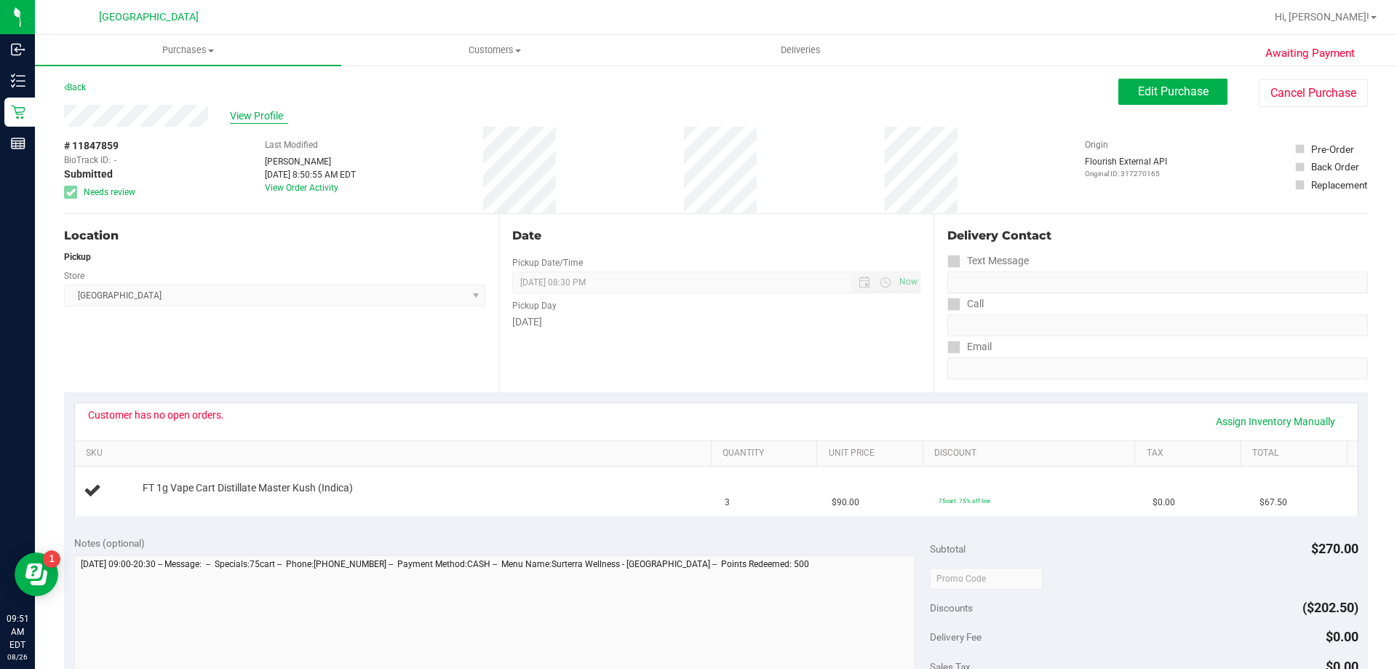
click at [250, 114] on span "View Profile" at bounding box center [259, 115] width 58 height 15
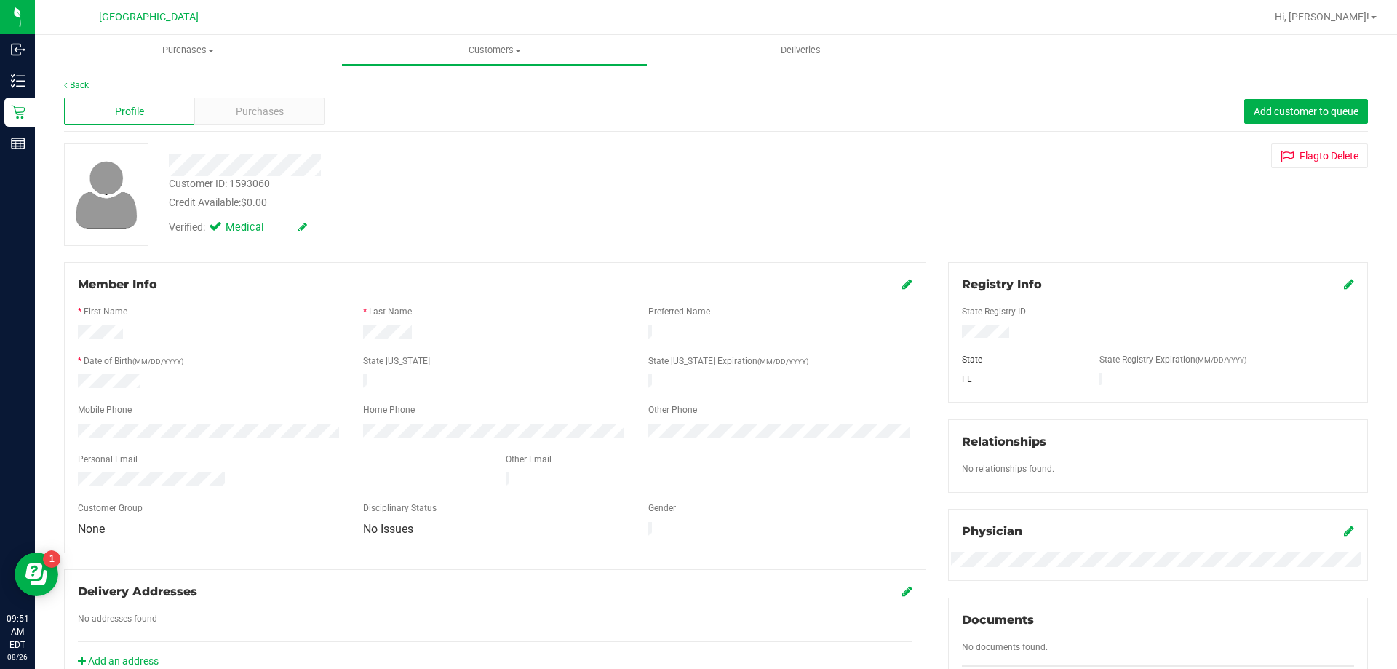
click at [252, 179] on div "Customer ID: 1593060" at bounding box center [219, 183] width 101 height 15
copy div "1593060"
click at [241, 104] on span "Purchases" at bounding box center [260, 111] width 48 height 15
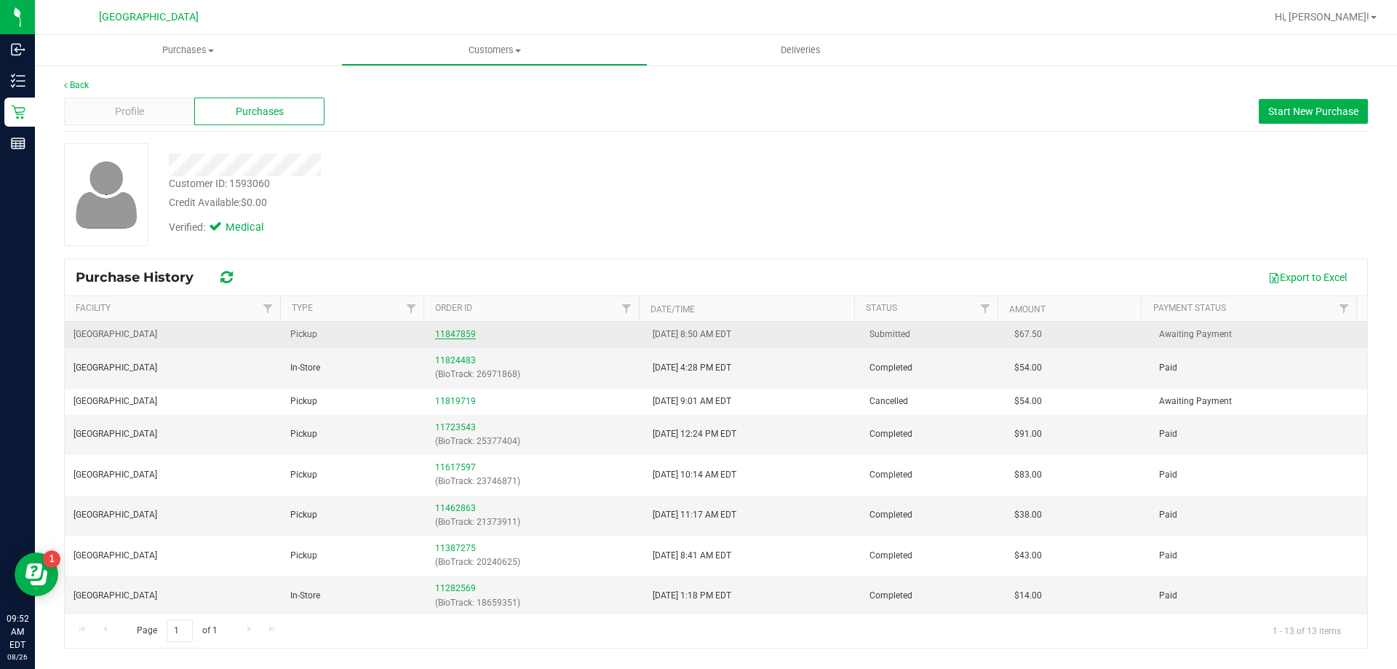
click at [446, 335] on link "11847859" at bounding box center [455, 334] width 41 height 10
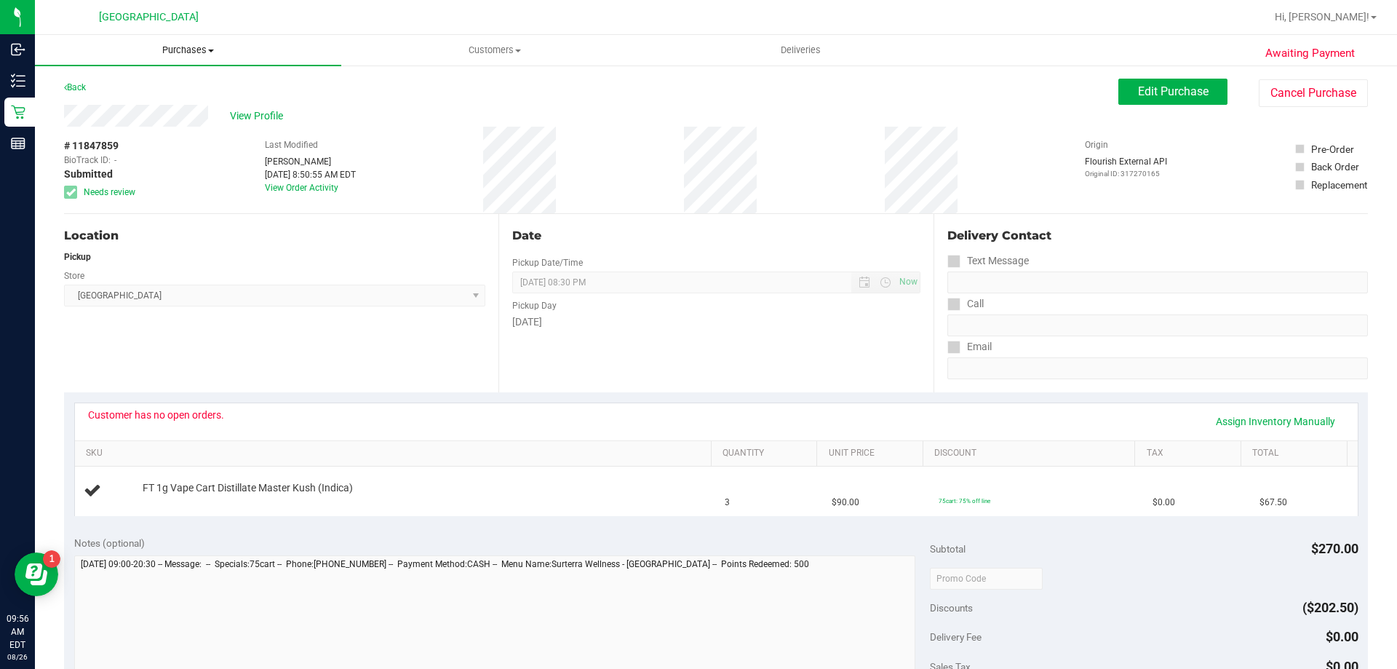
click at [176, 49] on span "Purchases" at bounding box center [188, 50] width 306 height 13
click at [165, 107] on li "Fulfillment" at bounding box center [188, 105] width 306 height 17
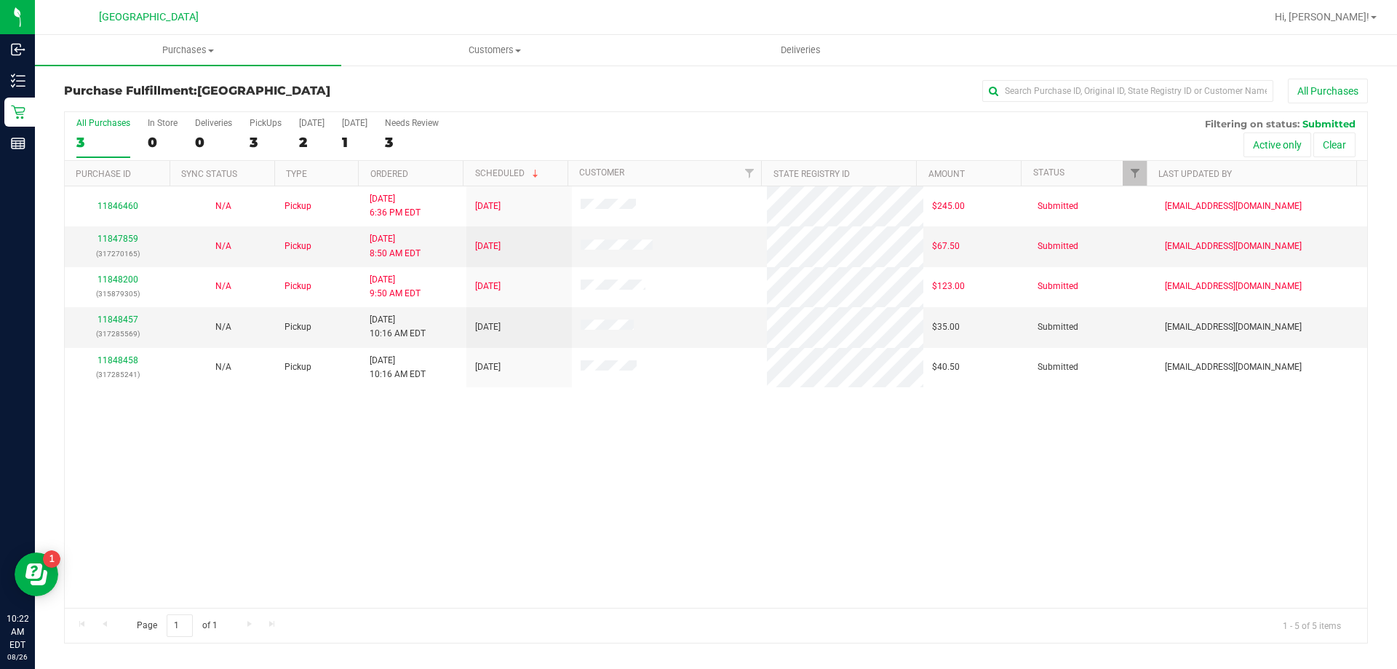
click at [356, 431] on div "11846460 N/A Pickup 8/25/2025 6:36 PM EDT 8/27/2025 $245.00 Submitted typarrish…" at bounding box center [716, 396] width 1302 height 421
click at [127, 321] on link "11848457" at bounding box center [118, 319] width 41 height 10
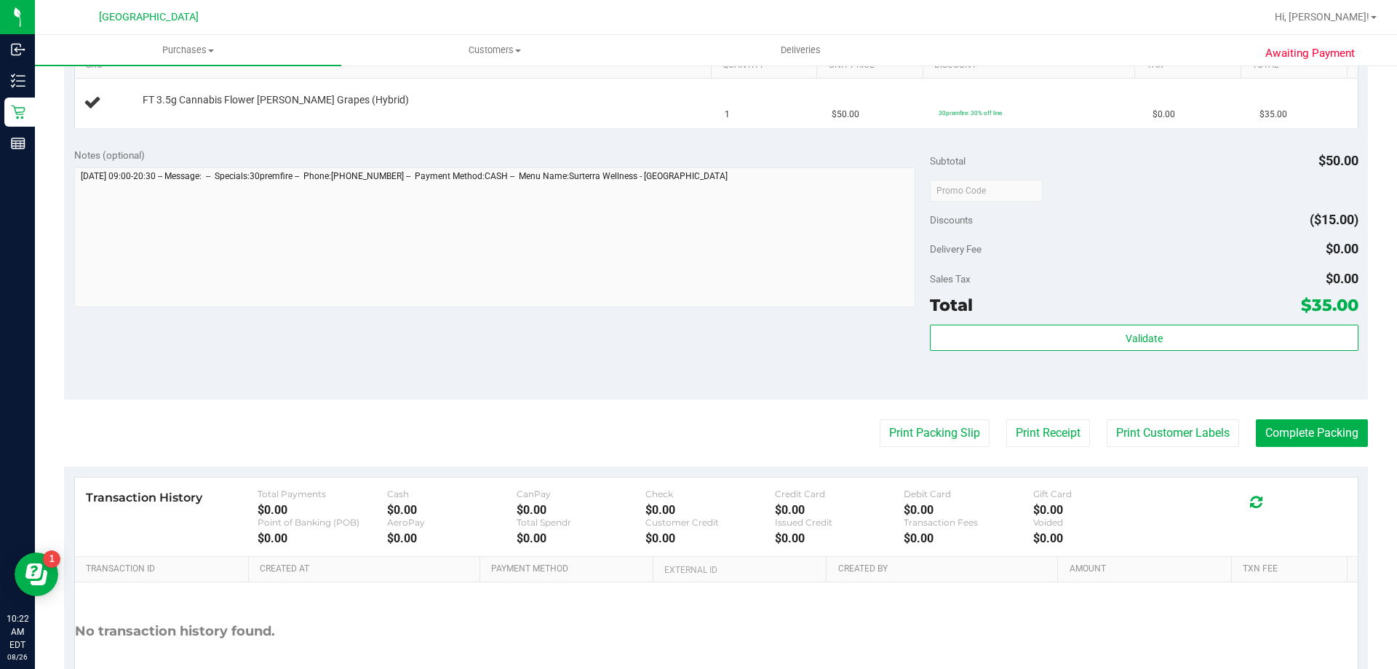
scroll to position [410, 0]
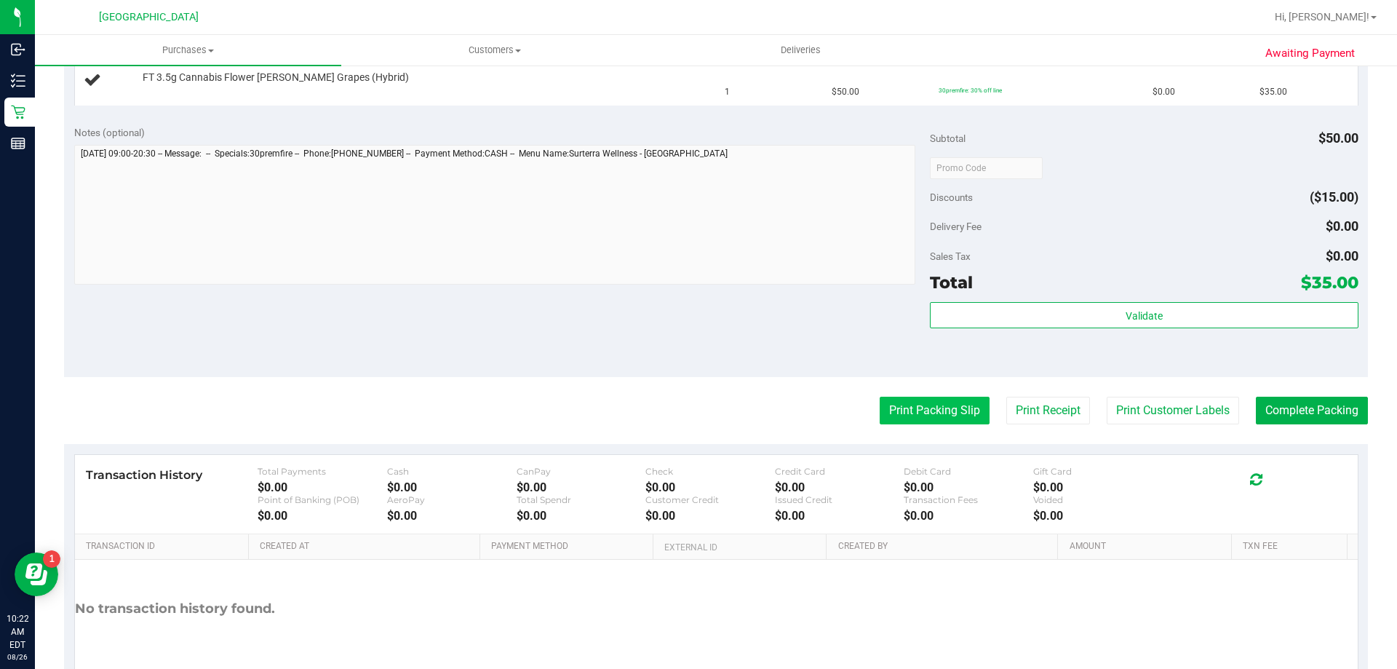
click at [916, 415] on button "Print Packing Slip" at bounding box center [935, 411] width 110 height 28
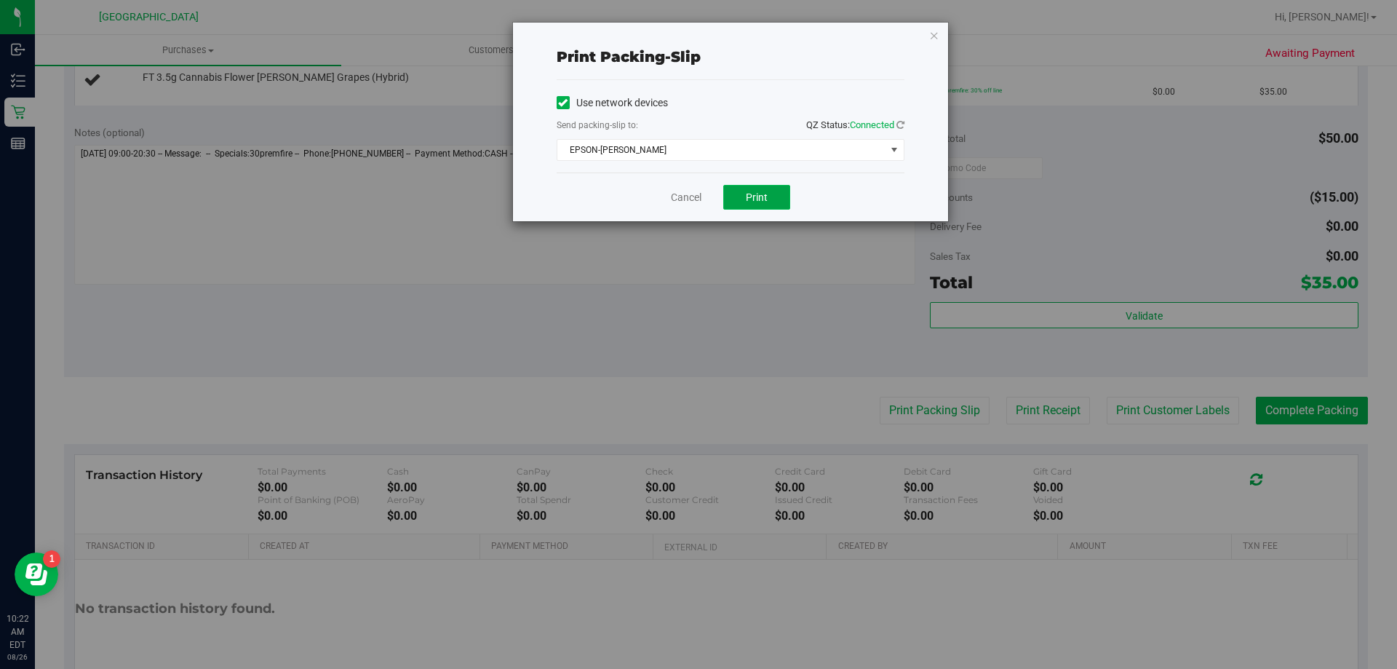
click at [749, 196] on span "Print" at bounding box center [757, 197] width 22 height 12
click at [676, 202] on link "Cancel" at bounding box center [686, 197] width 31 height 15
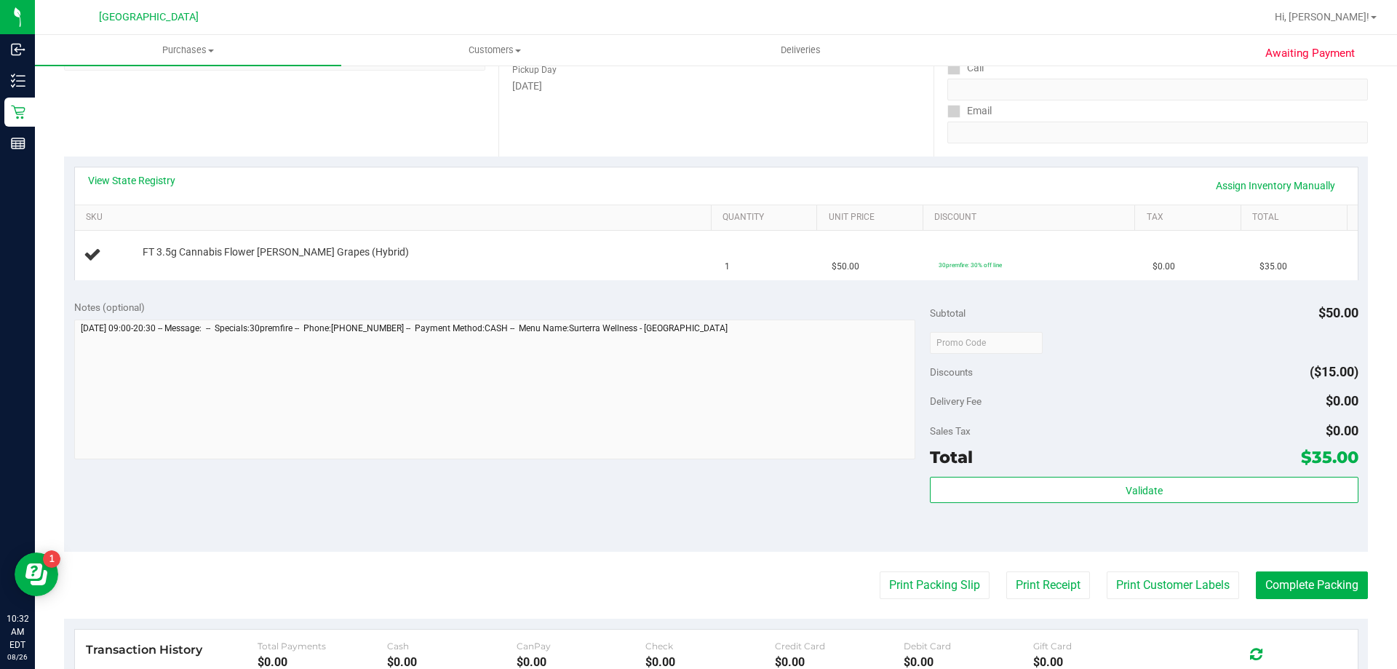
scroll to position [234, 0]
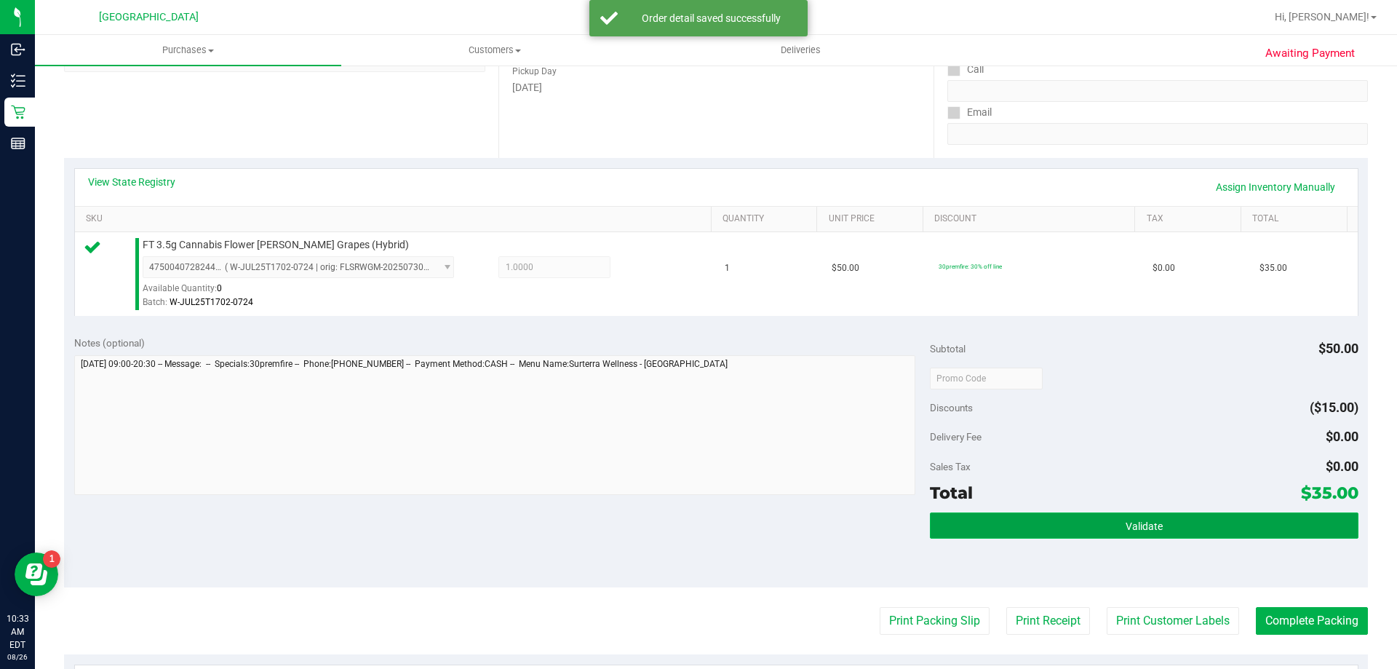
click at [1090, 524] on button "Validate" at bounding box center [1144, 525] width 428 height 26
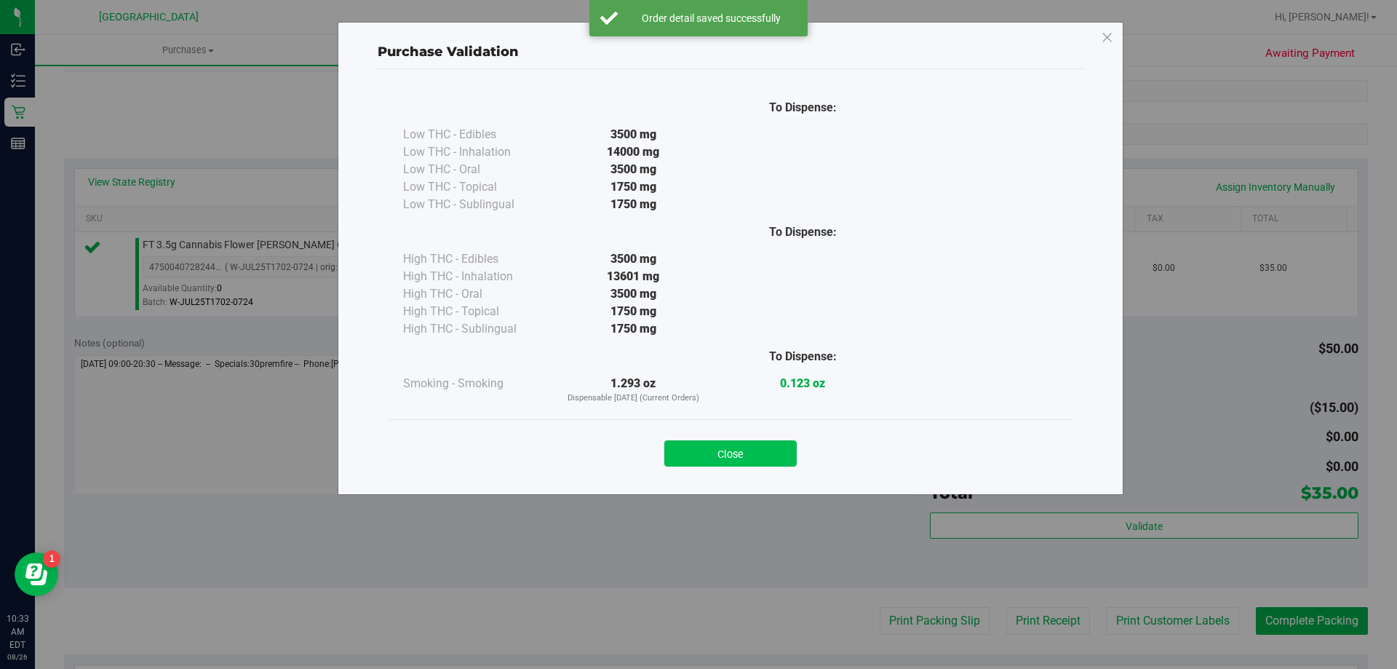
click at [709, 458] on button "Close" at bounding box center [730, 453] width 132 height 26
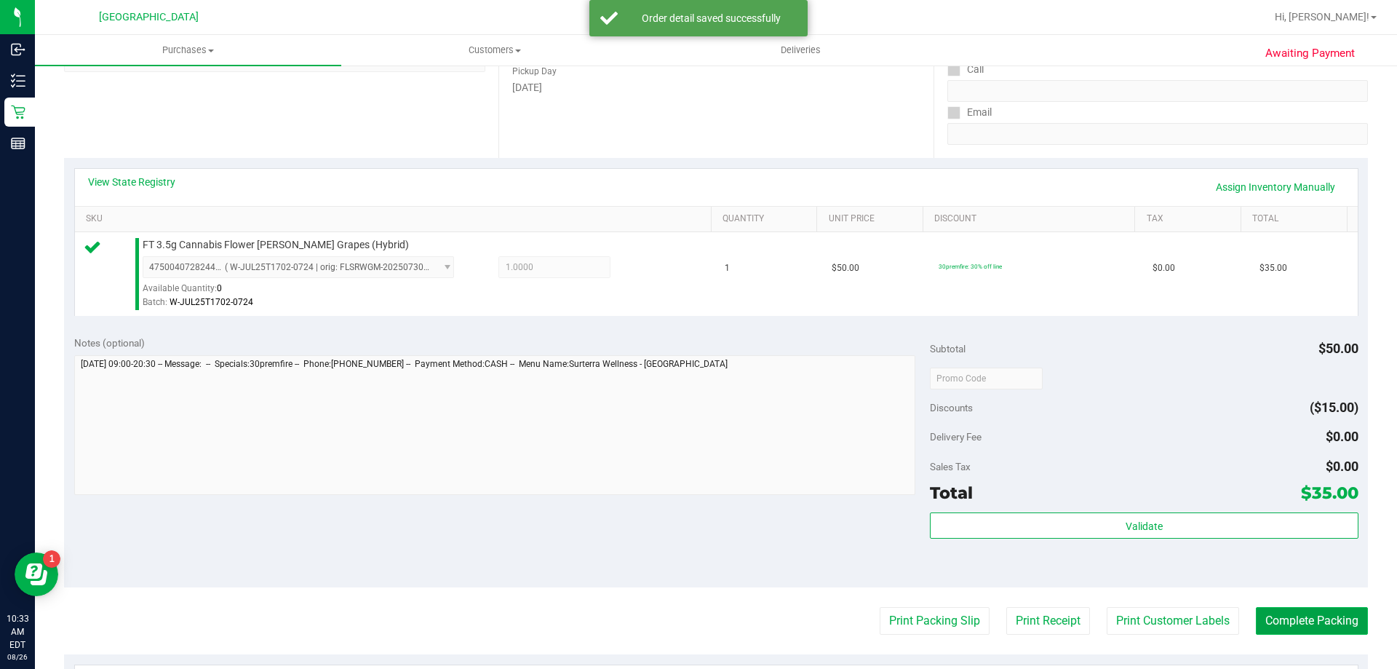
click at [1329, 618] on button "Complete Packing" at bounding box center [1312, 621] width 112 height 28
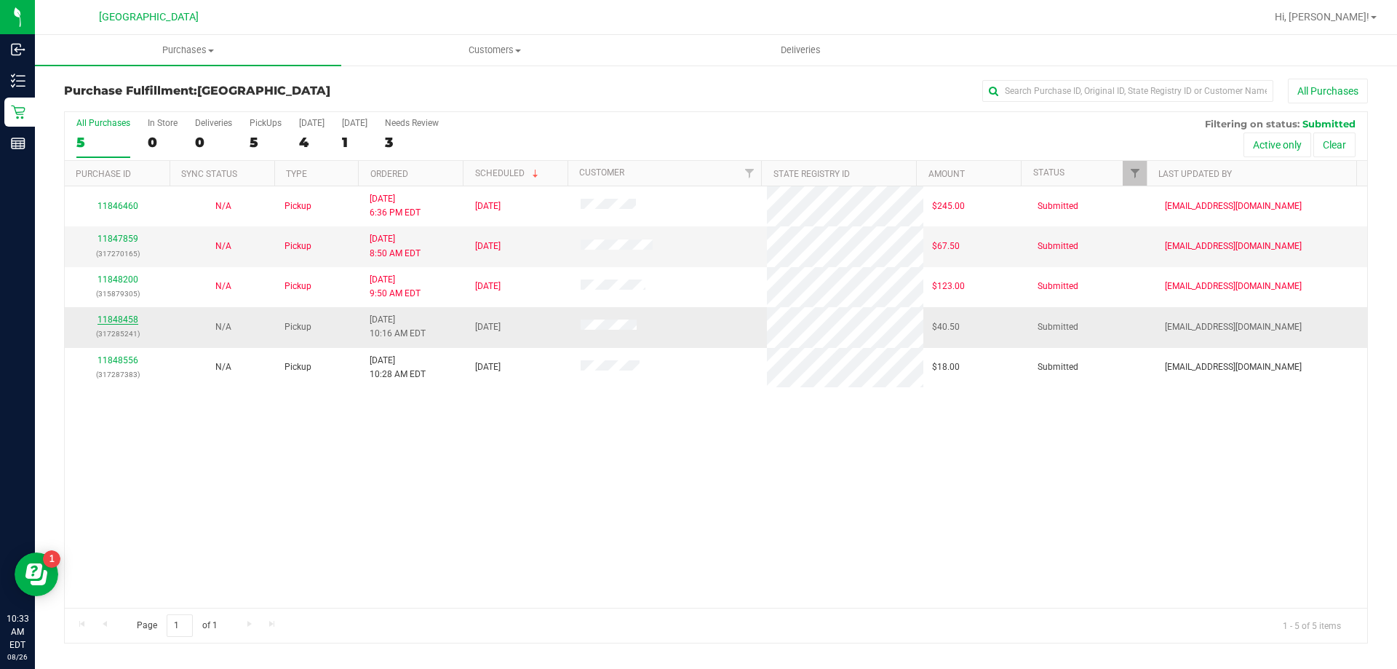
click at [127, 316] on link "11848458" at bounding box center [118, 319] width 41 height 10
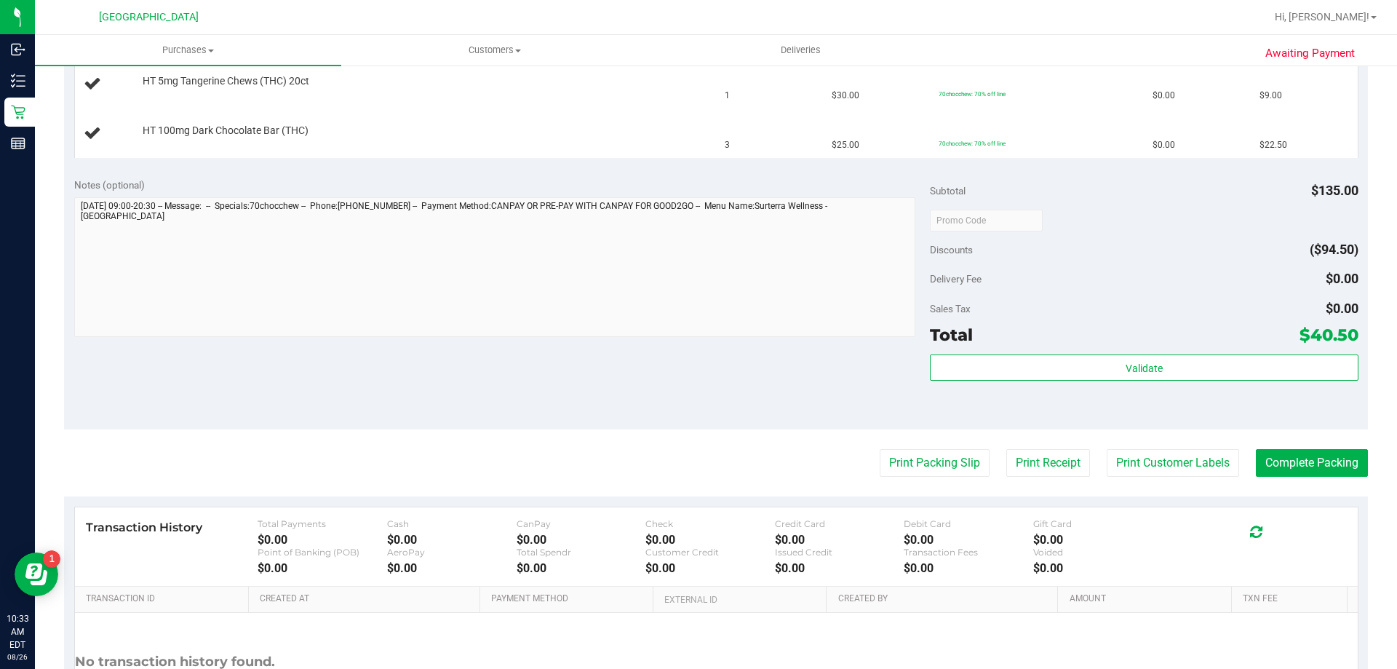
scroll to position [461, 0]
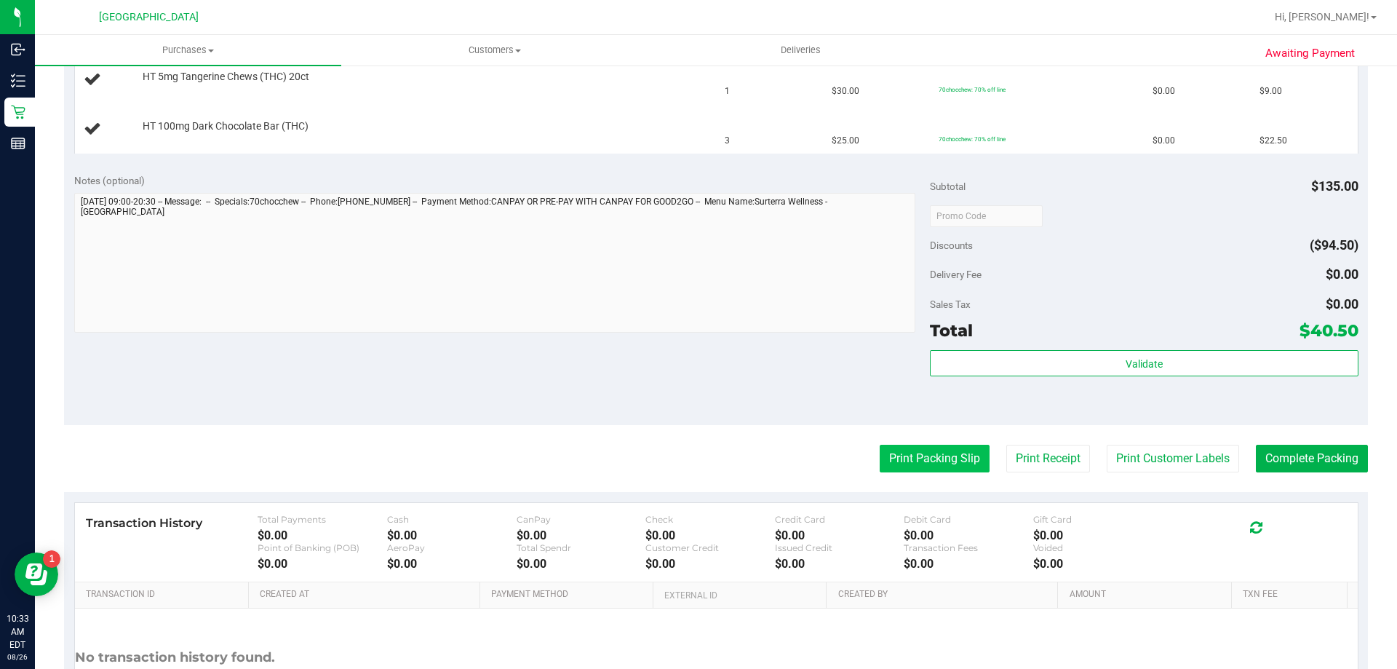
click at [901, 461] on button "Print Packing Slip" at bounding box center [935, 459] width 110 height 28
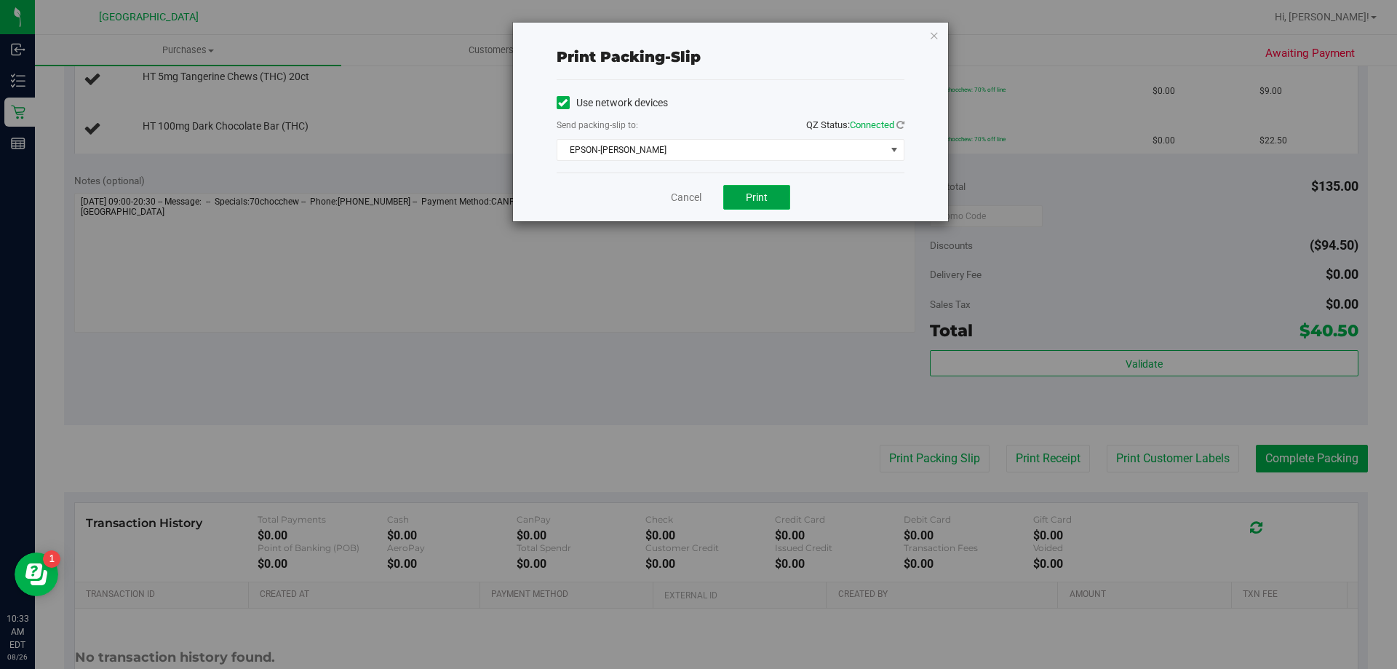
click at [755, 201] on span "Print" at bounding box center [757, 197] width 22 height 12
click at [677, 200] on link "Cancel" at bounding box center [686, 197] width 31 height 15
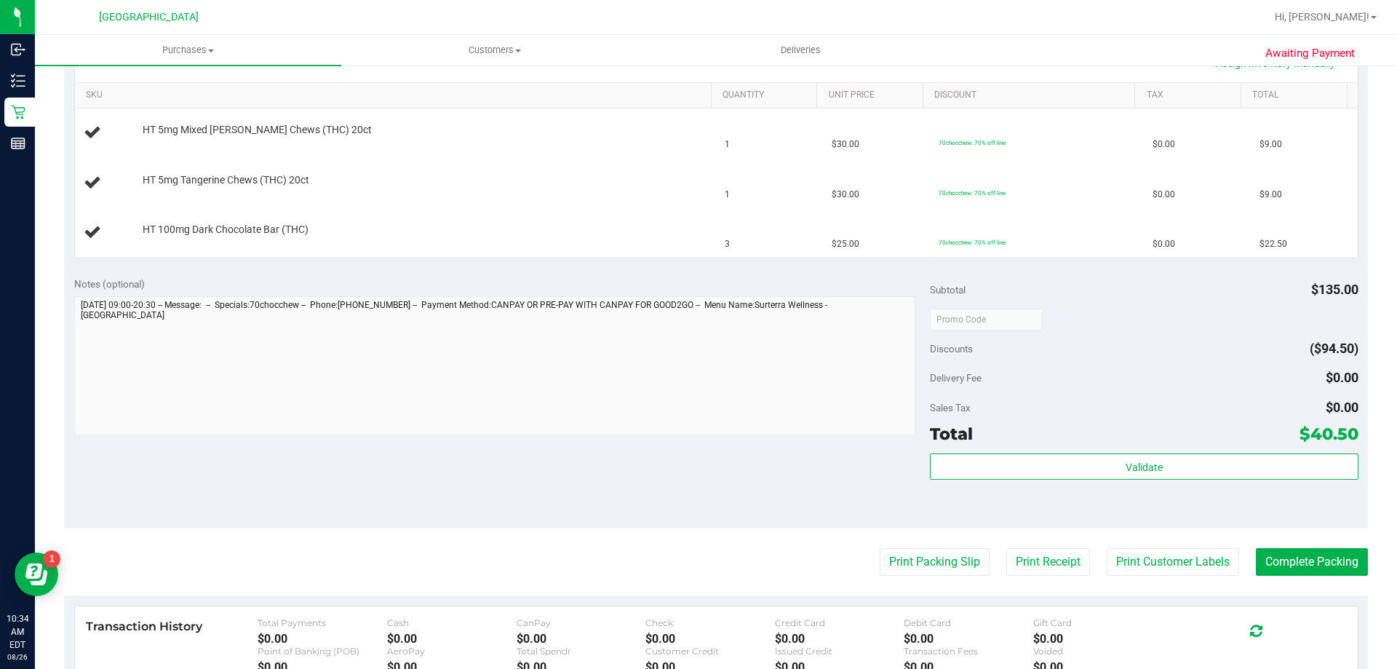
scroll to position [356, 0]
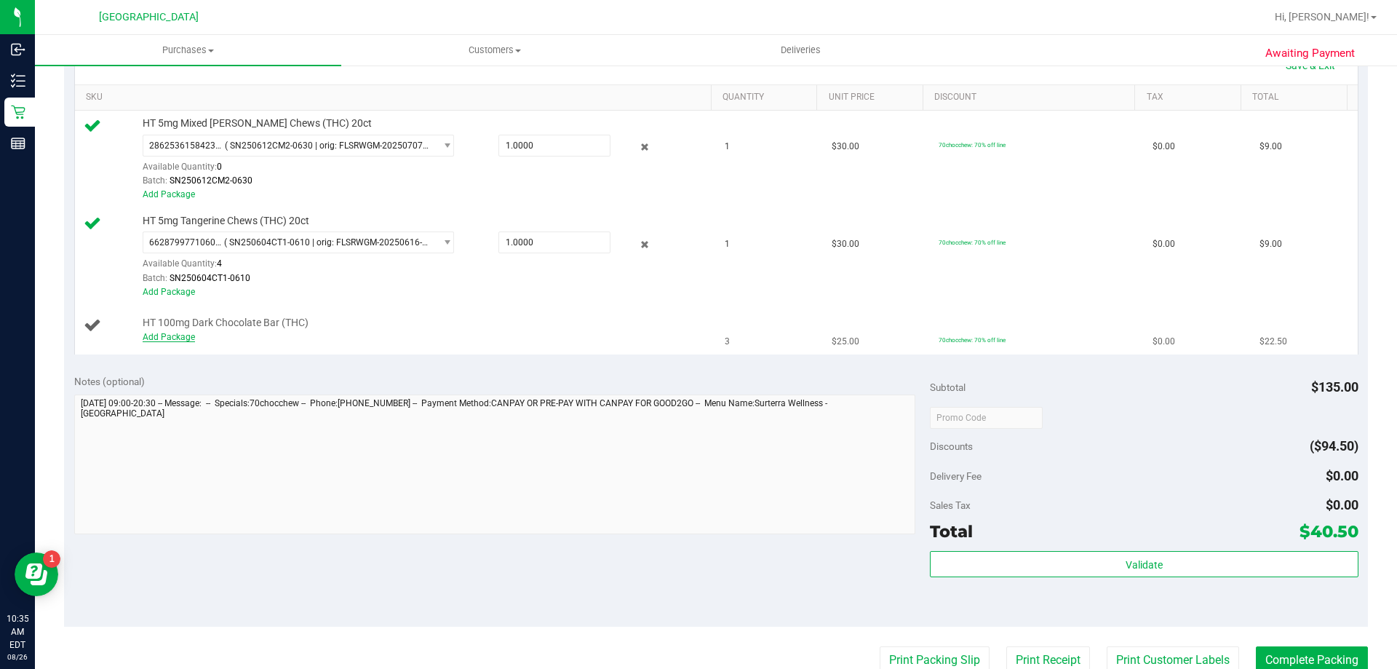
click at [172, 341] on link "Add Package" at bounding box center [169, 337] width 52 height 10
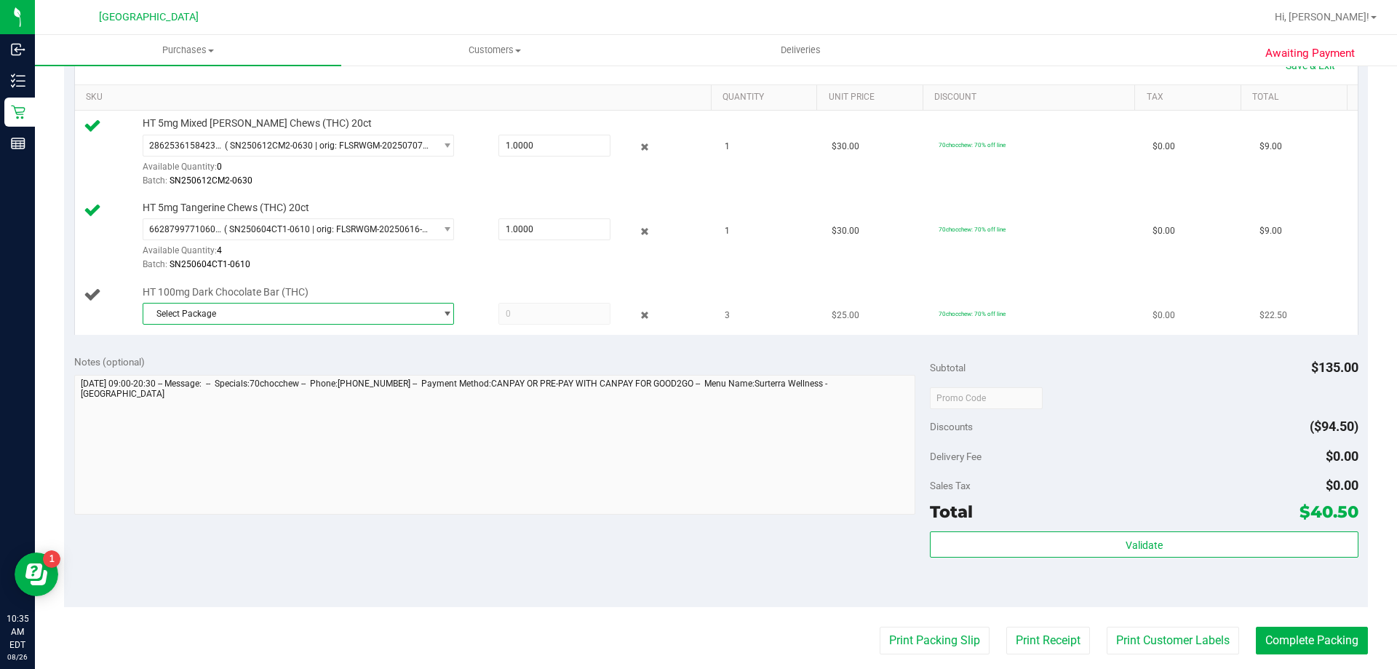
click at [204, 314] on span "Select Package" at bounding box center [289, 313] width 292 height 20
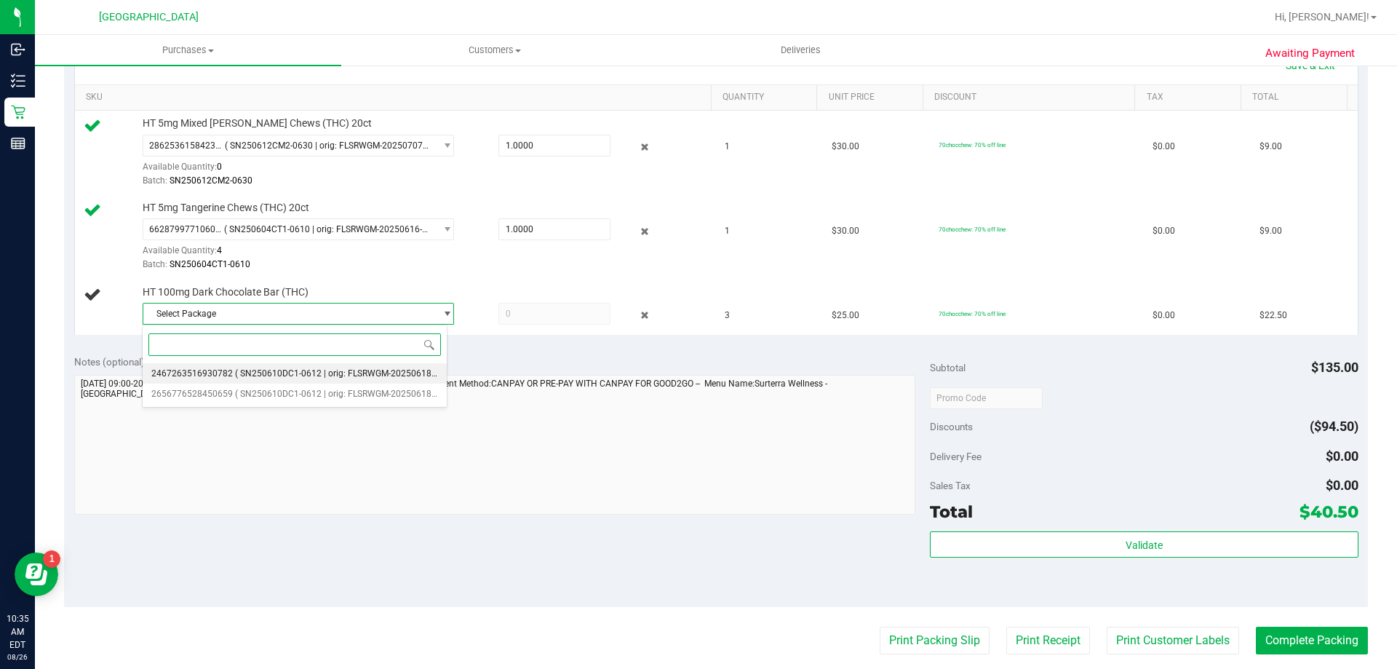
click at [235, 375] on span "( SN250610DC1-0612 | orig: FLSRWGM-20250618-1727 )" at bounding box center [347, 373] width 224 height 10
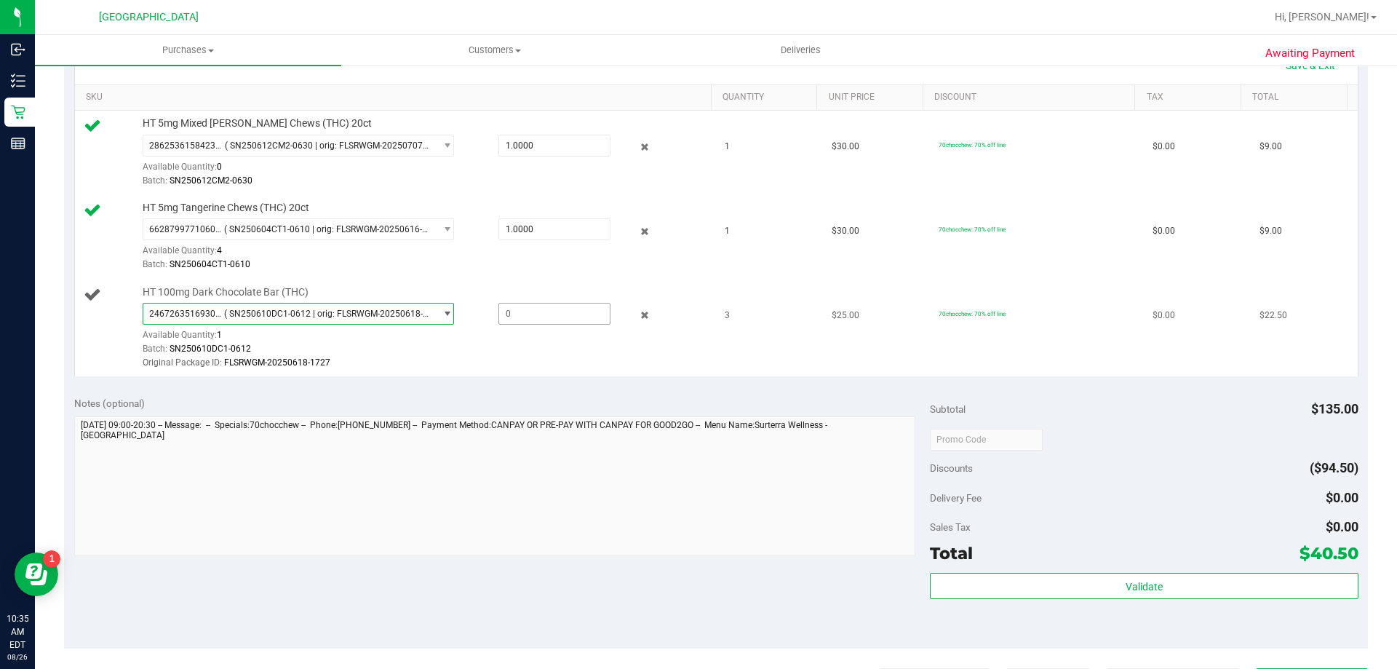
click at [548, 319] on span at bounding box center [554, 314] width 112 height 22
type input "1"
type input "1.0000"
click at [525, 366] on div "Original Package ID: FLSRWGM-20250618-1727" at bounding box center [424, 363] width 562 height 14
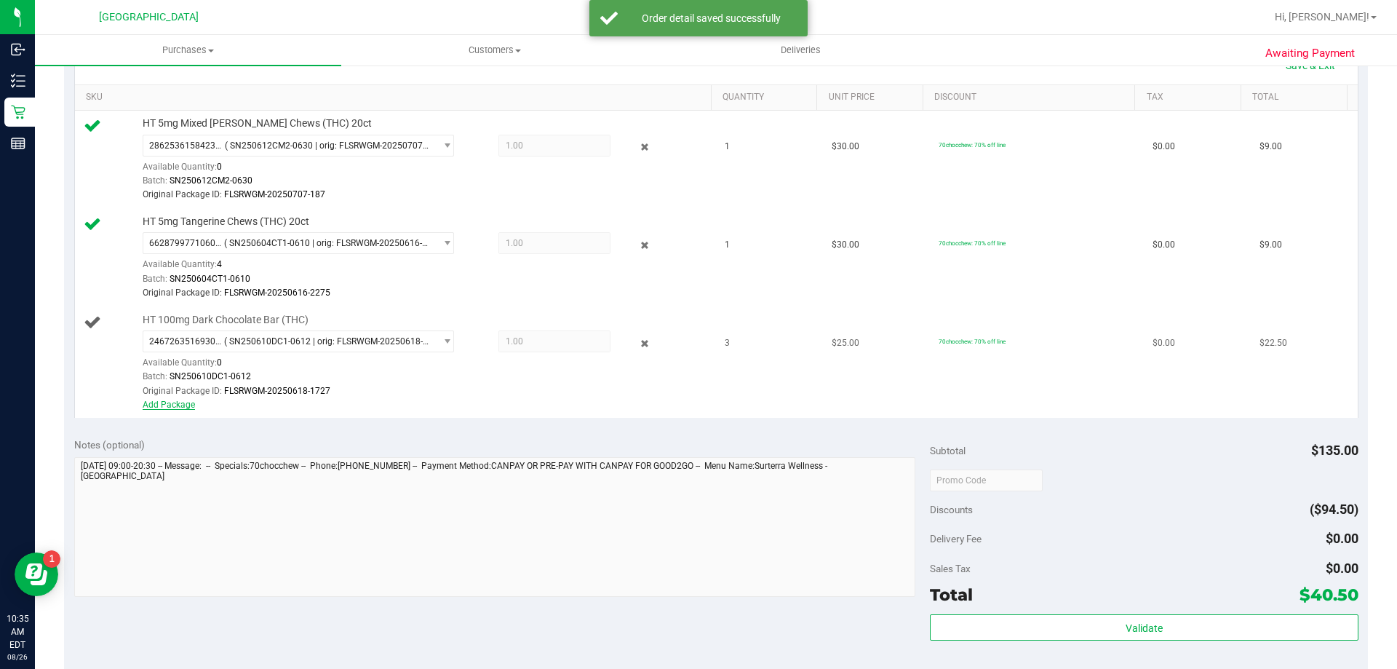
click at [177, 402] on link "Add Package" at bounding box center [169, 404] width 52 height 10
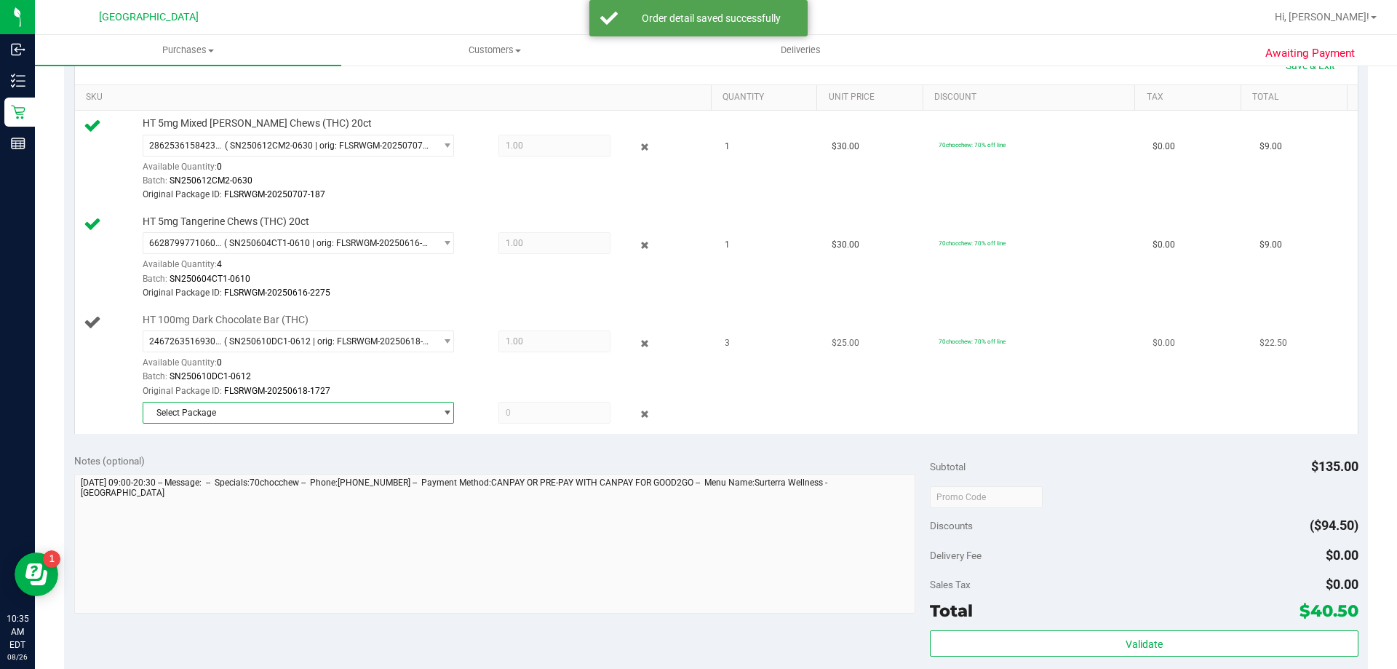
click at [293, 412] on span "Select Package" at bounding box center [289, 412] width 292 height 20
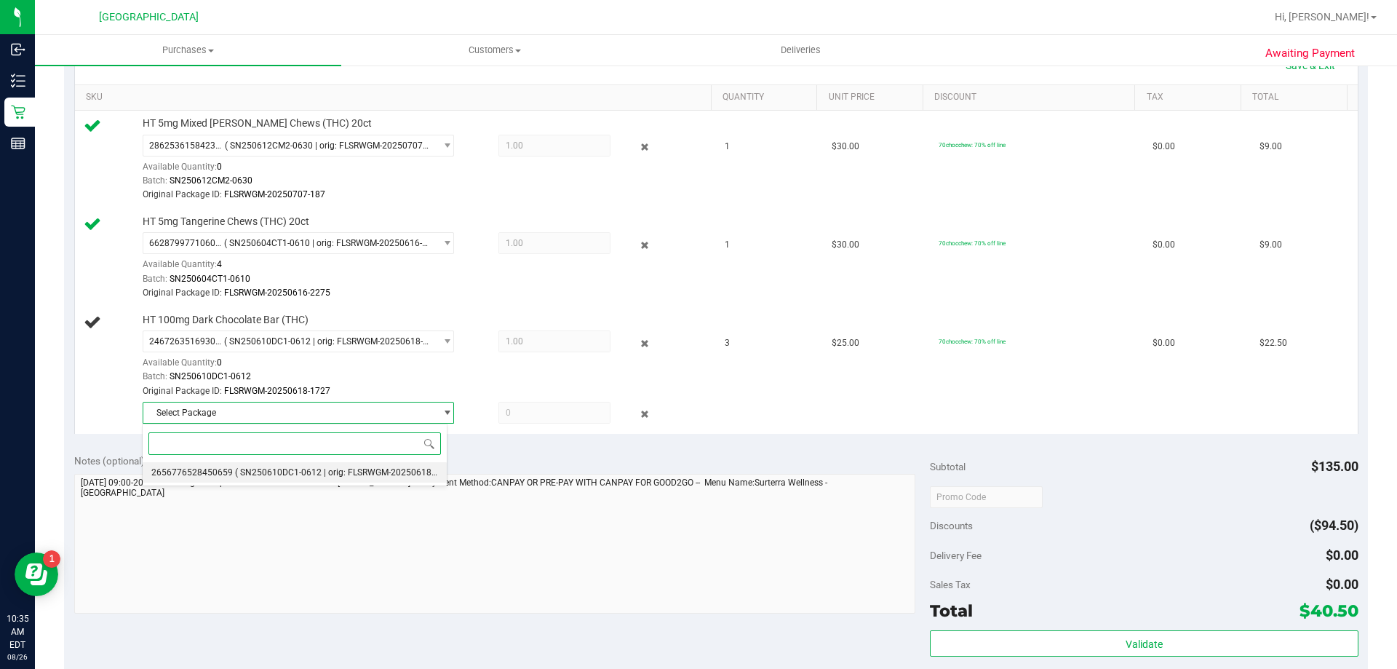
click at [301, 476] on span "( SN250610DC1-0612 | orig: FLSRWGM-20250618-1740 )" at bounding box center [347, 472] width 224 height 10
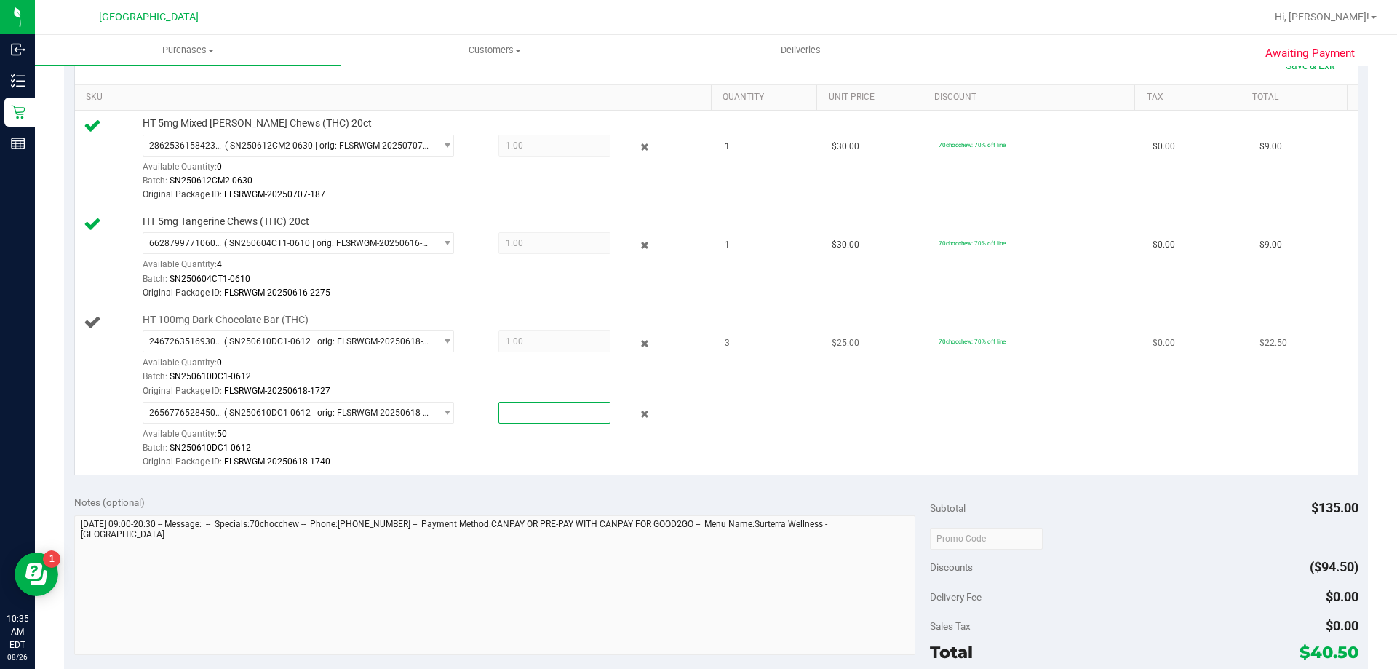
click at [547, 412] on span at bounding box center [554, 413] width 112 height 22
type input "2"
type input "2.0000"
click at [529, 469] on div at bounding box center [424, 469] width 562 height 1
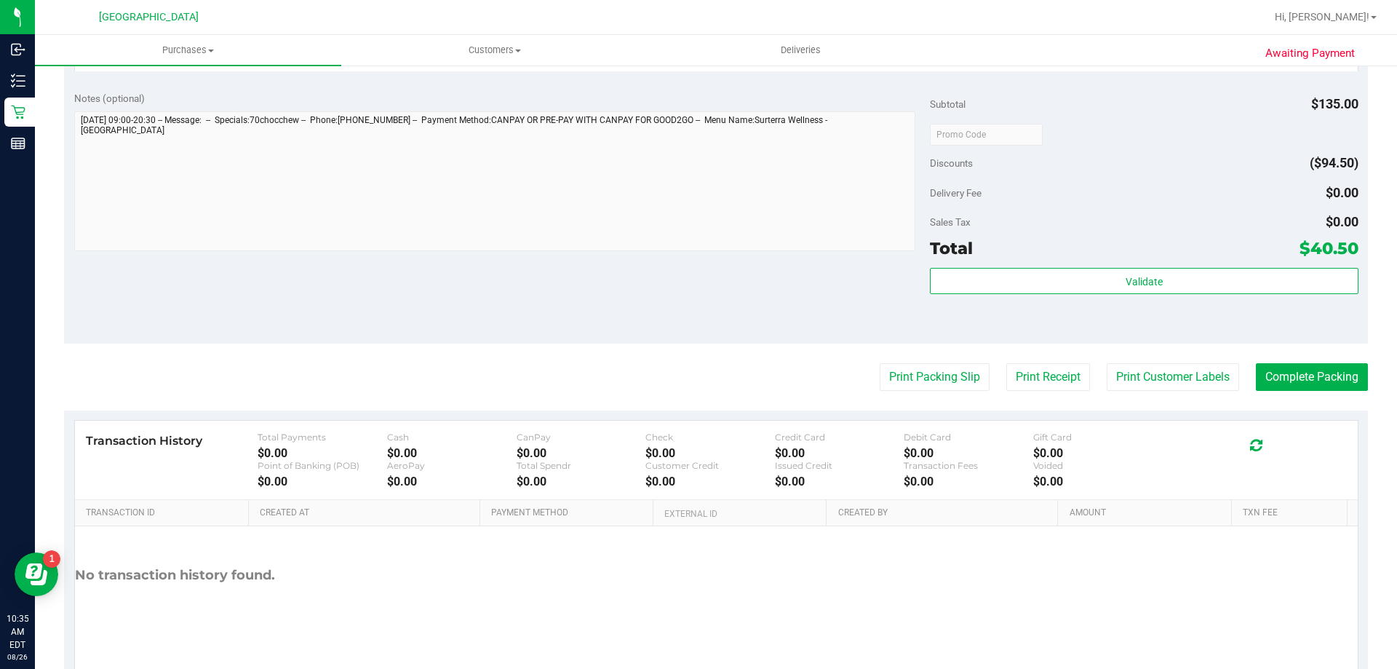
scroll to position [803, 0]
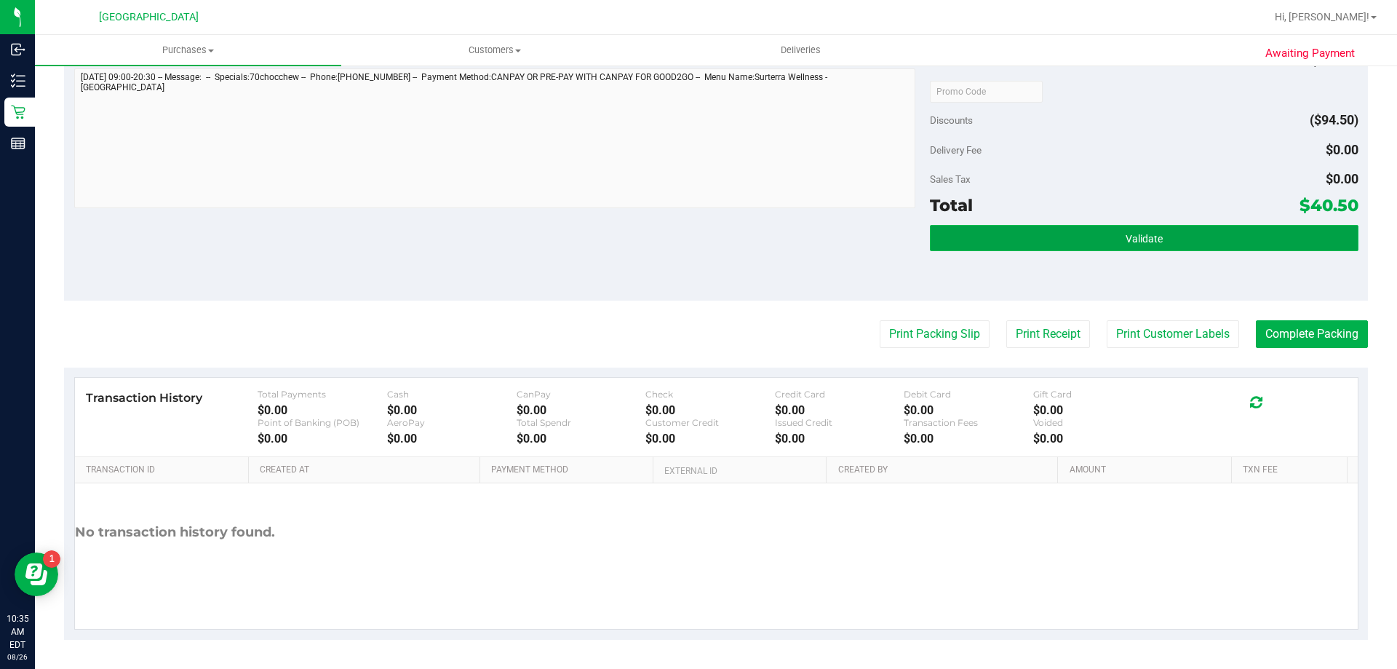
click at [1121, 250] on button "Validate" at bounding box center [1144, 238] width 428 height 26
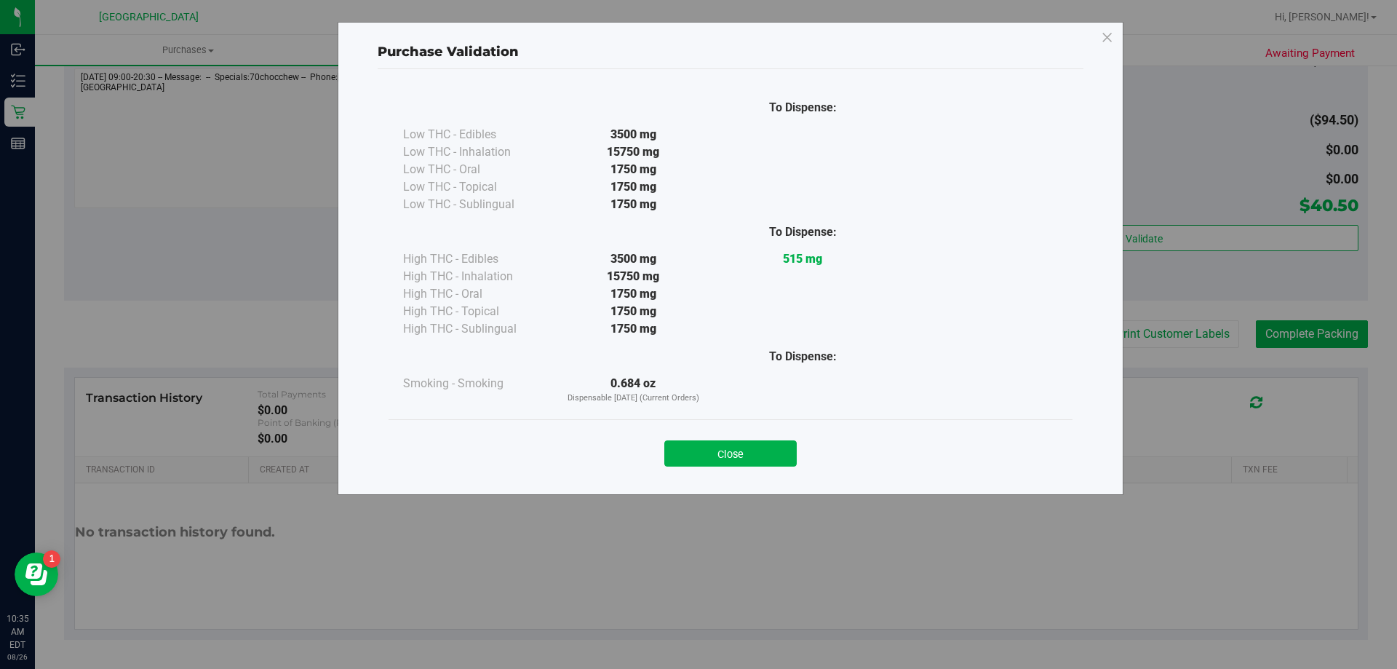
click at [741, 468] on div "Close" at bounding box center [731, 448] width 684 height 59
click at [699, 460] on button "Close" at bounding box center [730, 453] width 132 height 26
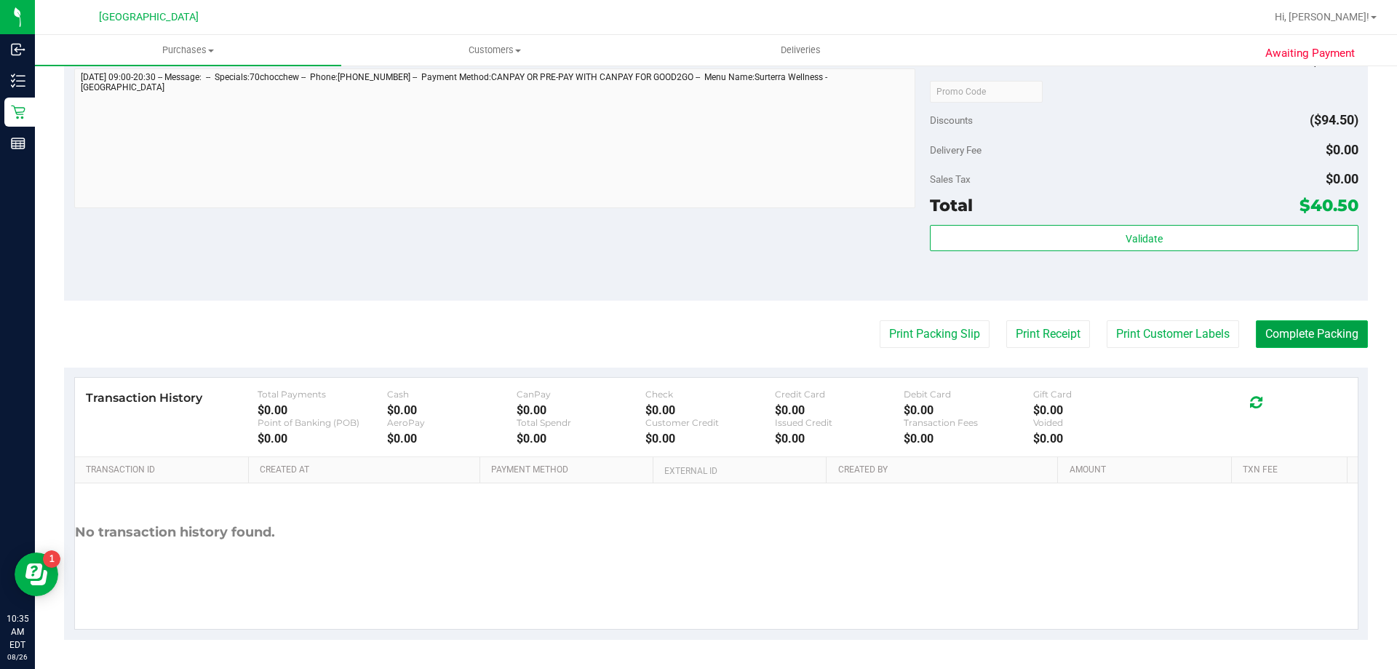
click at [1322, 333] on button "Complete Packing" at bounding box center [1312, 334] width 112 height 28
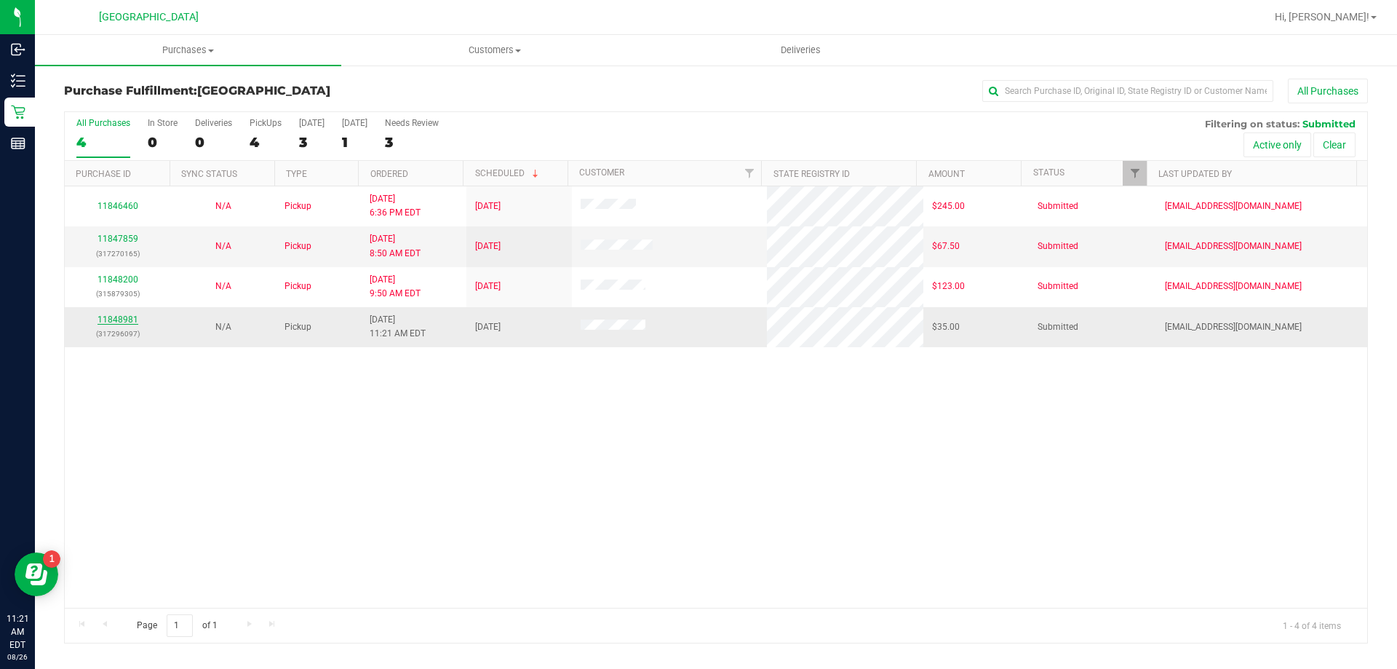
click at [126, 319] on link "11848981" at bounding box center [118, 319] width 41 height 10
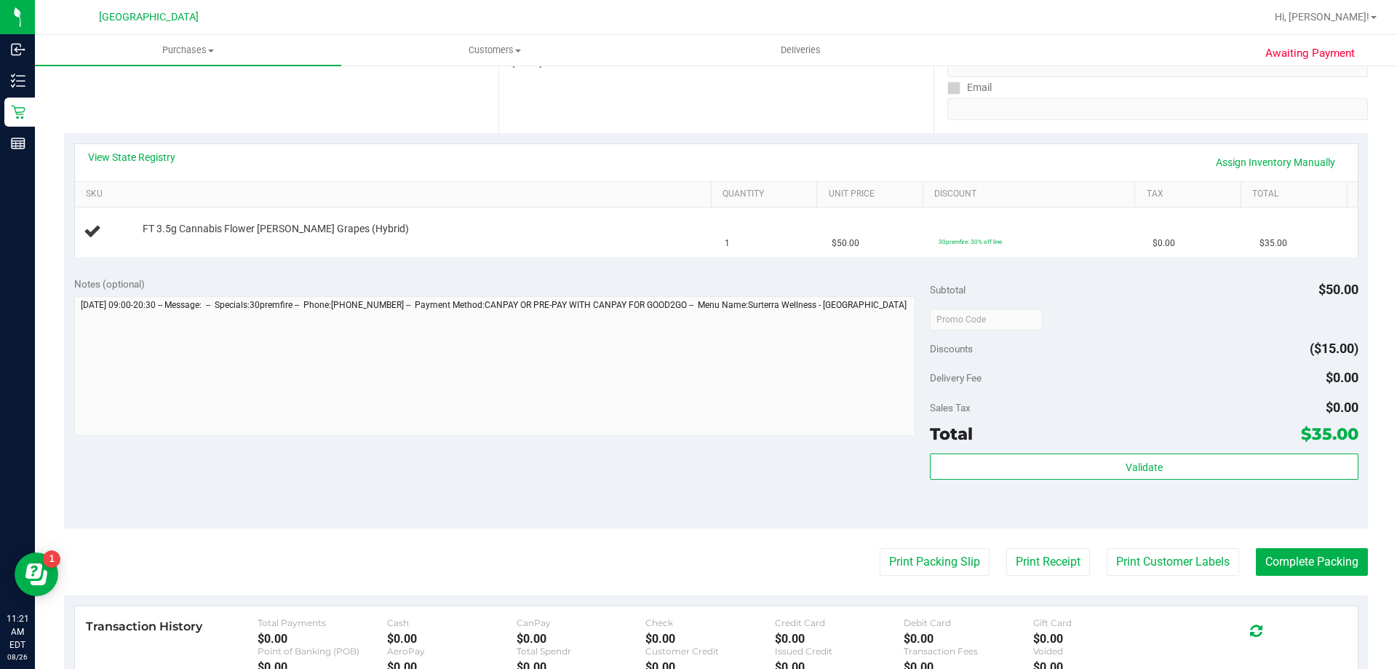
scroll to position [311, 0]
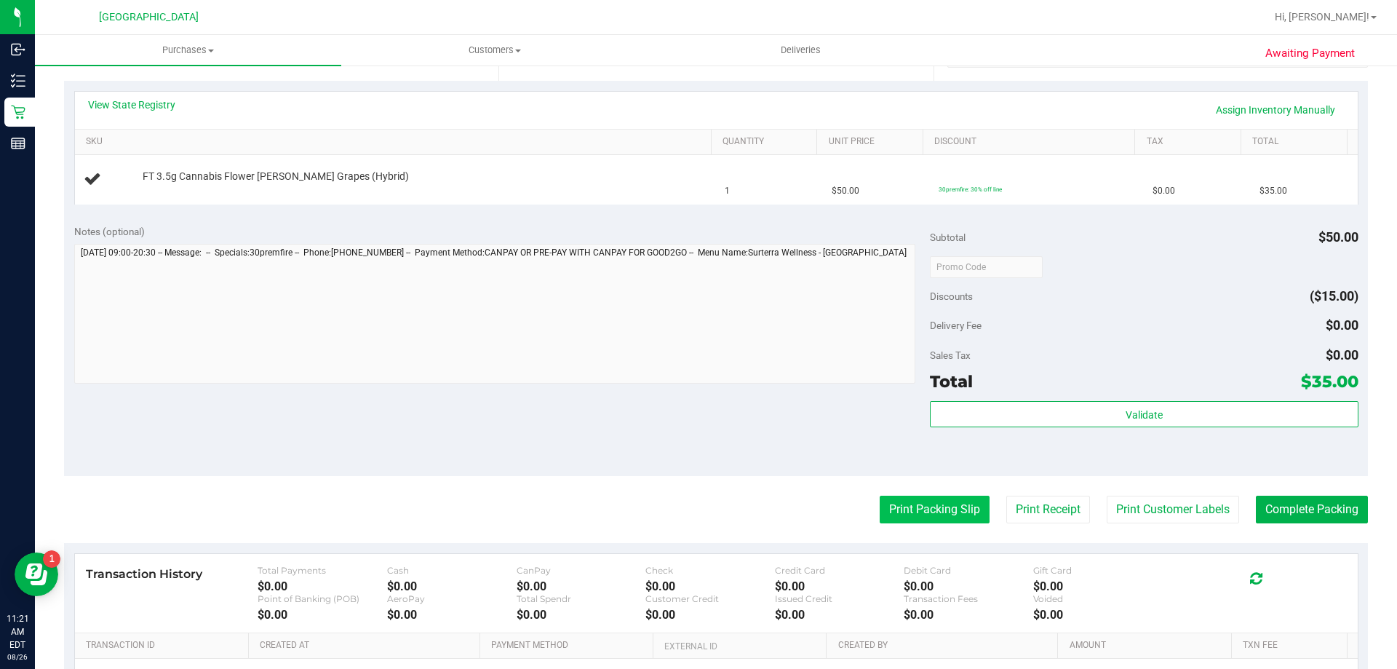
click at [880, 512] on button "Print Packing Slip" at bounding box center [935, 510] width 110 height 28
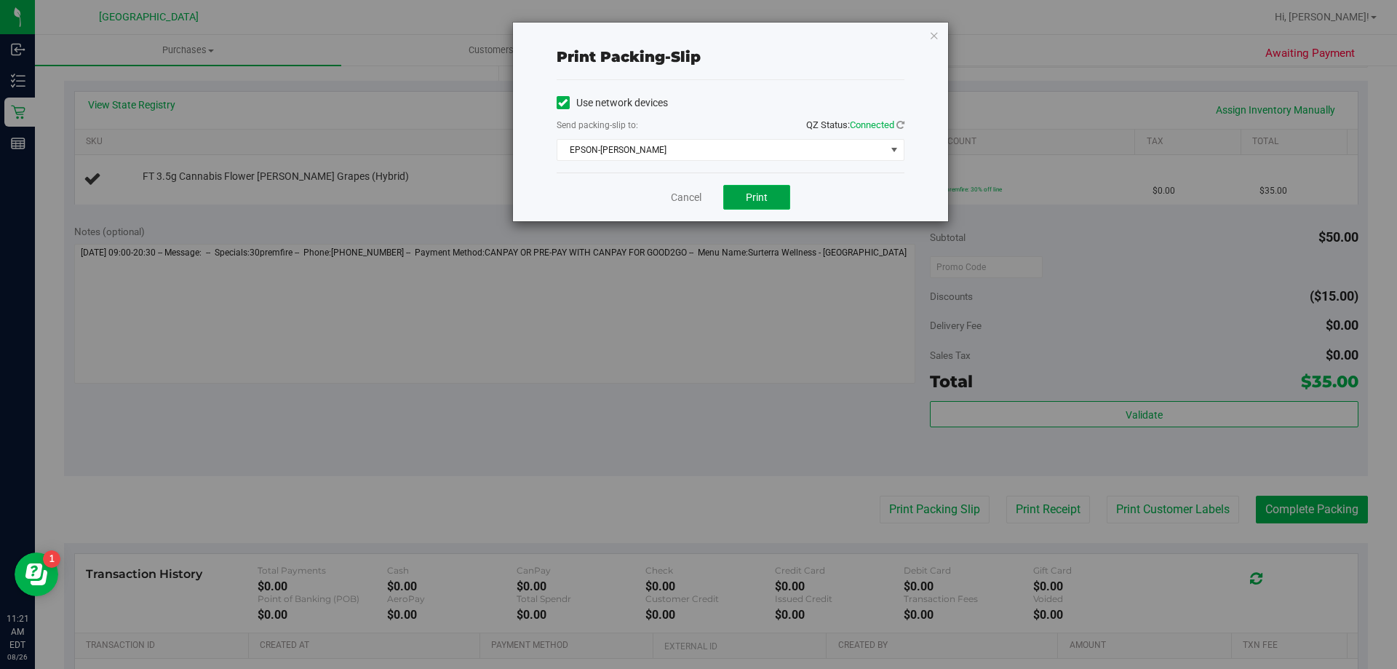
click at [744, 193] on button "Print" at bounding box center [756, 197] width 67 height 25
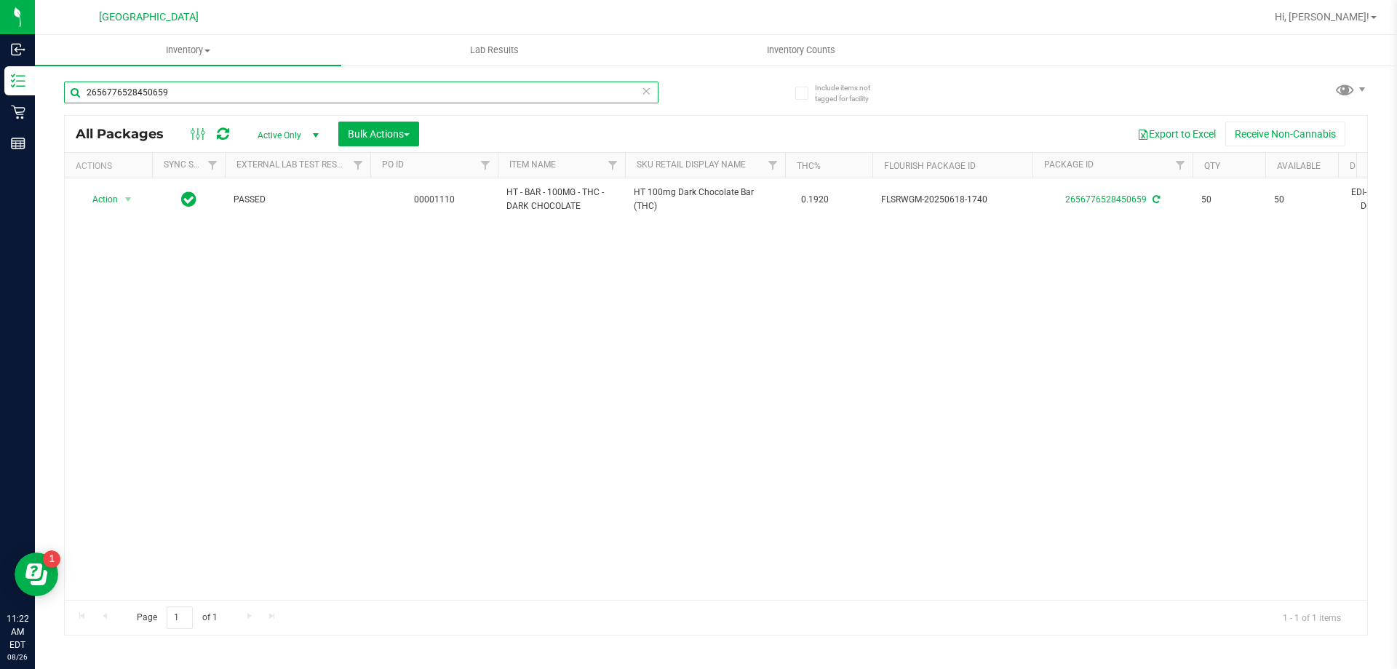
click at [247, 96] on input "2656776528450659" at bounding box center [361, 92] width 594 height 22
type input "2"
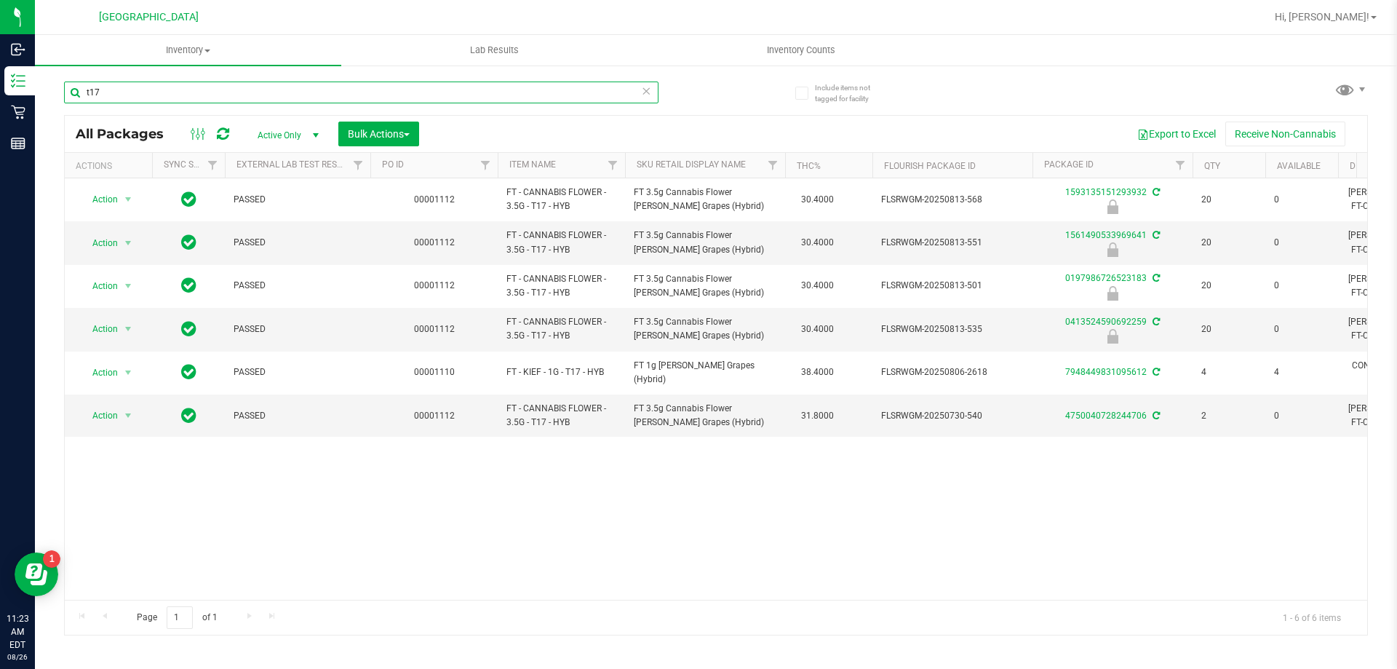
click at [309, 86] on input "t17" at bounding box center [361, 92] width 594 height 22
type input "t"
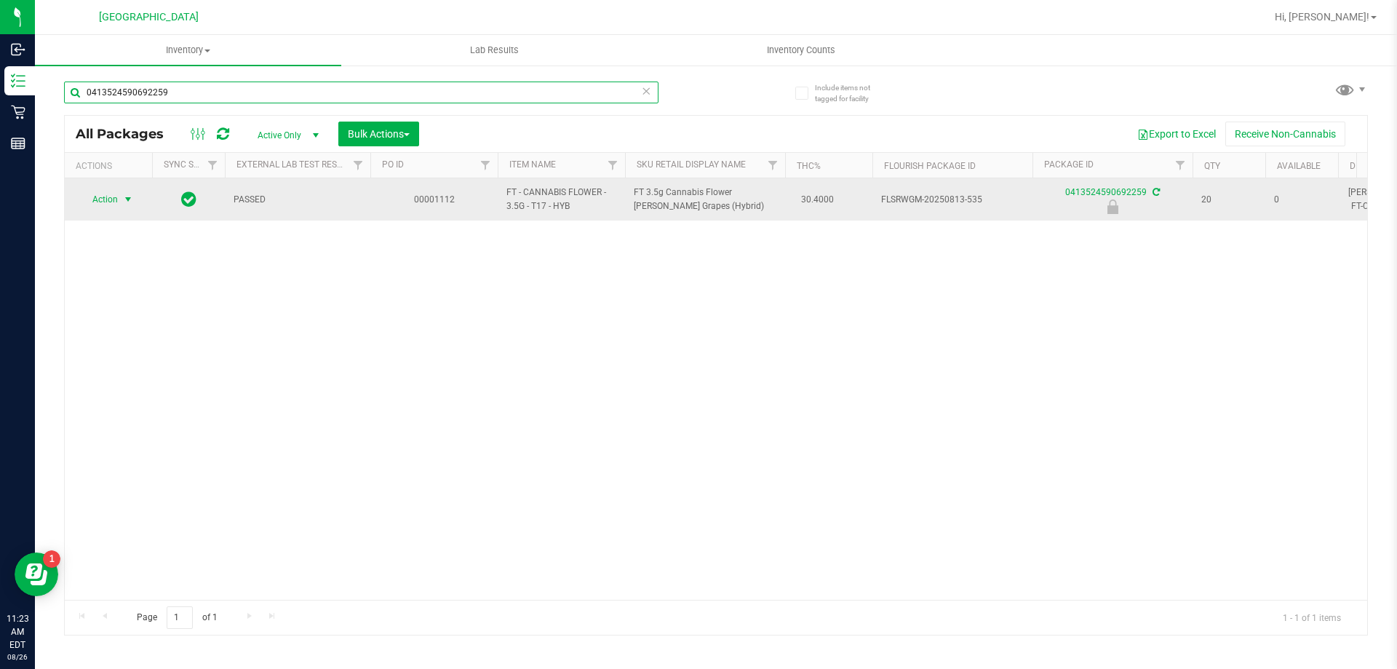
type input "0413524590692259"
click at [129, 200] on span "select" at bounding box center [128, 200] width 12 height 12
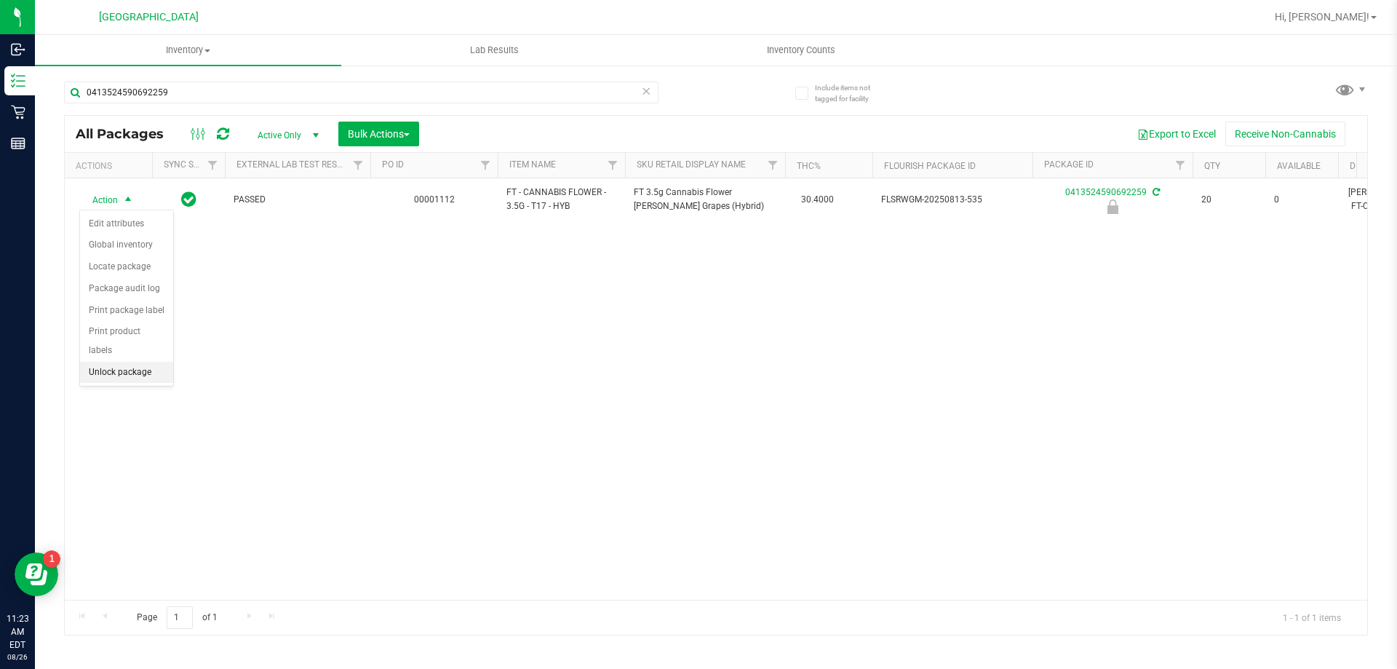
click at [119, 362] on li "Unlock package" at bounding box center [126, 373] width 93 height 22
click at [1396, 660] on div "Inventory All packages All inventory Waste log Create inventory Lab Results Inv…" at bounding box center [716, 352] width 1362 height 634
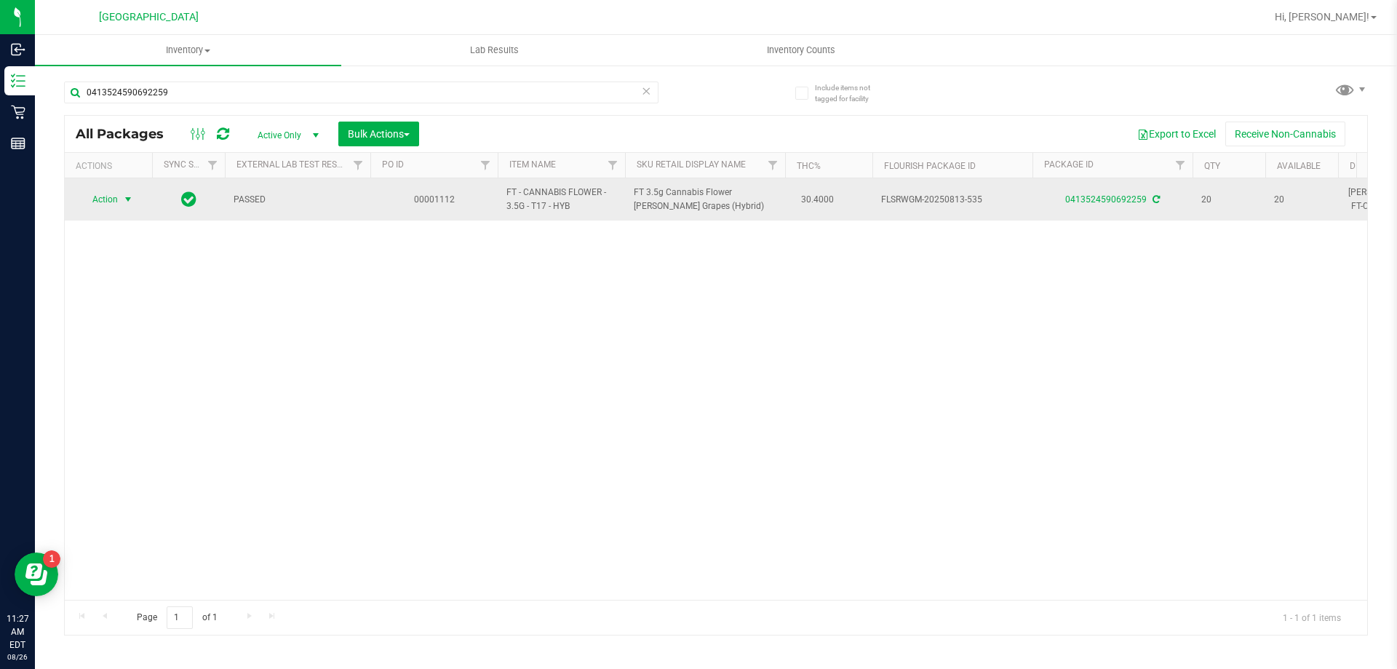
click at [127, 199] on span "select" at bounding box center [128, 200] width 12 height 12
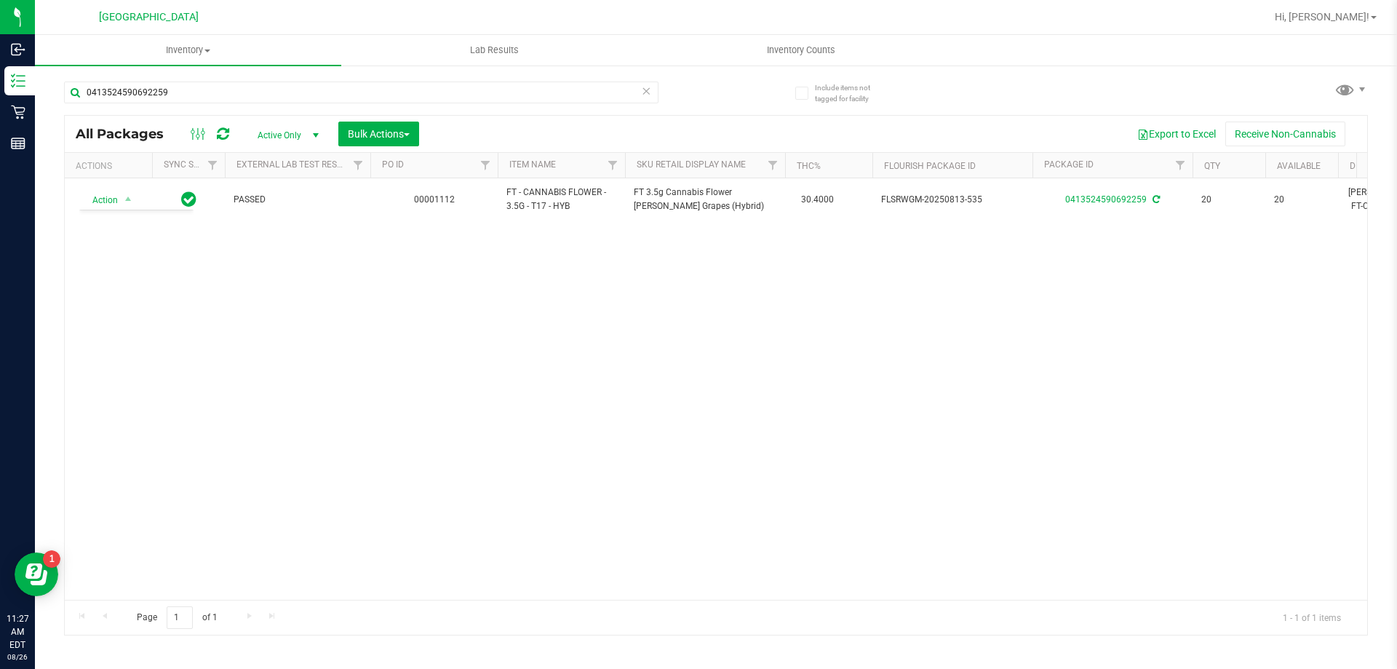
click at [482, 355] on div "Action Action Create package Edit attributes Global inventory Locate package Lo…" at bounding box center [716, 388] width 1302 height 421
click at [1361, 19] on span "Hi, [PERSON_NAME]!" at bounding box center [1322, 17] width 95 height 12
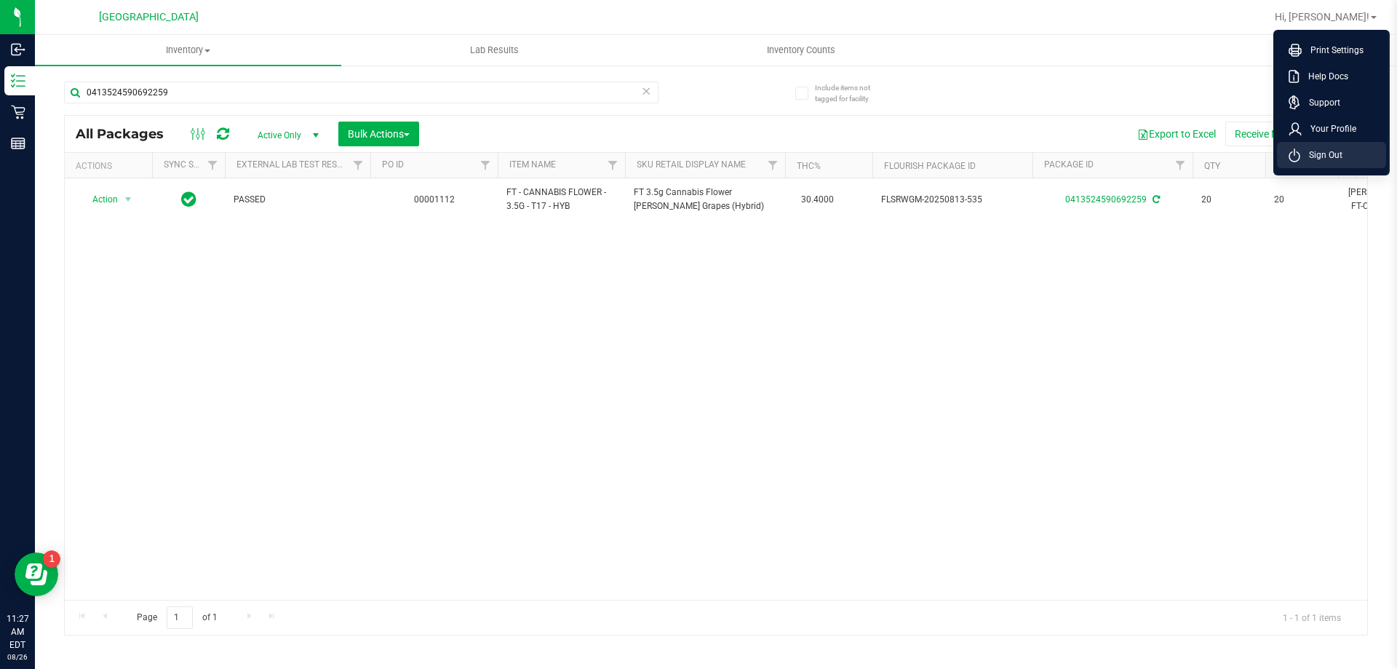
click at [1326, 154] on span "Sign Out" at bounding box center [1321, 155] width 42 height 15
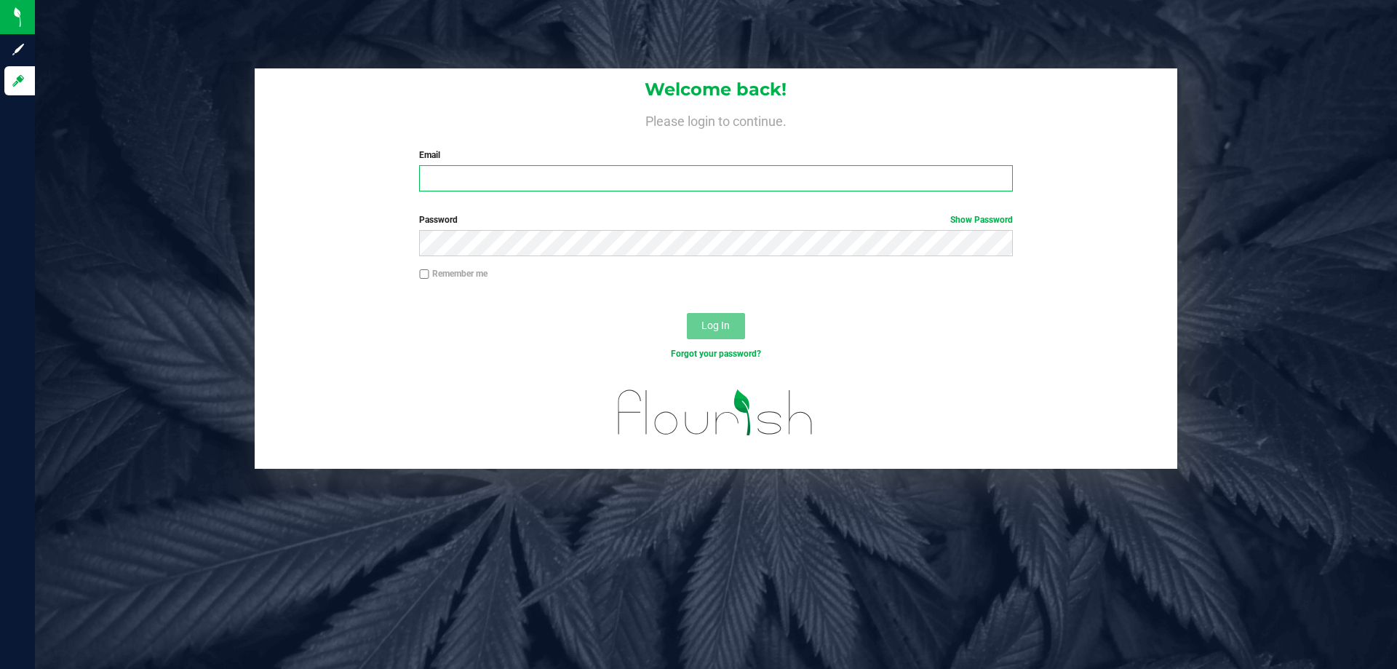
click at [512, 180] on input "Email" at bounding box center [715, 178] width 593 height 26
type input "tschuchardt@liveparallel.com"
click at [687, 313] on button "Log In" at bounding box center [716, 326] width 58 height 26
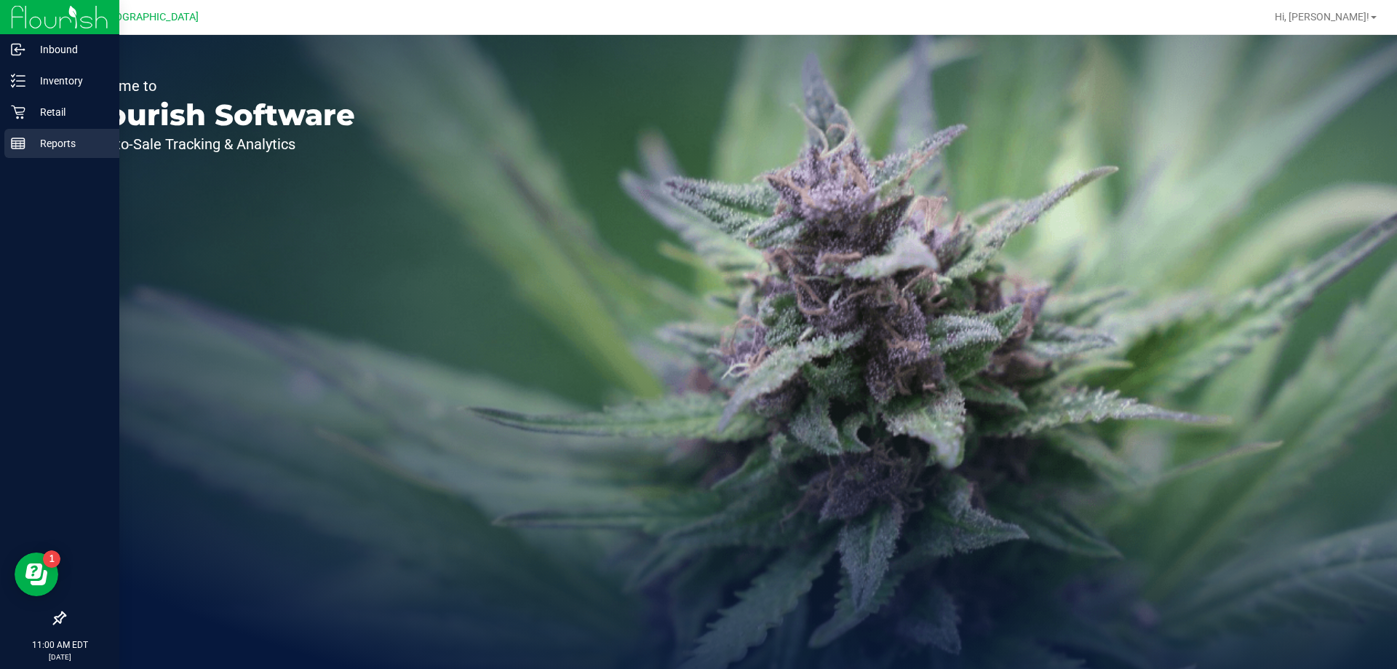
click at [66, 142] on p "Reports" at bounding box center [68, 143] width 87 height 17
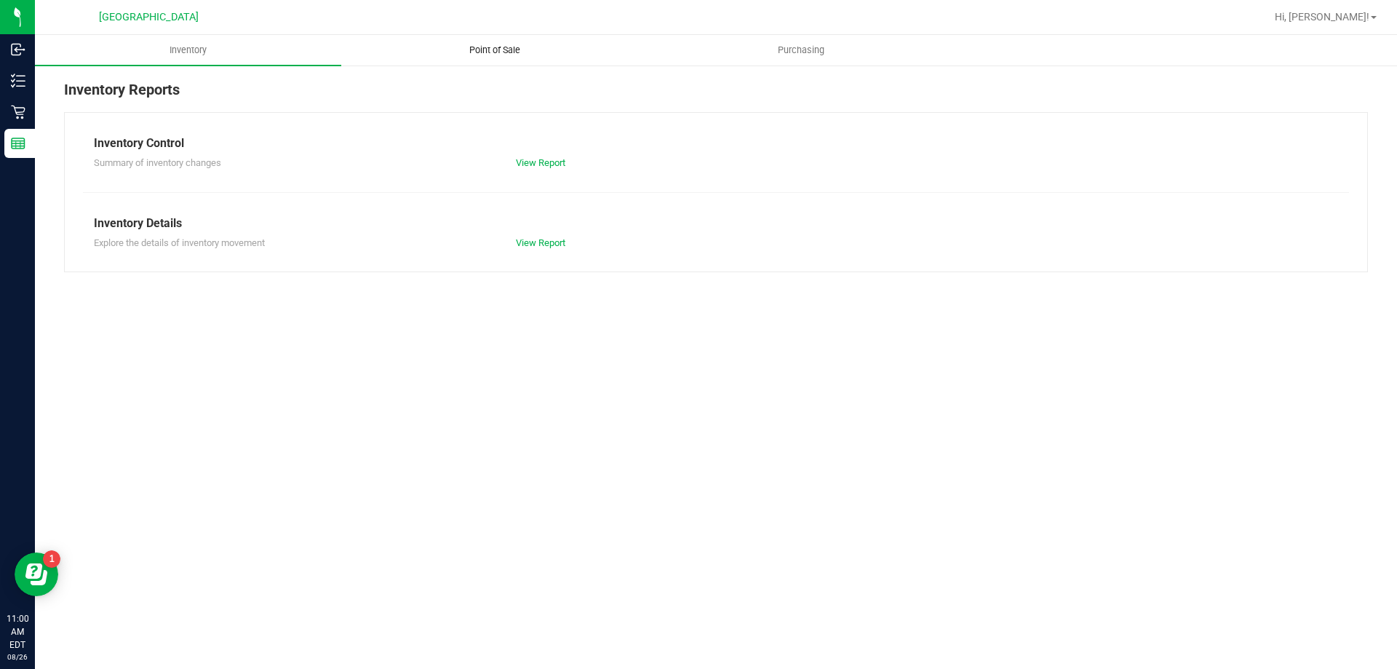
click at [493, 48] on span "Point of Sale" at bounding box center [495, 50] width 90 height 13
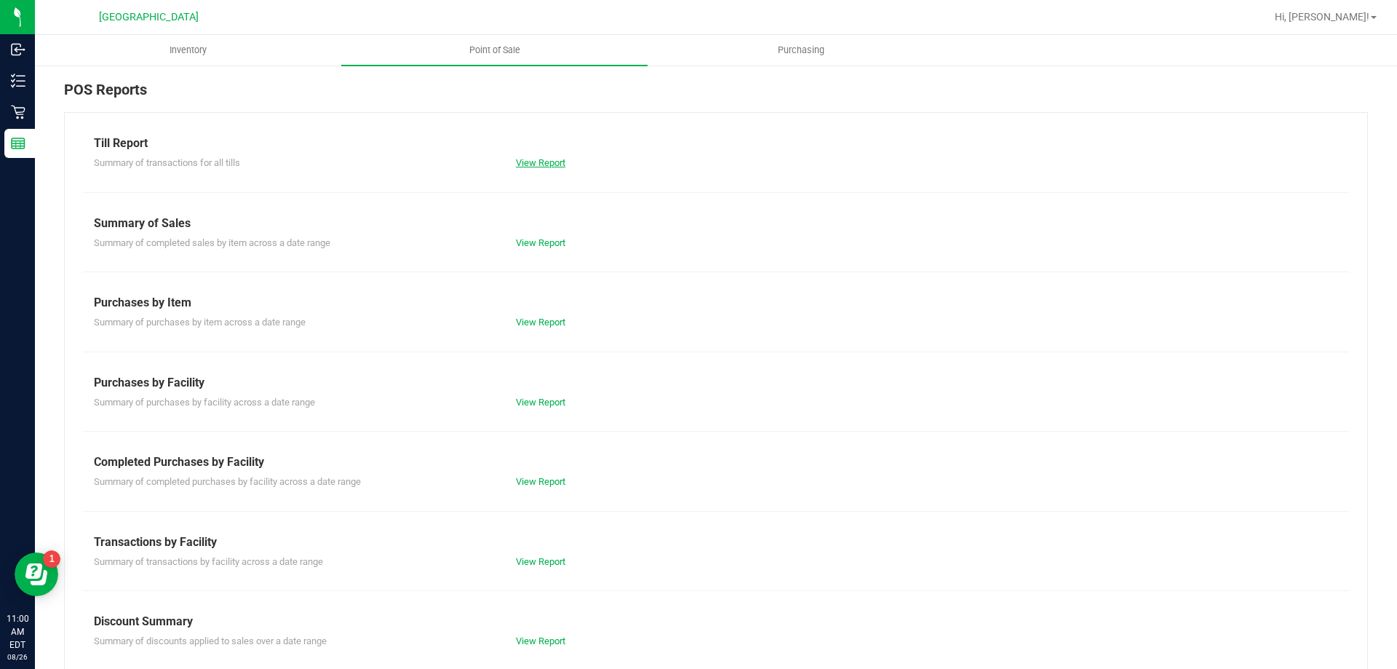
click at [530, 166] on link "View Report" at bounding box center [540, 162] width 49 height 11
